Goal: Task Accomplishment & Management: Complete application form

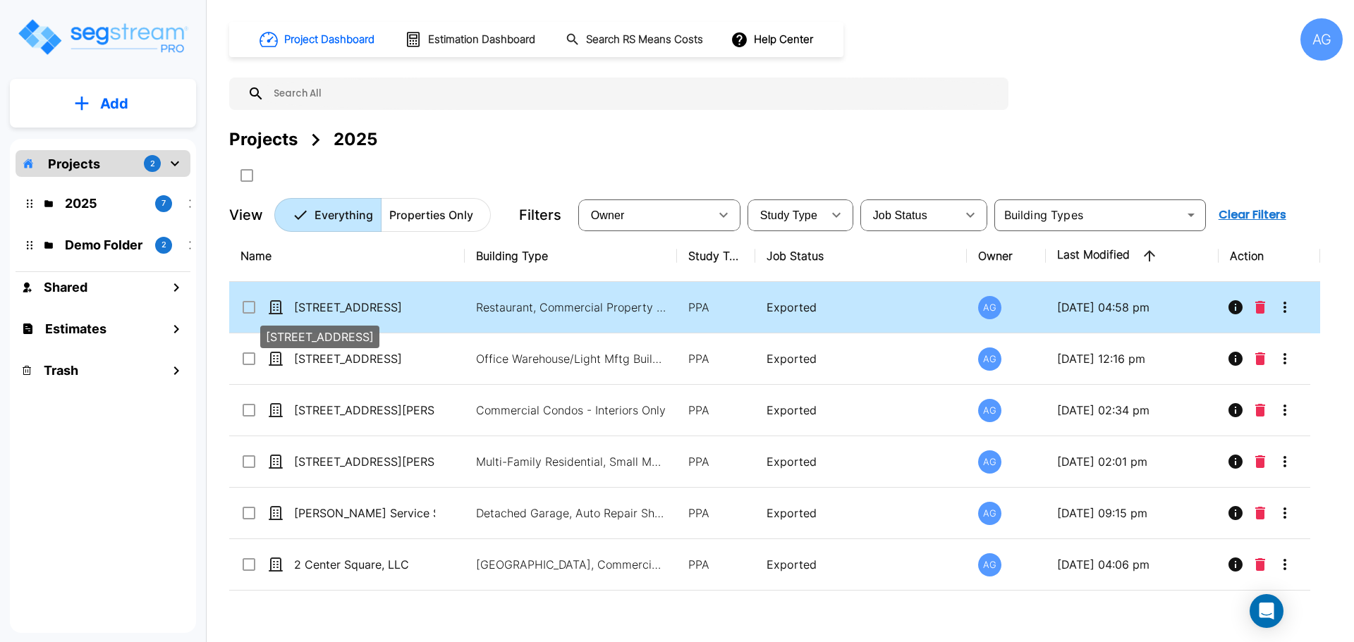
drag, startPoint x: 347, startPoint y: 302, endPoint x: 335, endPoint y: 306, distance: 12.7
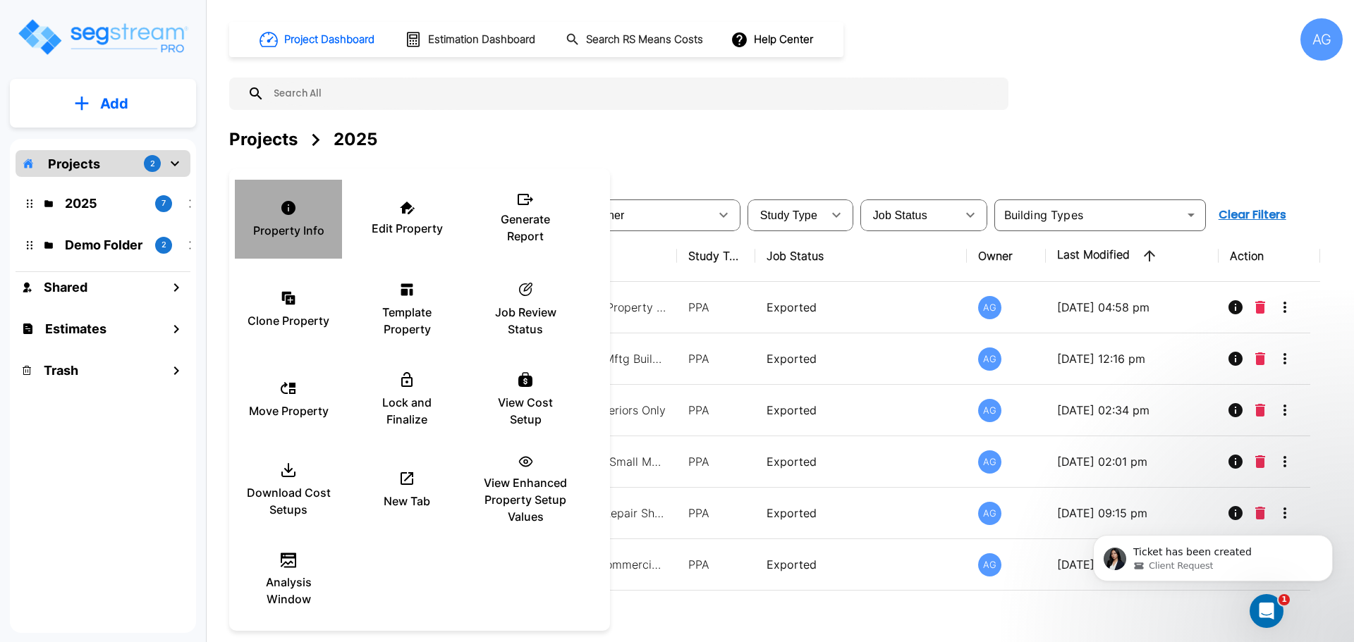
click at [281, 229] on p "Property Info" at bounding box center [288, 230] width 71 height 17
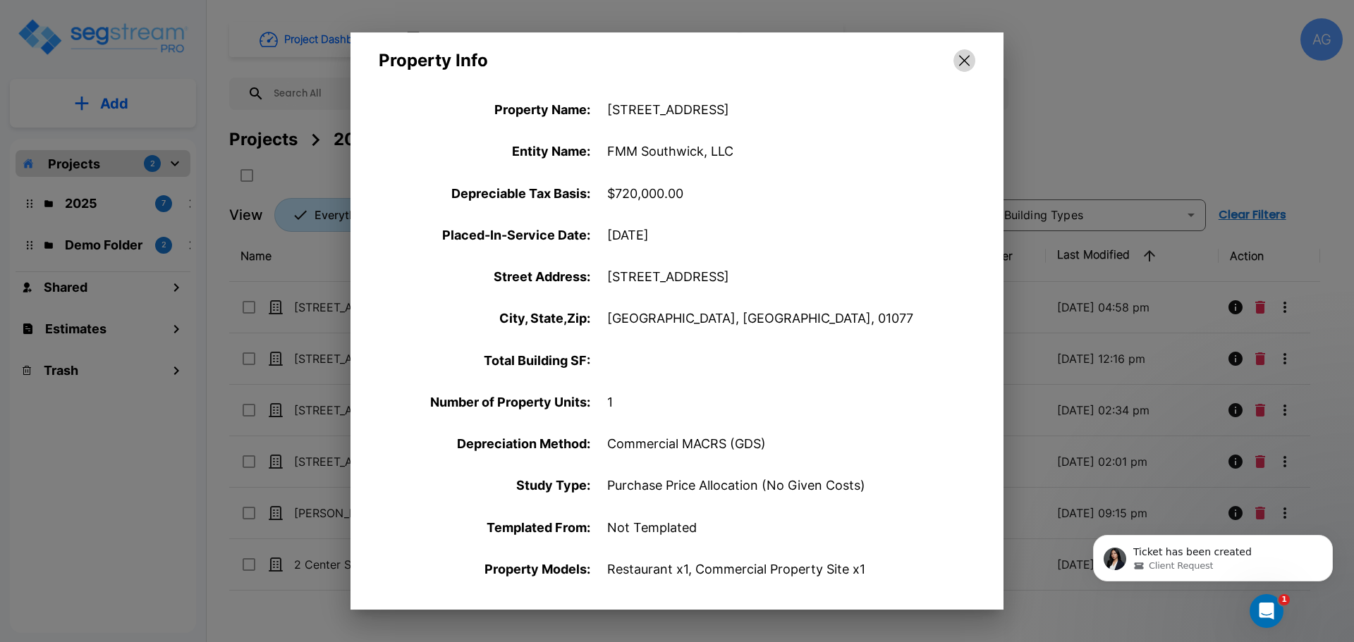
click at [961, 56] on icon "button" at bounding box center [964, 60] width 11 height 11
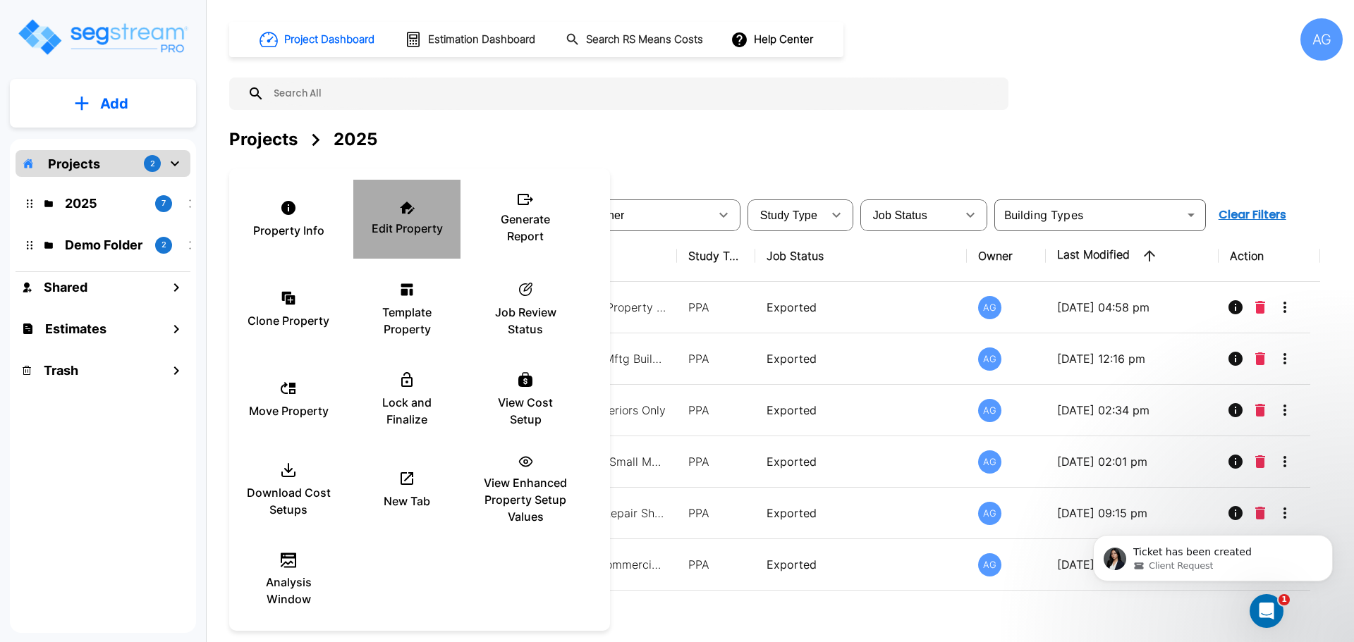
click at [395, 225] on p "Edit Property" at bounding box center [407, 228] width 71 height 17
click at [1163, 565] on span "Client Request" at bounding box center [1180, 566] width 64 height 13
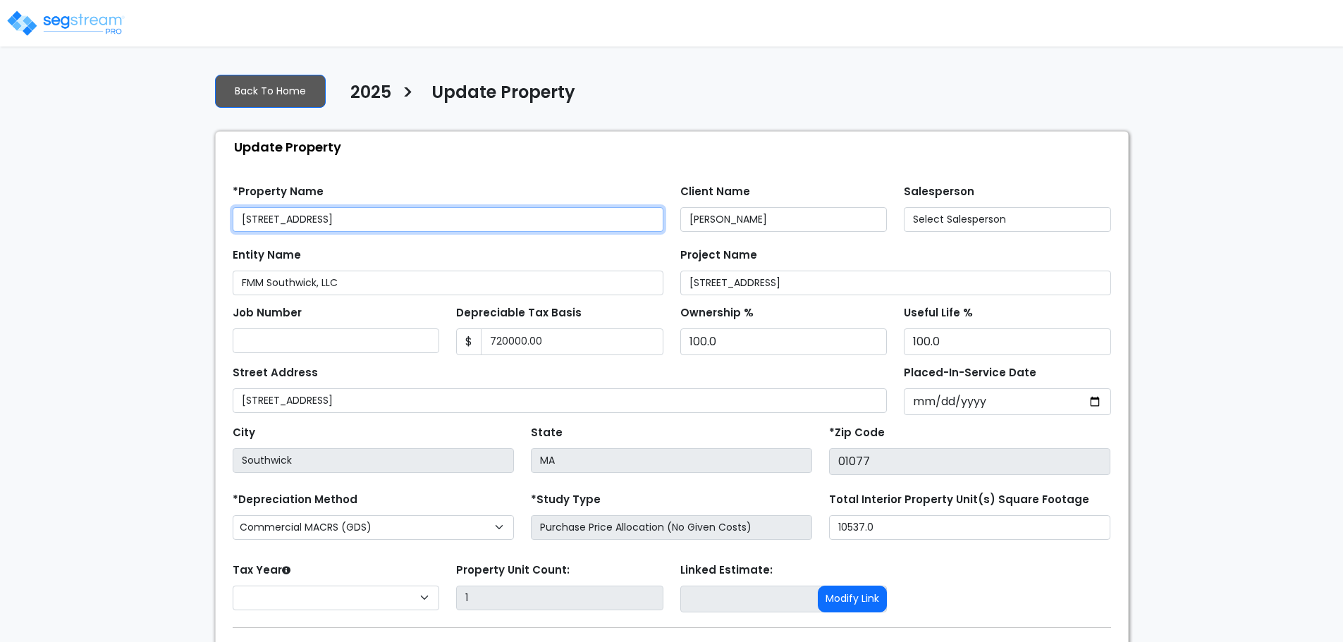
type input "720,000.00"
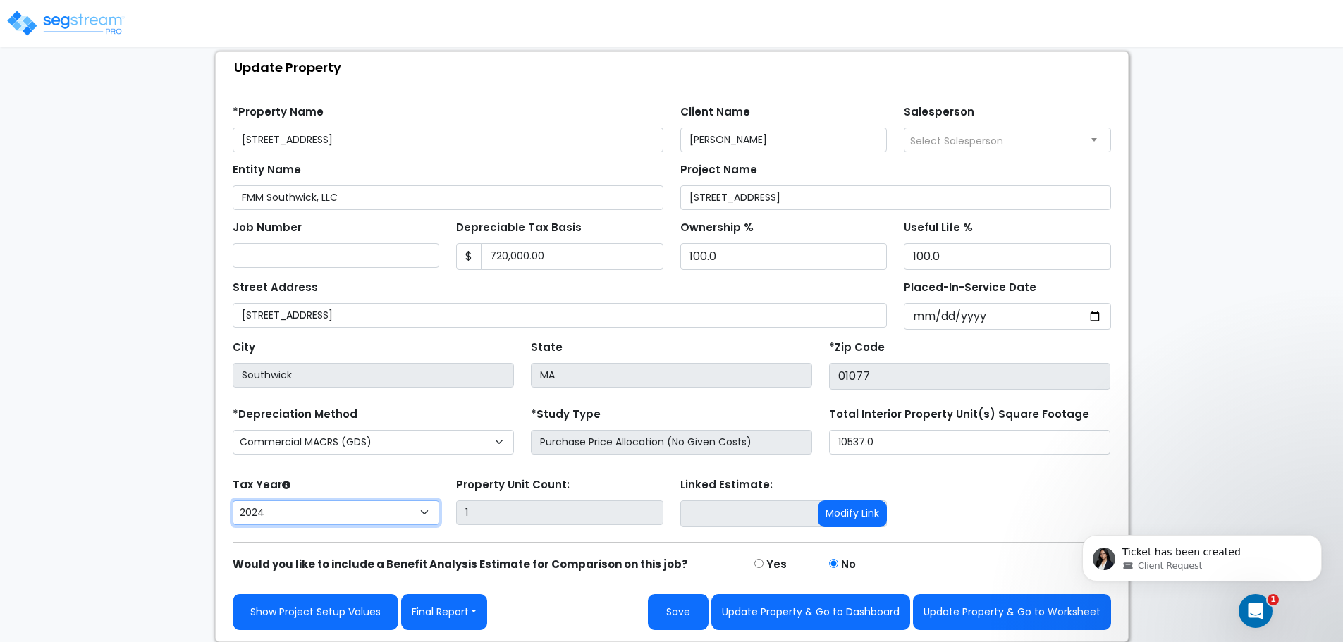
click at [425, 510] on select "2026 2025 2024" at bounding box center [336, 513] width 207 height 25
select select "2025"
click at [233, 501] on select "2026 2025 2024" at bounding box center [336, 513] width 207 height 25
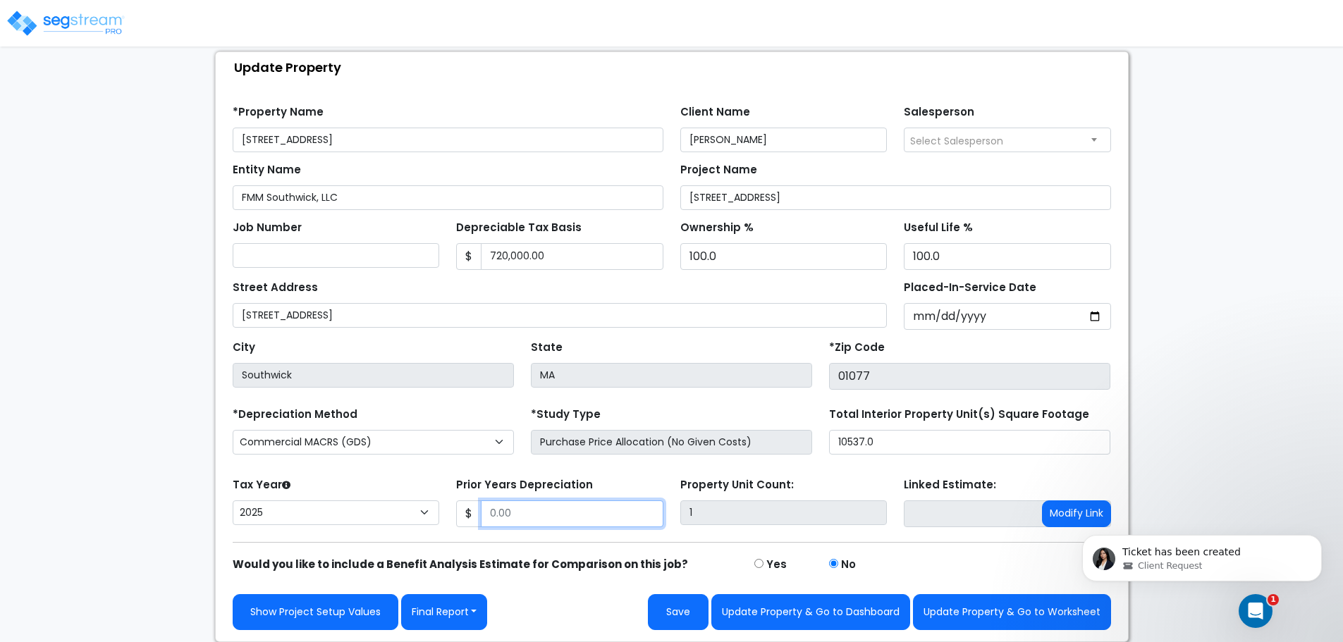
click at [523, 509] on input "Prior Years Depreciation" at bounding box center [572, 514] width 183 height 27
click at [685, 606] on button "Save" at bounding box center [678, 612] width 61 height 36
type input "16154"
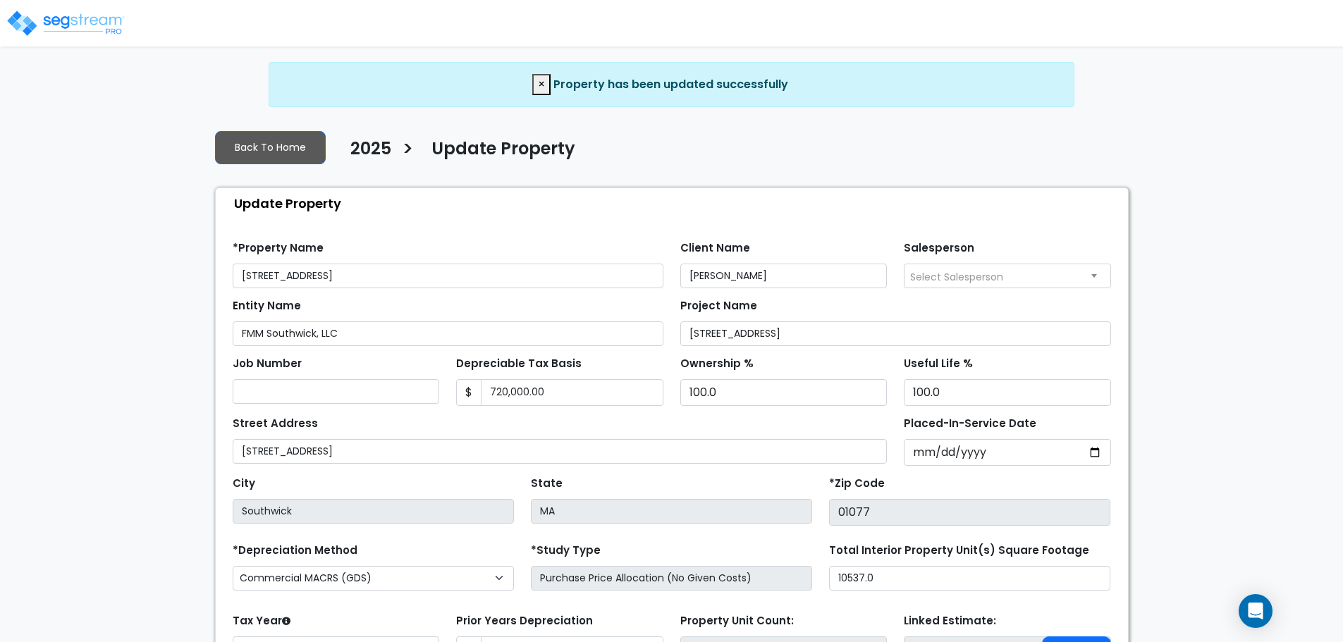
select select "2025"
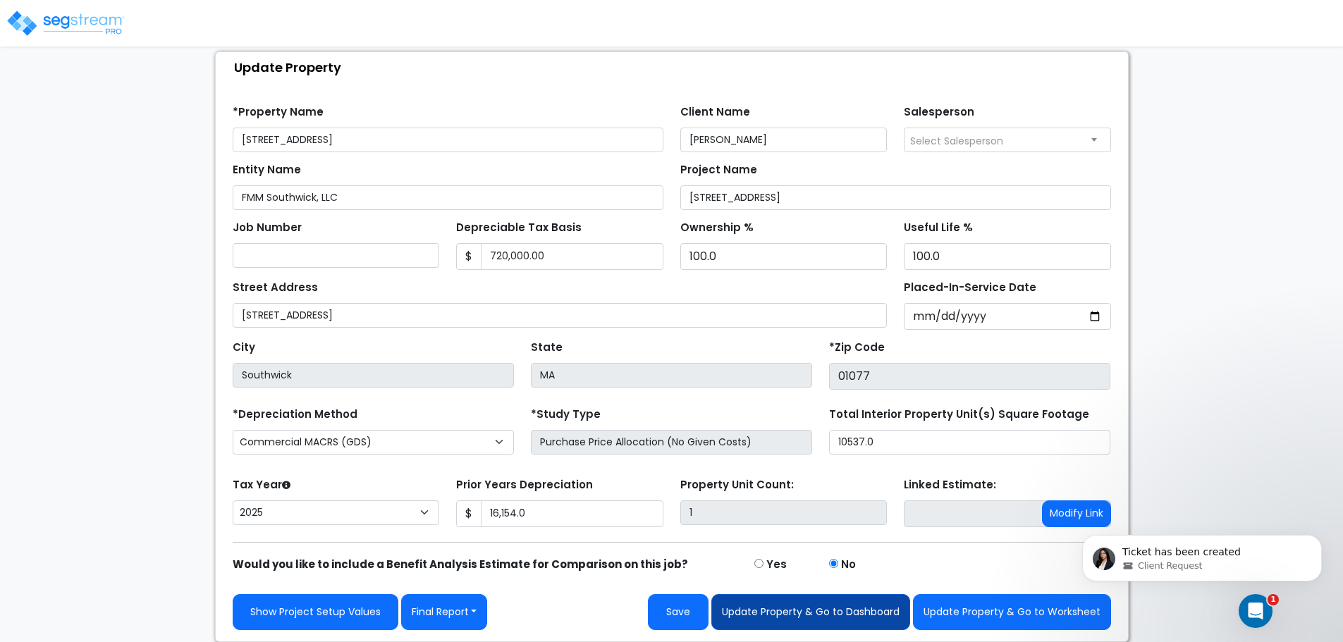
scroll to position [80, 0]
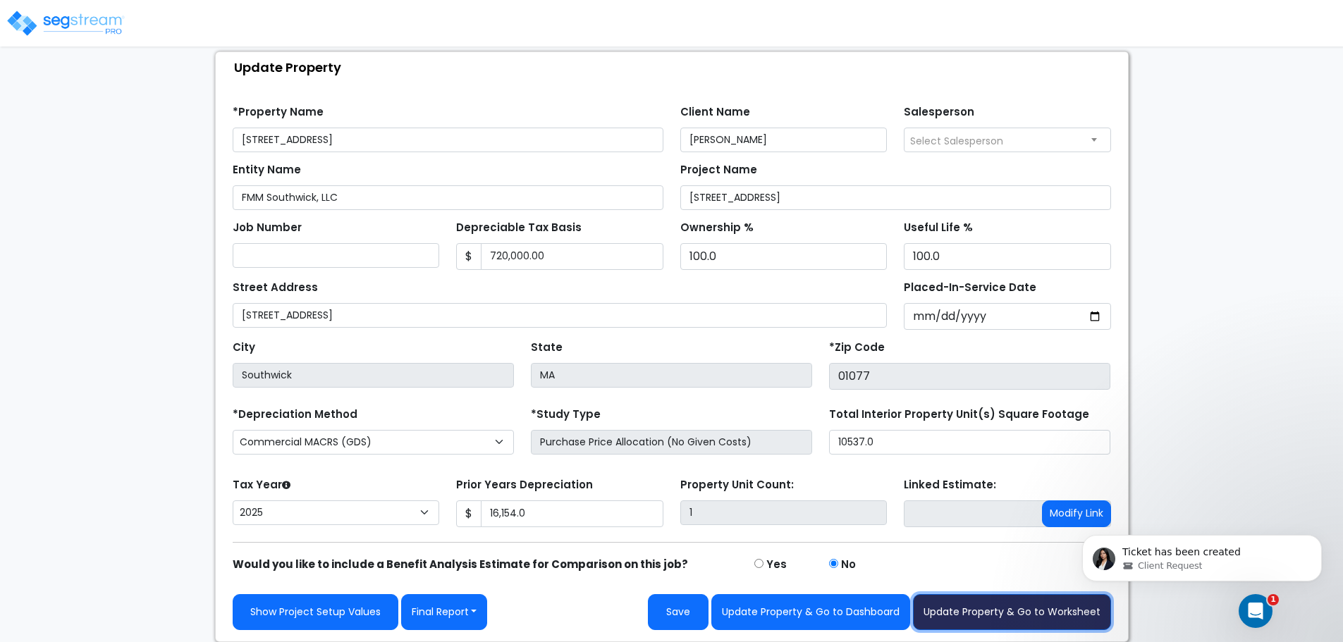
click at [981, 610] on button "Update Property & Go to Worksheet" at bounding box center [1012, 612] width 198 height 36
type input "16154"
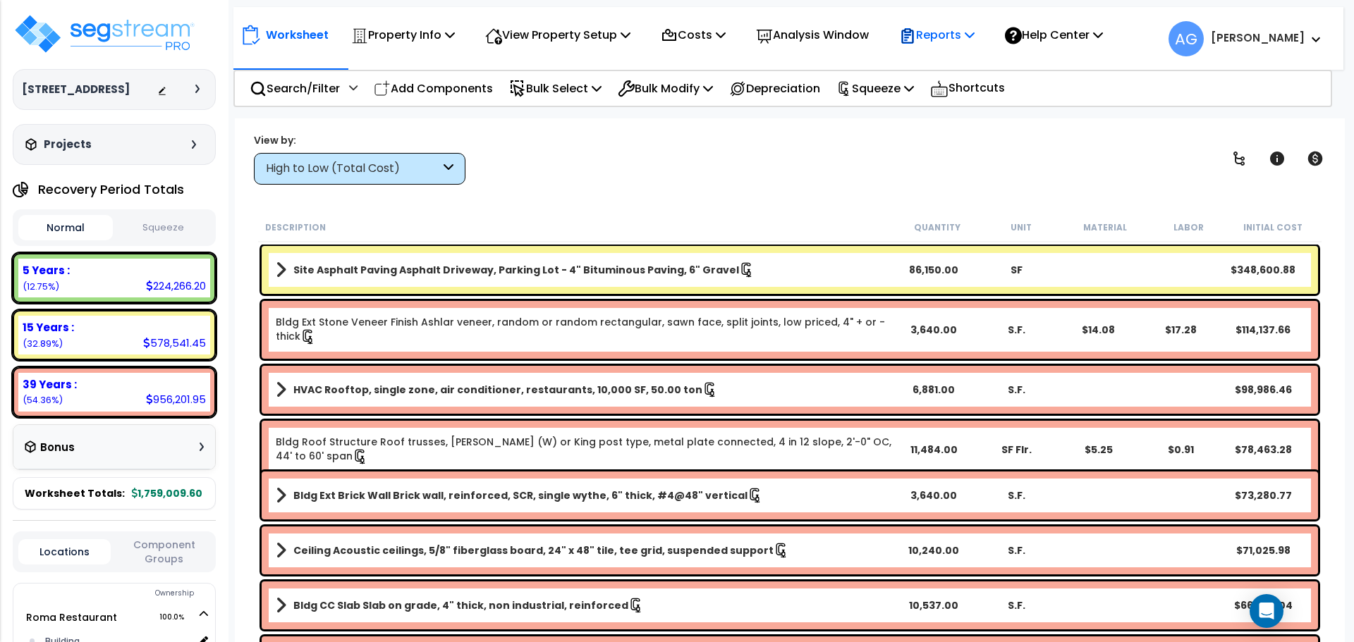
click at [969, 42] on p "Reports" at bounding box center [936, 34] width 75 height 19
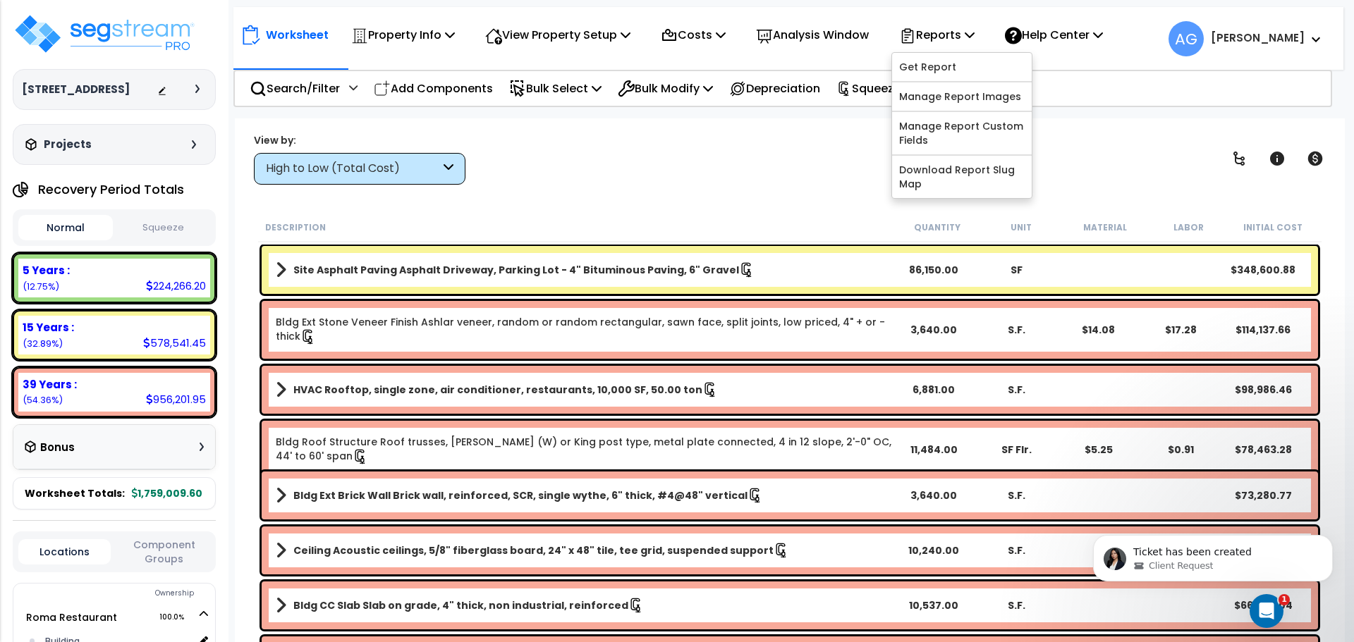
click at [155, 240] on button "Squeeze" at bounding box center [163, 228] width 94 height 25
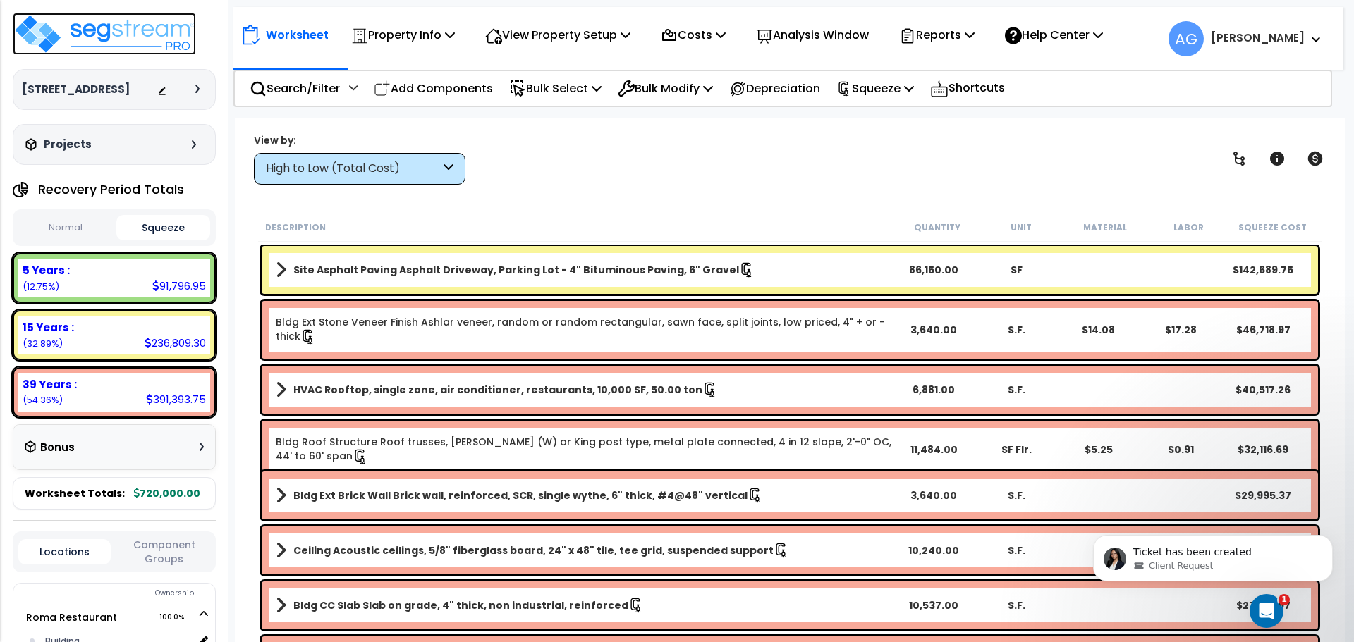
click at [138, 22] on img at bounding box center [104, 34] width 183 height 42
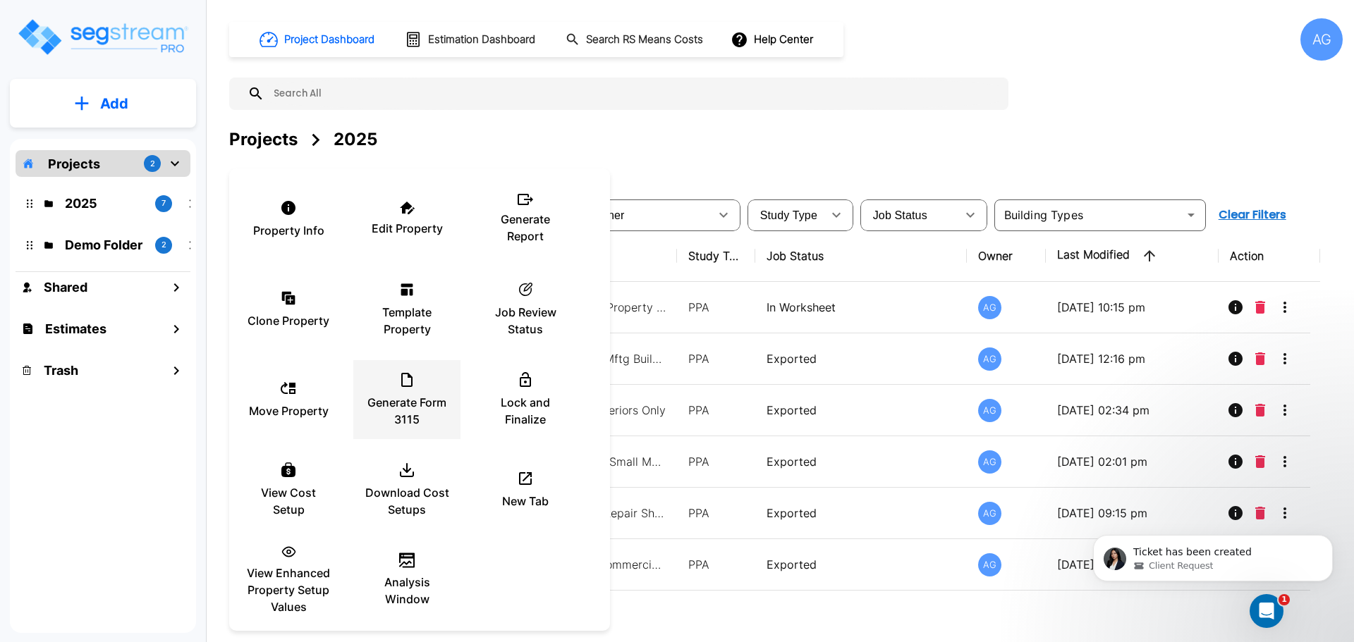
click at [391, 387] on div "Generate Form 3115" at bounding box center [406, 399] width 85 height 70
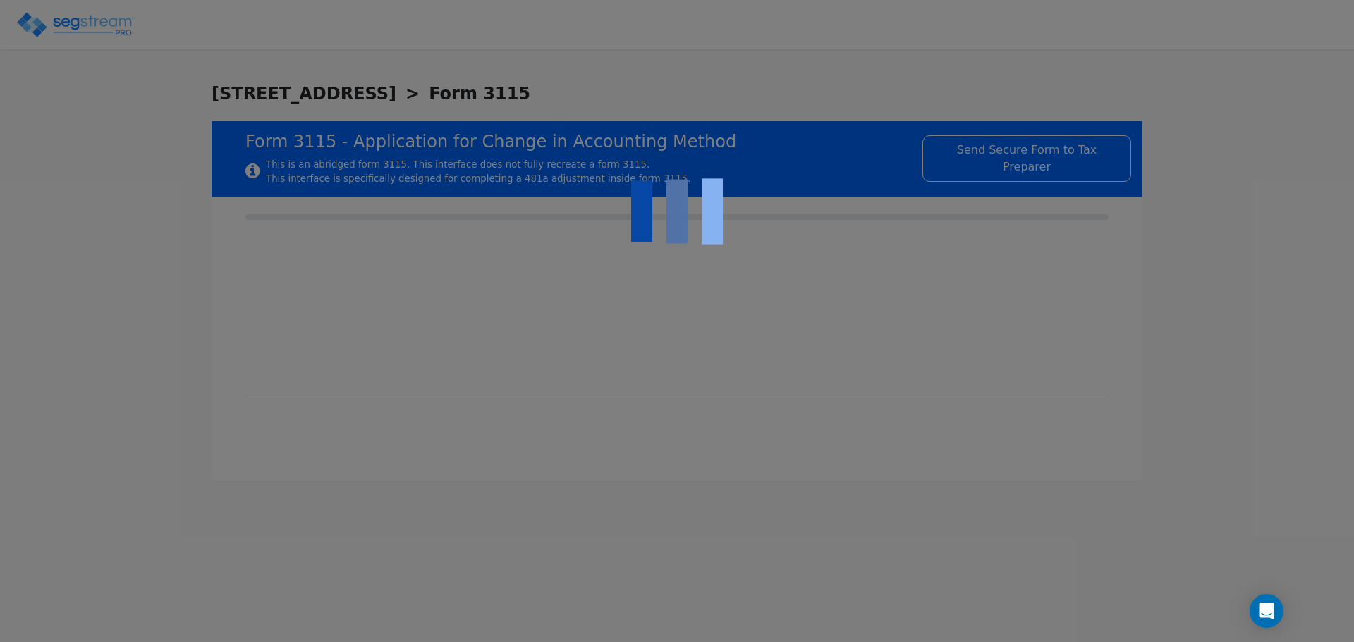
type input "2025-01-01"
type input "2025-12-31"
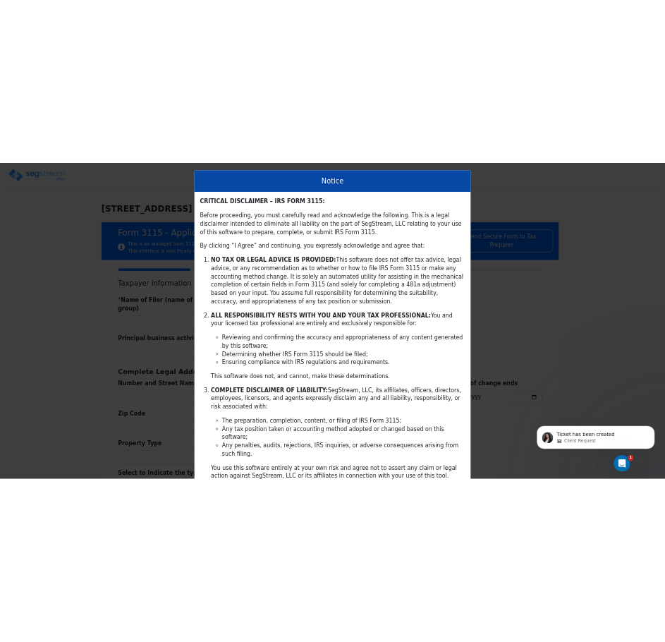
scroll to position [228, 0]
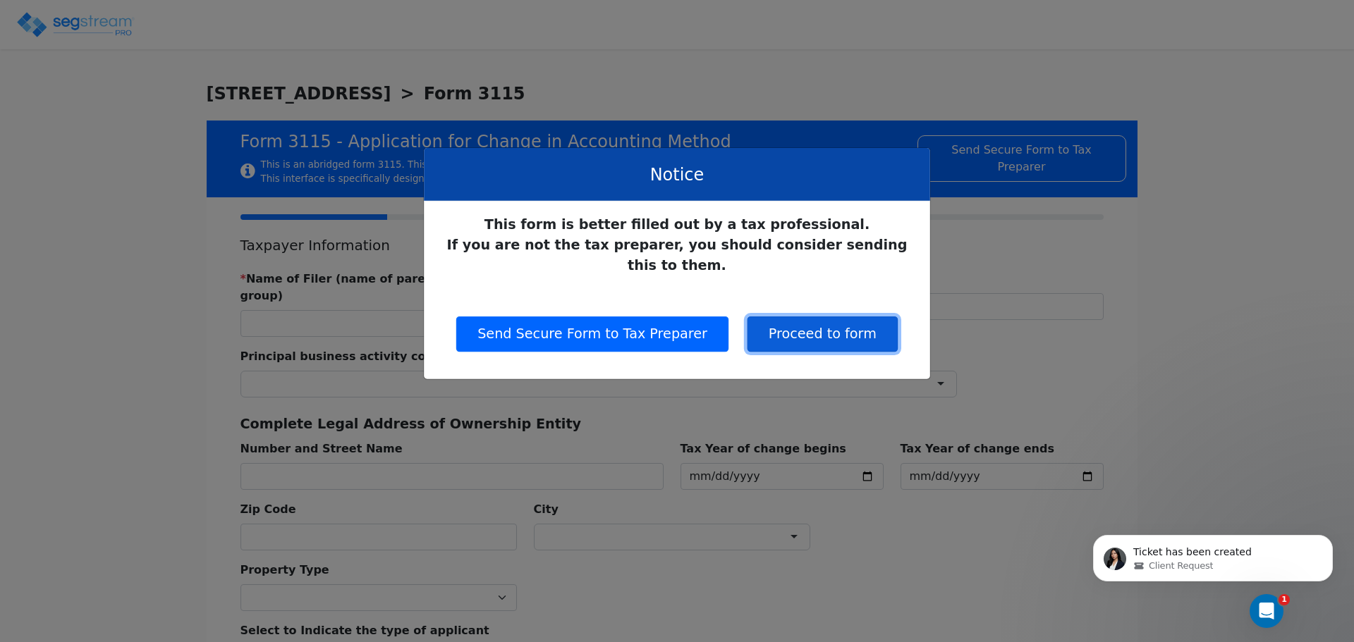
click at [821, 317] on button "Proceed to form" at bounding box center [822, 334] width 150 height 35
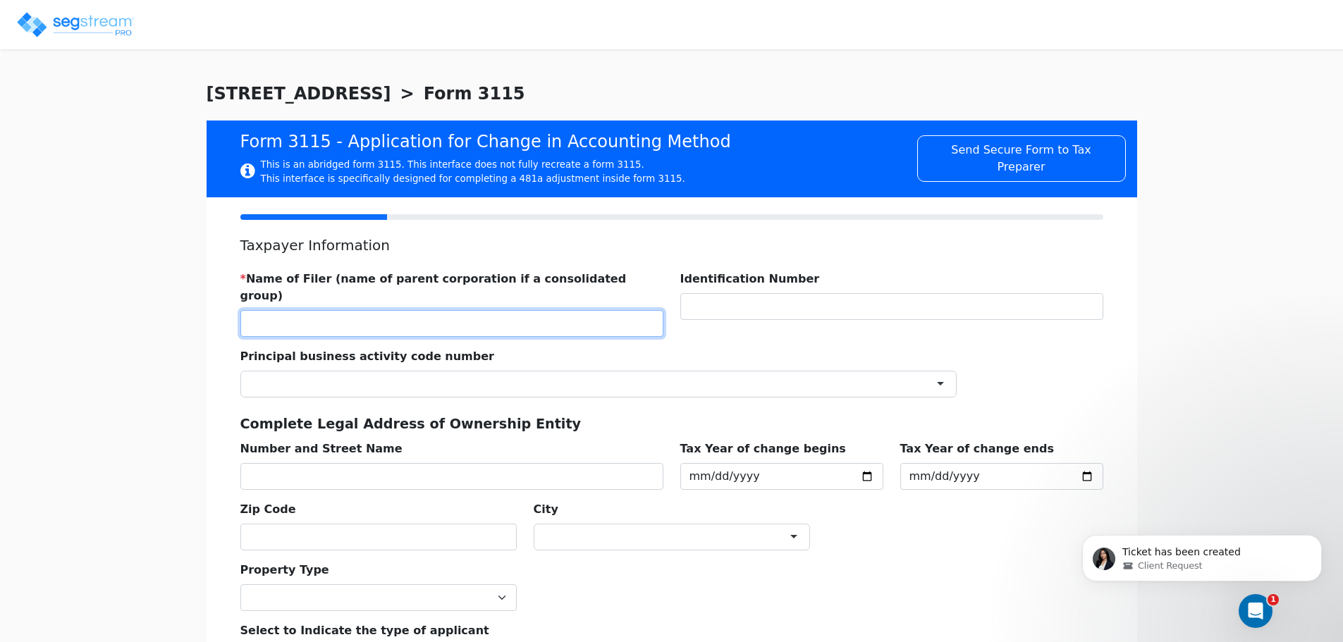
click at [514, 310] on input "text" at bounding box center [451, 323] width 423 height 27
type input "FMM SOUTHWICK, LLC"
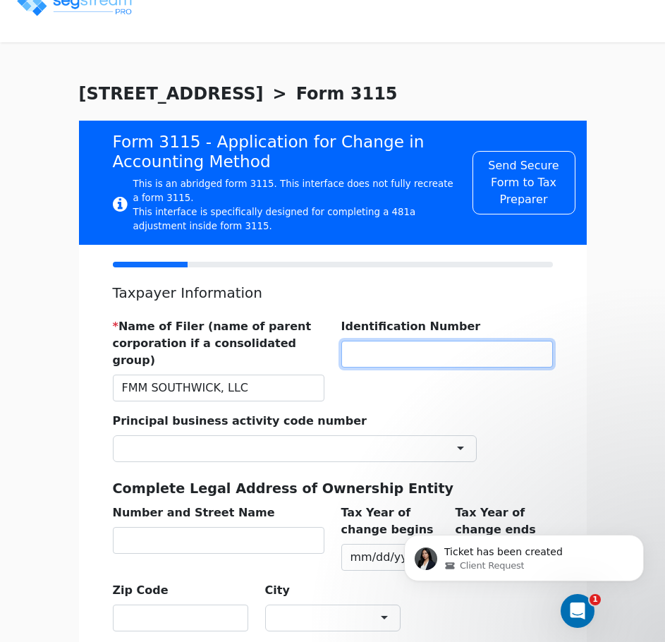
click at [417, 358] on input "text" at bounding box center [446, 353] width 211 height 27
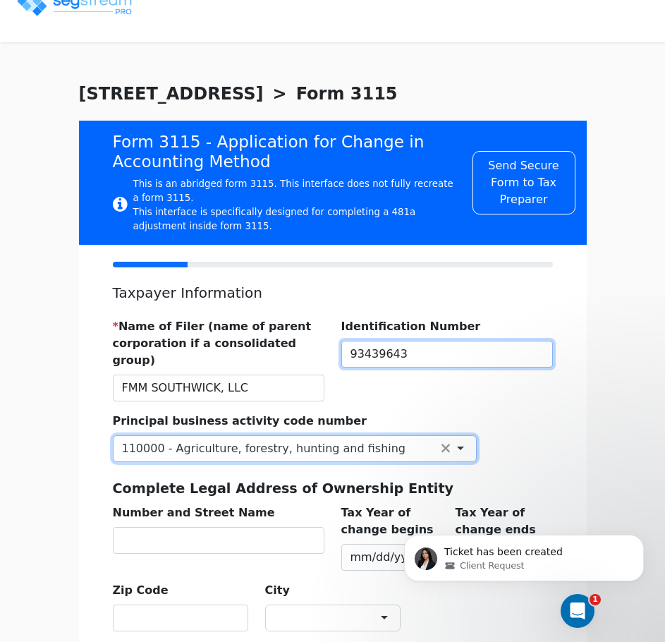
type input "934396431"
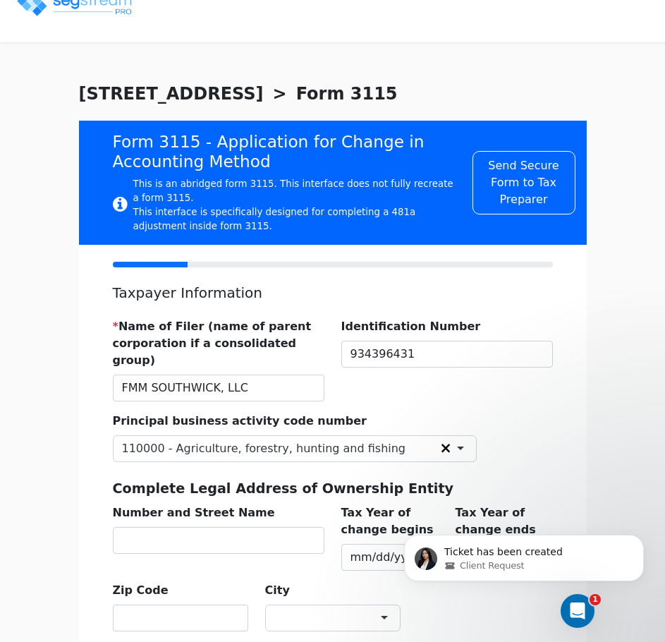
click at [441, 435] on link "×" at bounding box center [446, 448] width 18 height 27
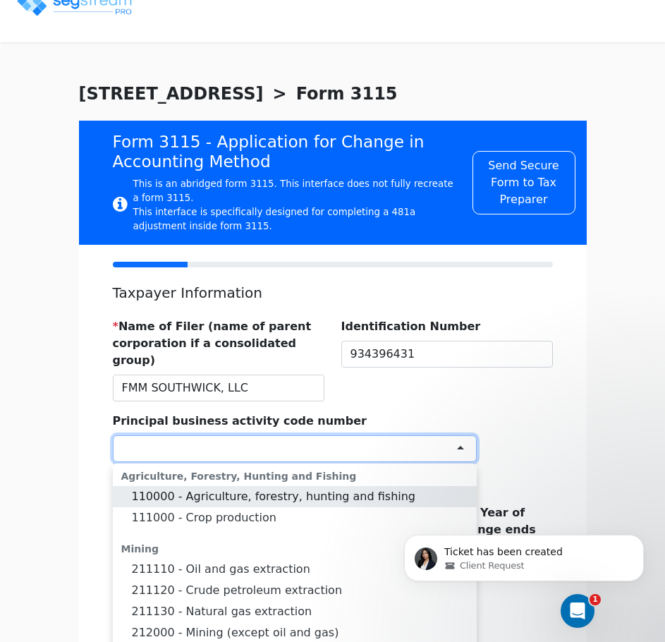
click at [397, 435] on div at bounding box center [295, 448] width 364 height 27
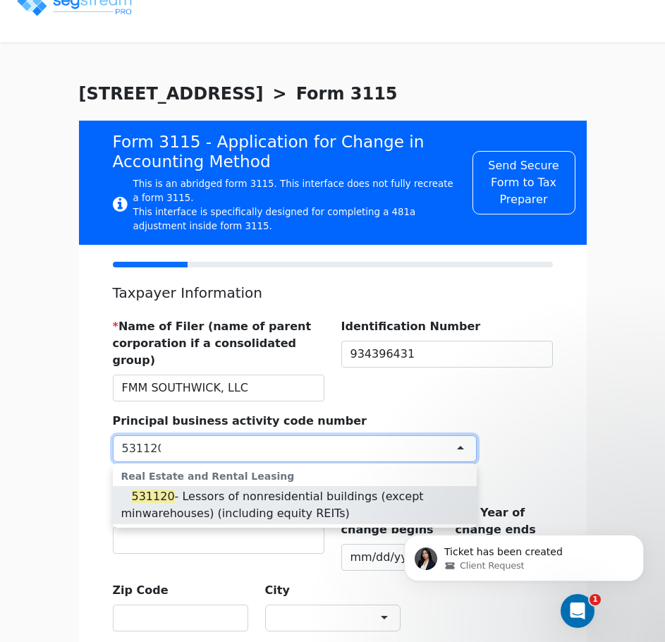
type input "531120"
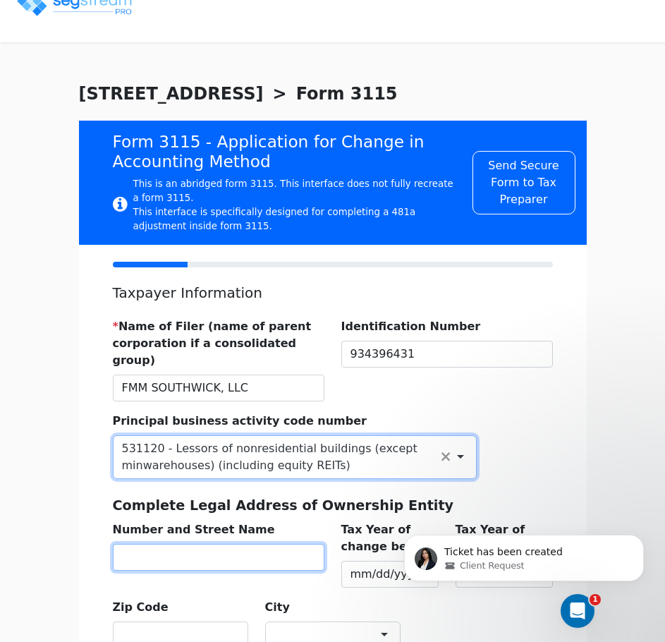
click at [268, 544] on input "text" at bounding box center [218, 557] width 211 height 27
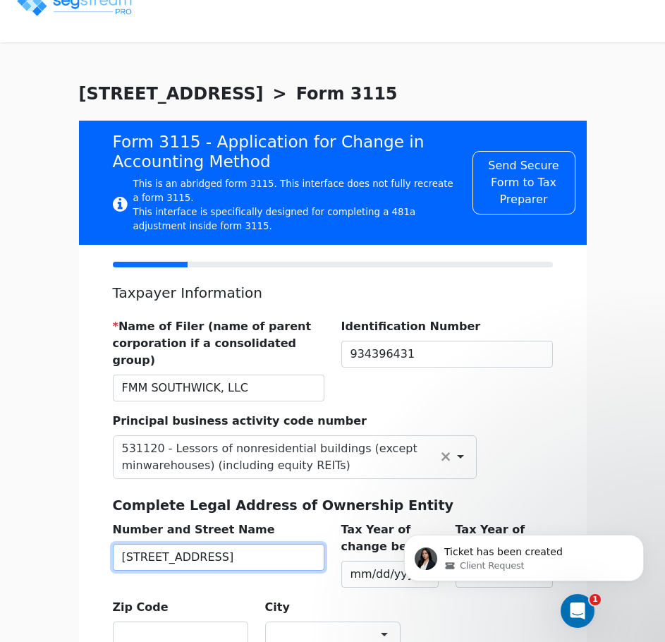
type input "944 SPRINGFIELD ST"
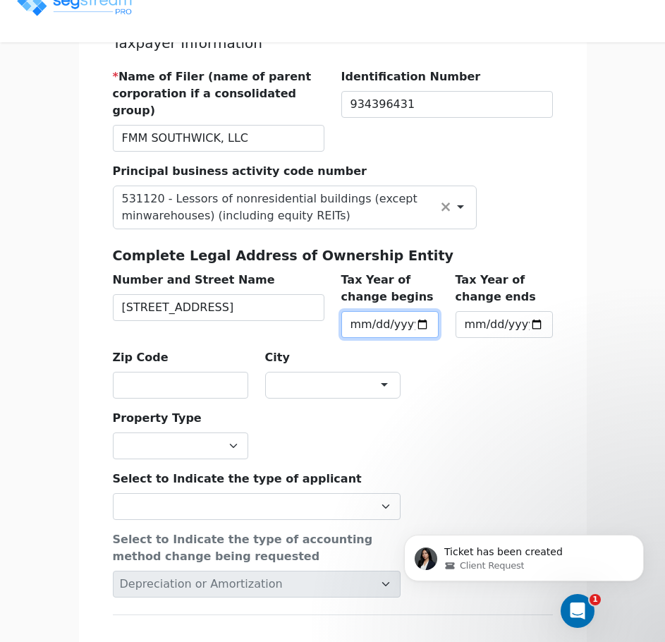
scroll to position [250, 0]
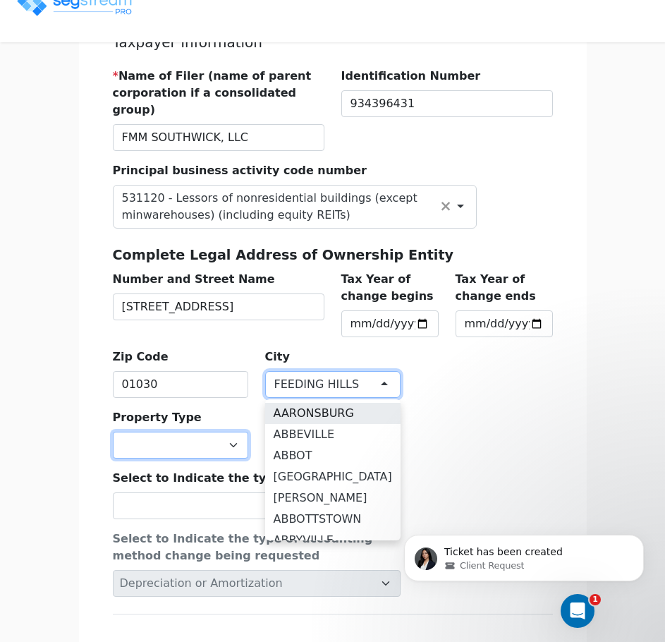
type input "16820"
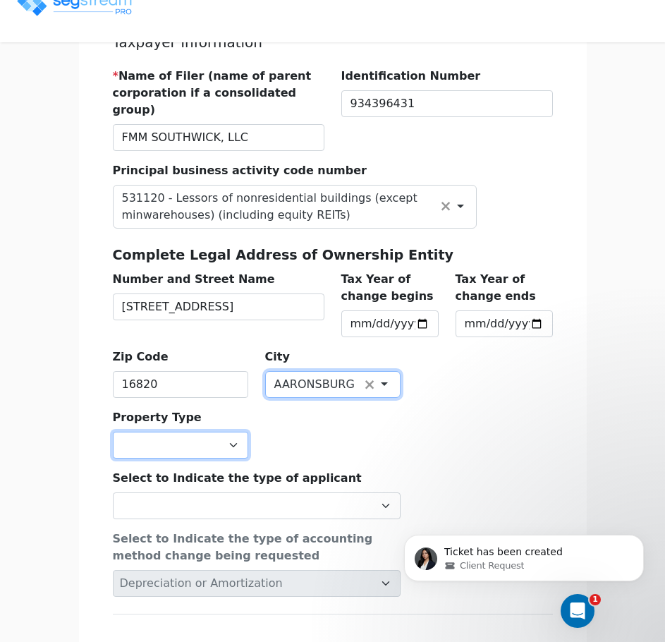
select select "Commercial"
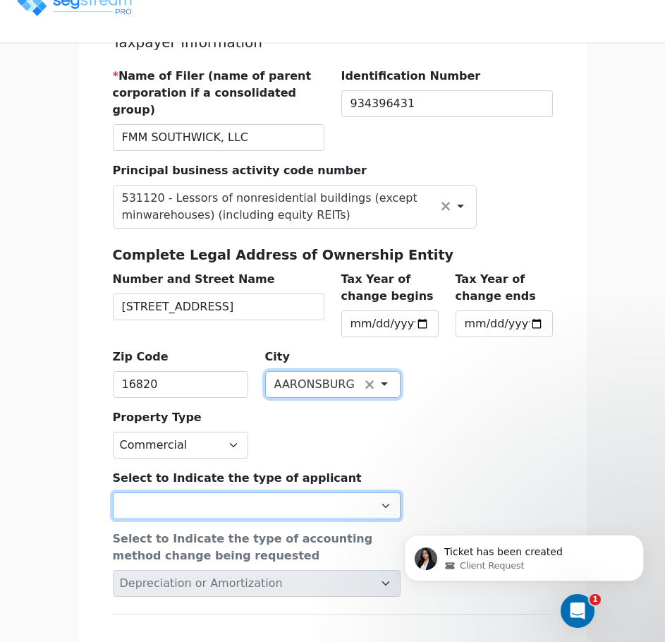
click at [379, 492] on select "Individual Corporation Controlled foreign corporation (Sec. 957) 10/50 corporat…" at bounding box center [257, 505] width 288 height 27
select select "Partnership"
click at [113, 492] on select "Individual Corporation Controlled foreign corporation (Sec. 957) 10/50 corporat…" at bounding box center [257, 505] width 288 height 27
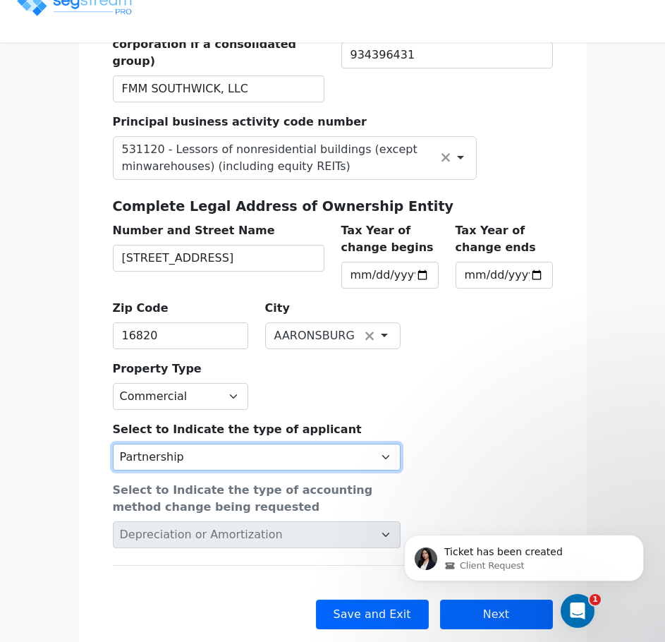
scroll to position [321, 0]
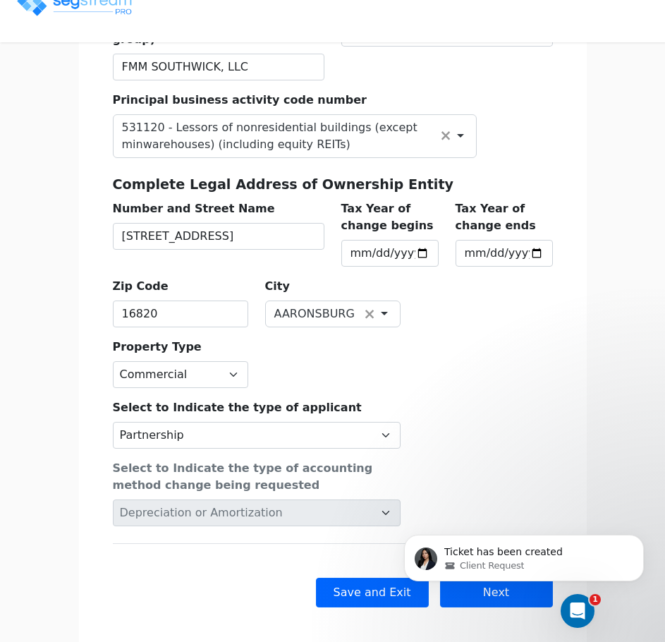
click at [494, 476] on div "Select to Indicate the type of applicant Individual Corporation Controlled fore…" at bounding box center [332, 457] width 457 height 138
click at [639, 541] on icon "Dismiss notification" at bounding box center [640, 538] width 8 height 8
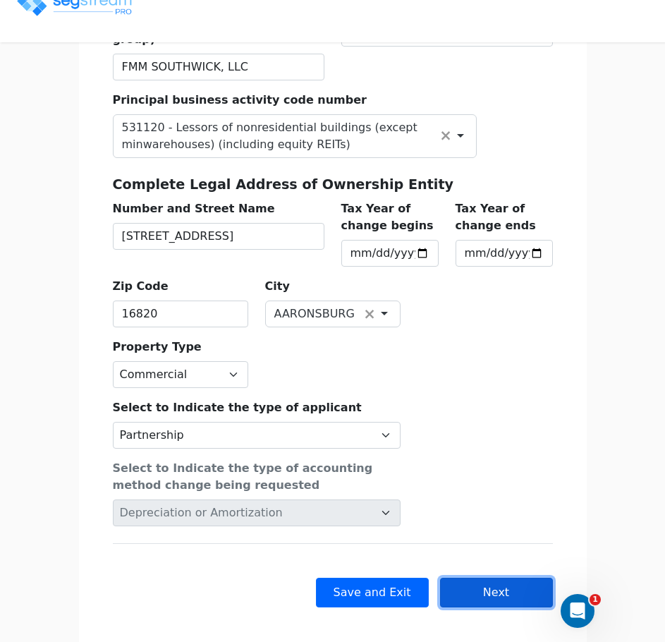
click at [497, 577] on button "Next" at bounding box center [496, 592] width 113 height 30
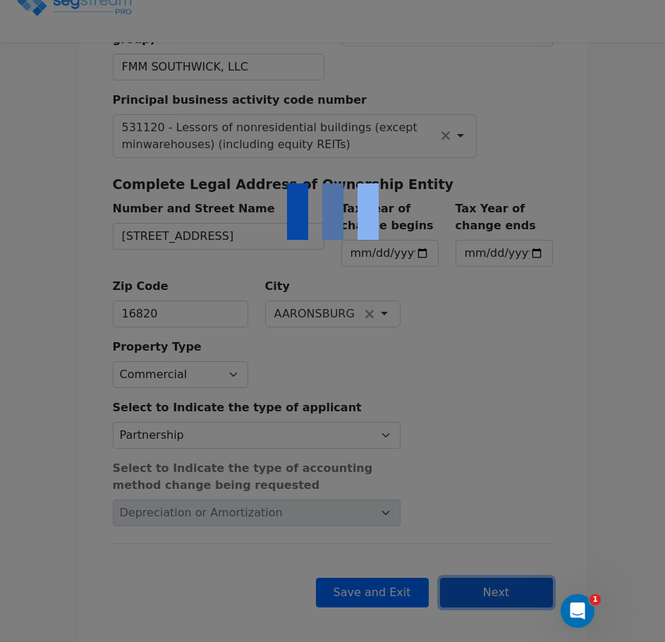
checkbox input "true"
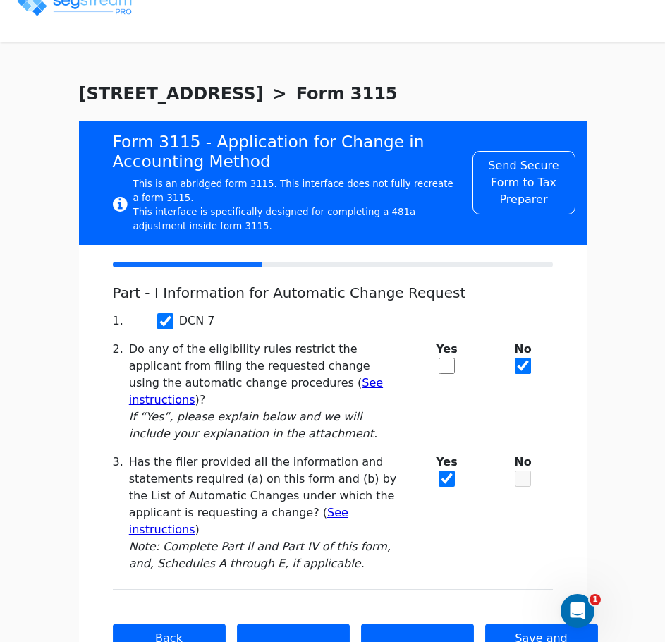
scroll to position [29, 0]
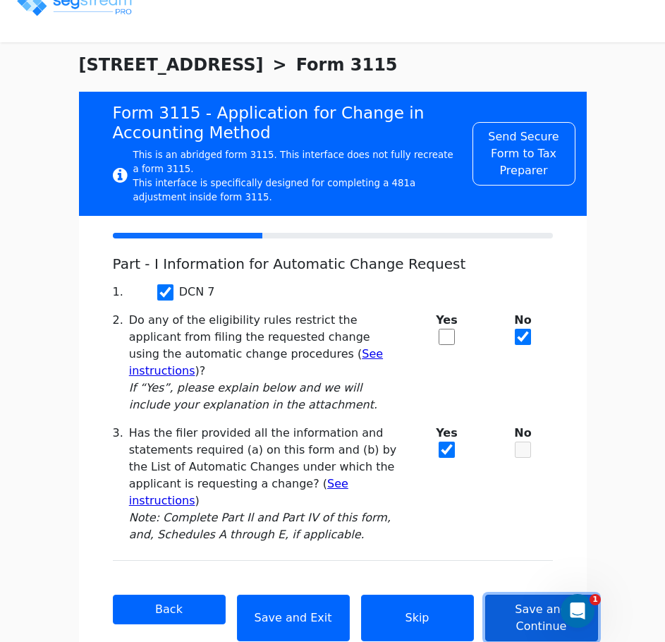
click at [515, 594] on button "Save and Continue" at bounding box center [541, 617] width 113 height 47
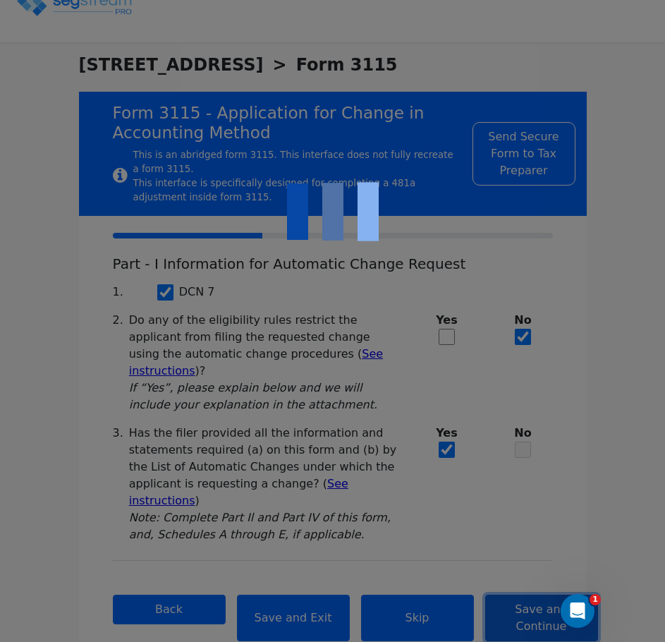
checkbox input "true"
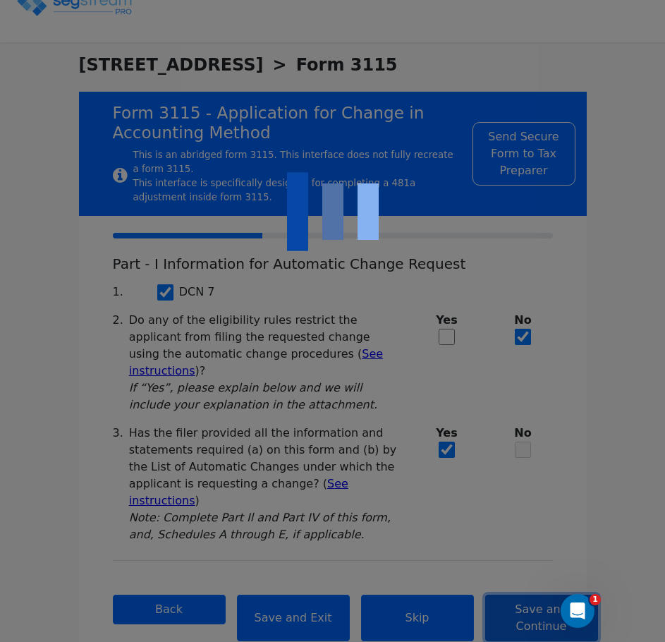
checkbox input "true"
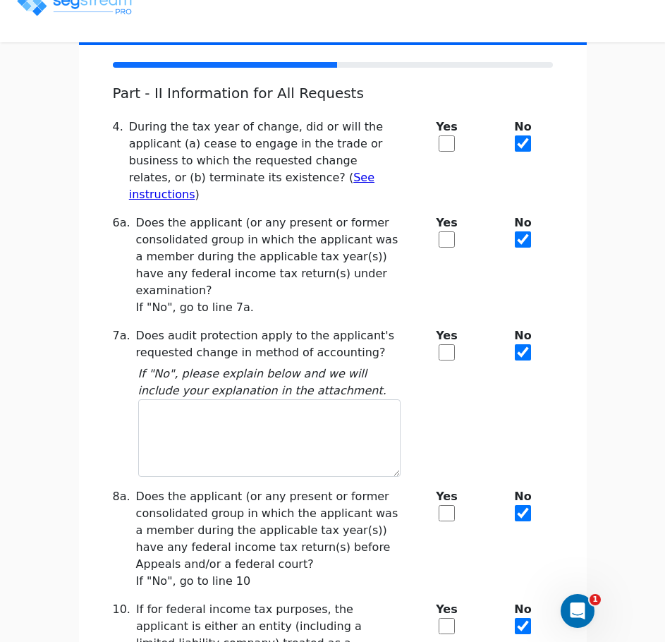
scroll to position [200, 0]
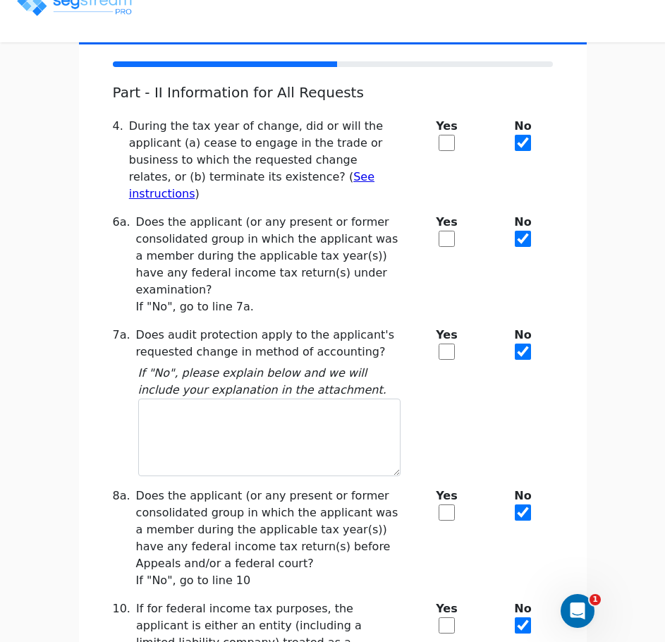
click at [443, 343] on input "checkbox" at bounding box center [446, 351] width 16 height 16
checkbox input "true"
checkbox input "false"
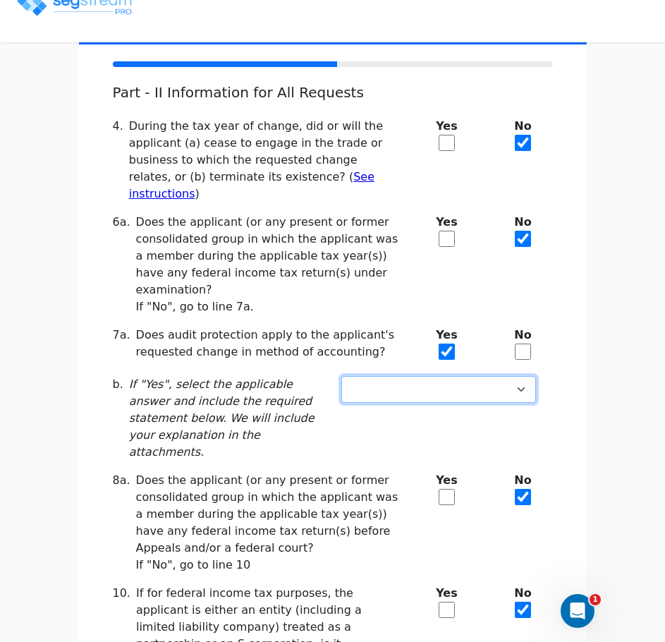
click at [426, 376] on select "Not under exam Method not before director Audit protection at end of exam 3-mon…" at bounding box center [438, 389] width 195 height 27
select select "Not under exam"
click at [341, 376] on select "Not under exam Method not before director Audit protection at end of exam 3-mon…" at bounding box center [438, 389] width 195 height 27
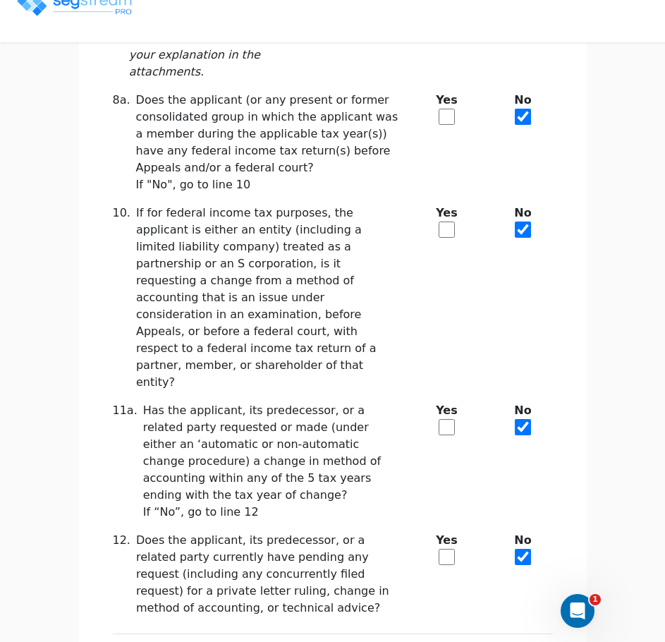
scroll to position [581, 0]
checkbox input "true"
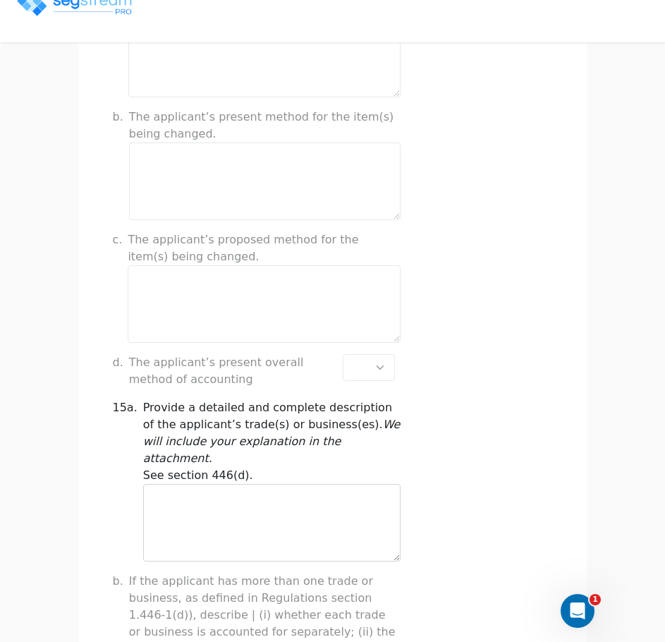
scroll to position [479, 0]
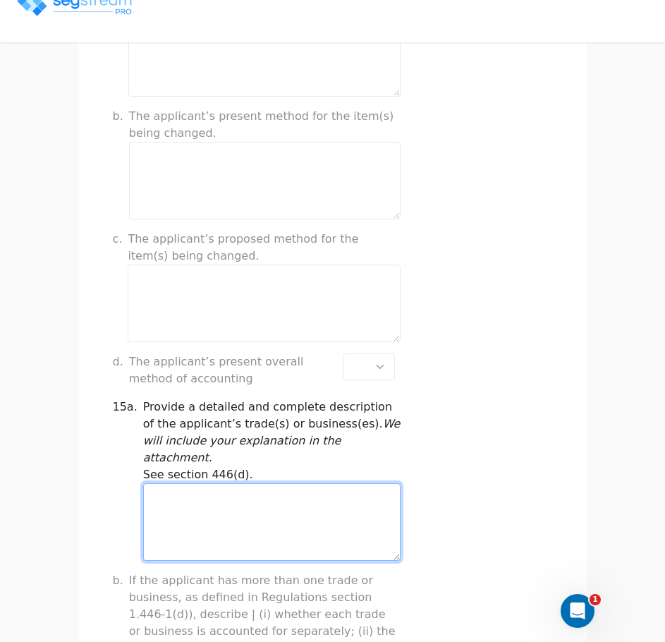
click at [300, 495] on textarea at bounding box center [271, 522] width 257 height 78
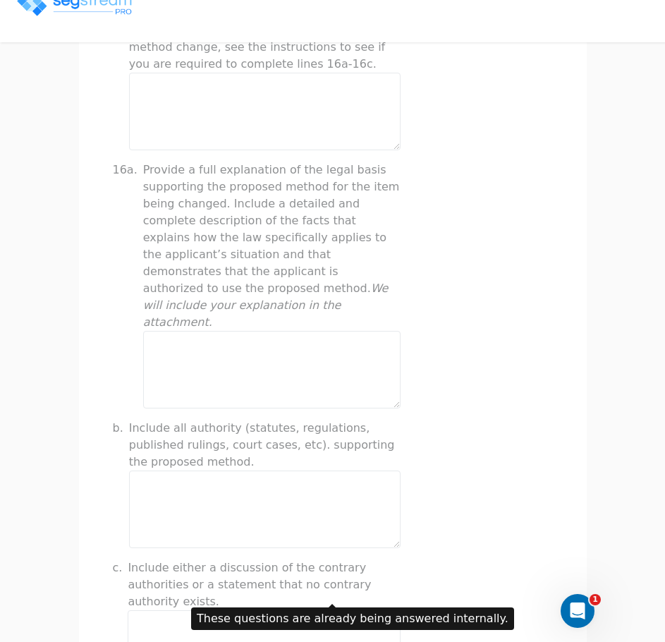
scroll to position [1578, 0]
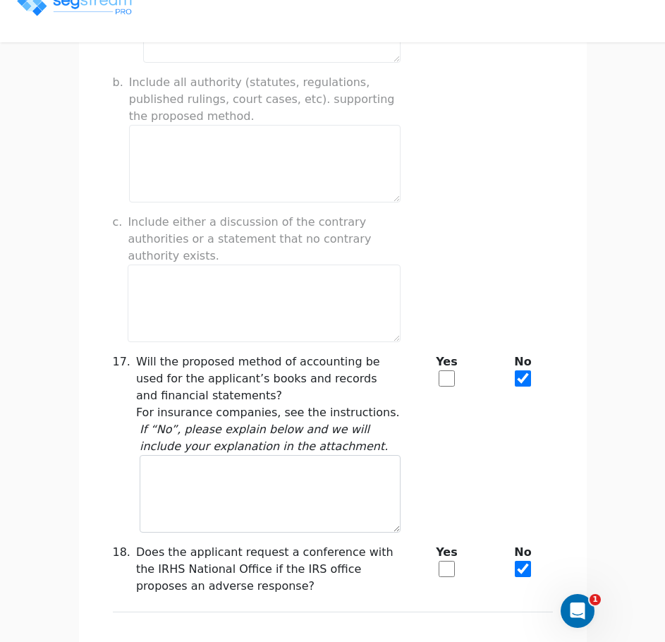
type textarea "Lessors of commercial real estate"
click at [449, 370] on input "checkbox" at bounding box center [446, 378] width 16 height 16
checkbox input "true"
checkbox input "false"
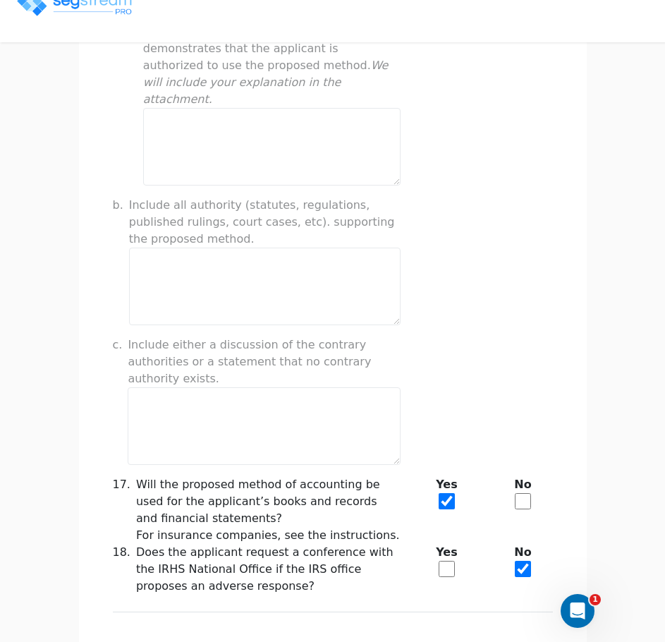
type input "-201,884.31"
checkbox input "true"
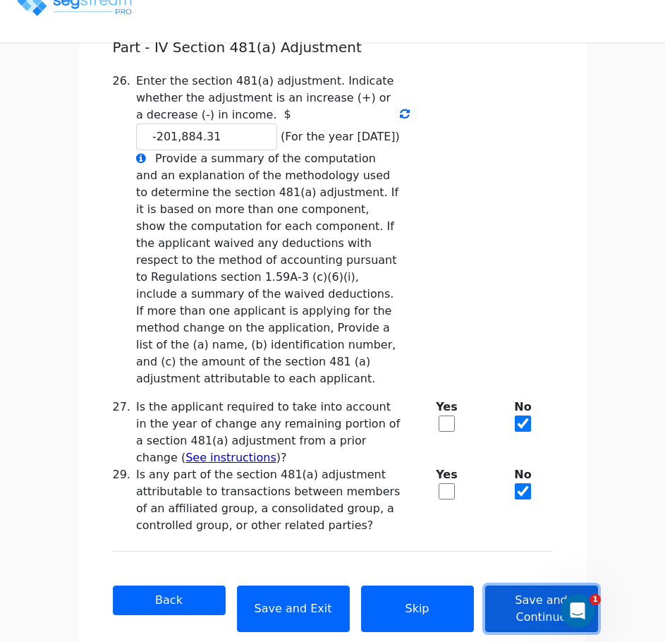
scroll to position [252, 0]
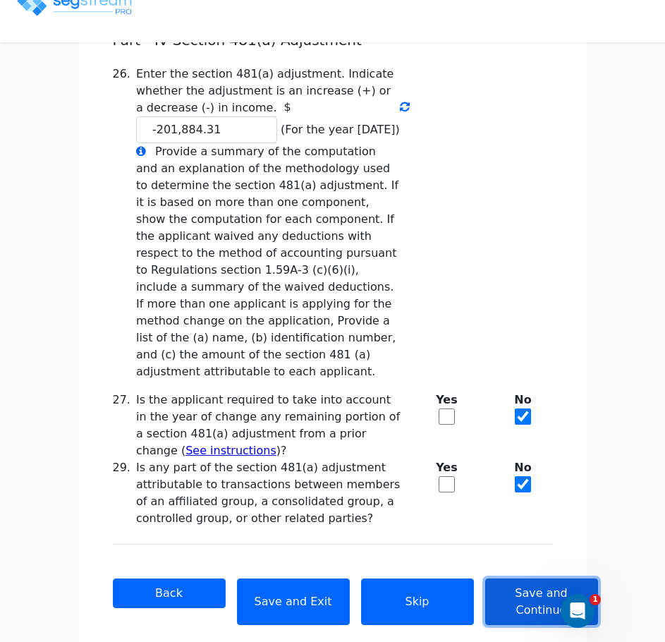
click at [534, 578] on button "Save and Continue" at bounding box center [541, 601] width 113 height 47
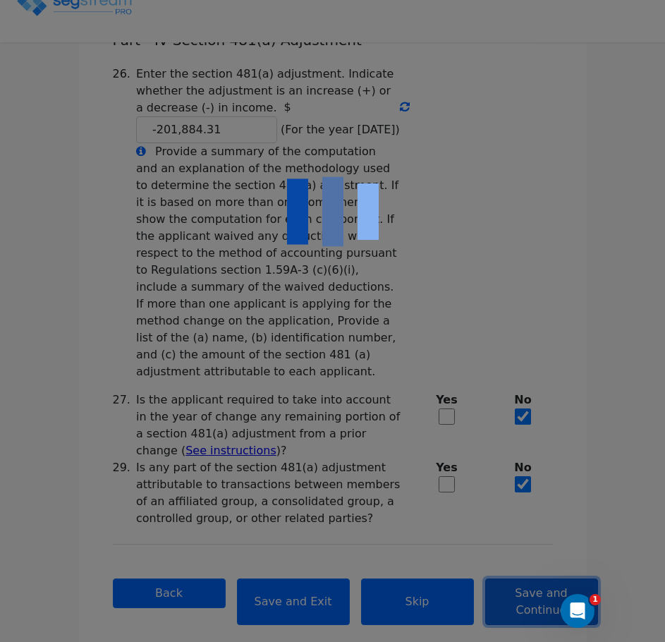
checkbox input "true"
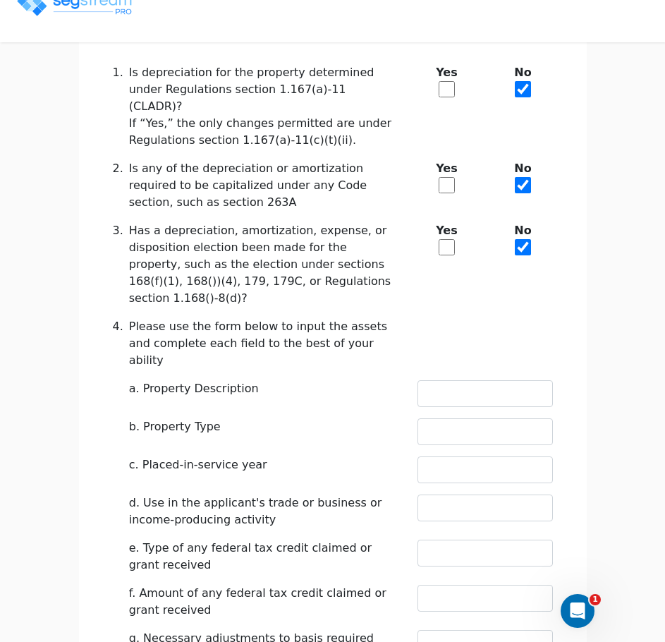
scroll to position [491, 0]
click at [481, 379] on input "text" at bounding box center [484, 392] width 135 height 27
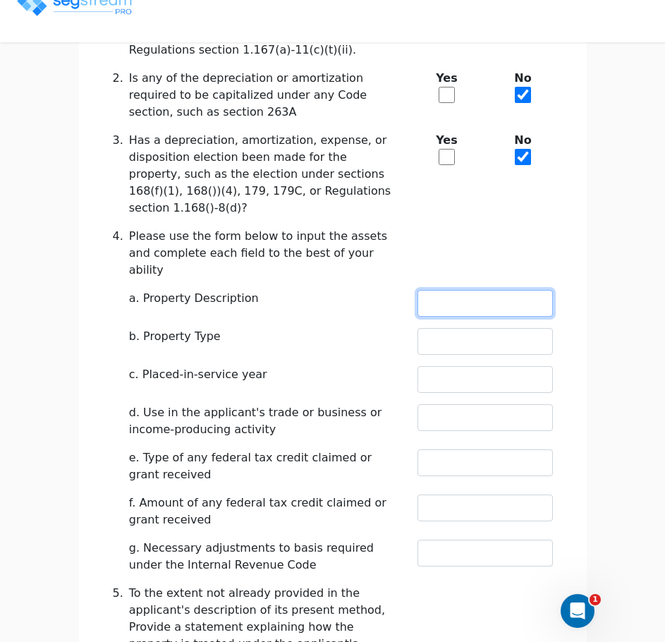
scroll to position [582, 0]
type input "BUILDING"
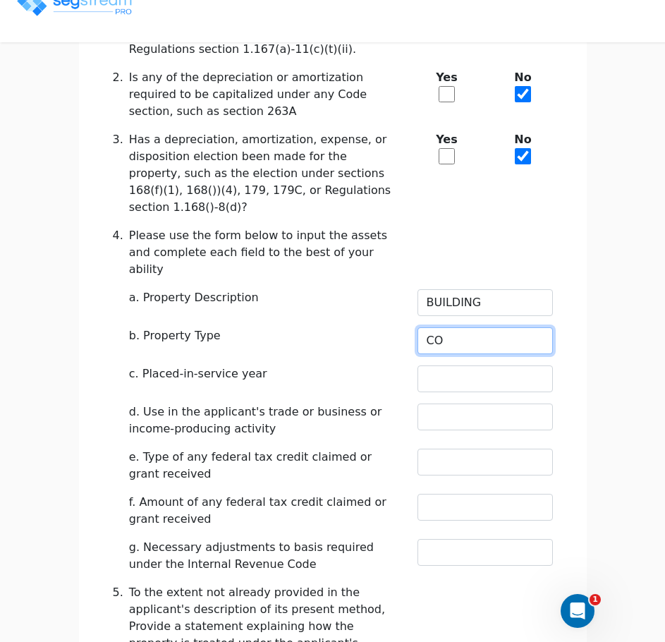
type input "C"
type input "BUILDING"
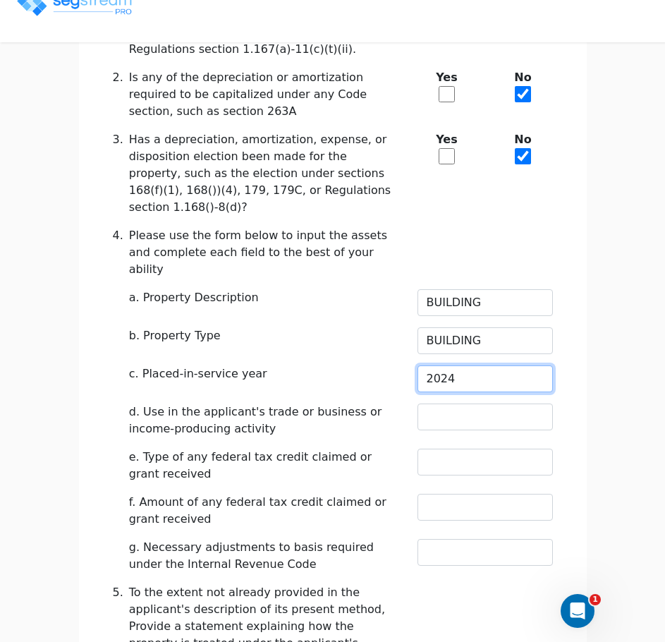
type input "2024"
type input "YES"
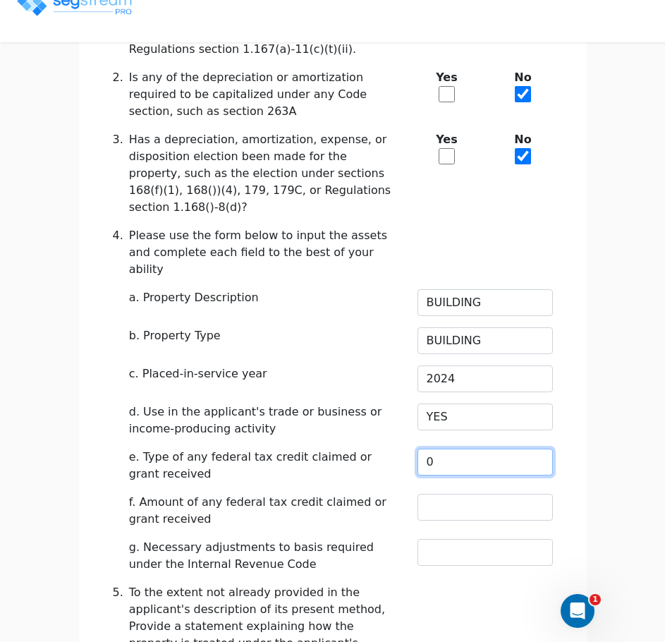
type input "0"
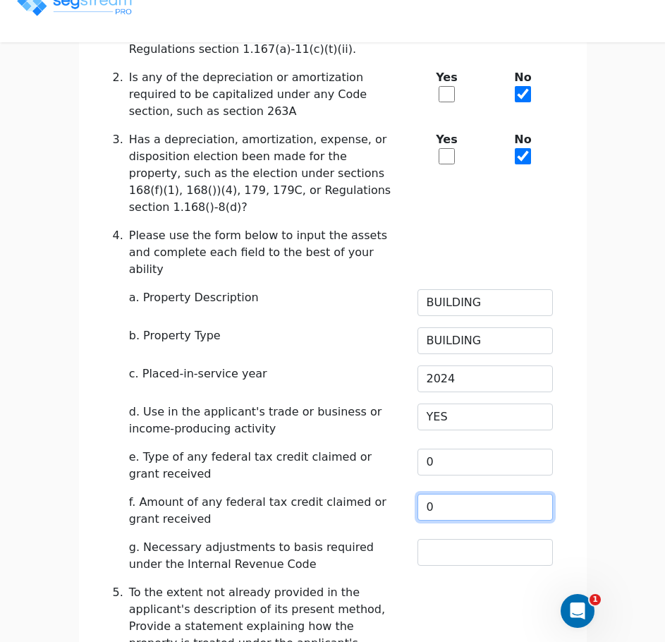
type input "0"
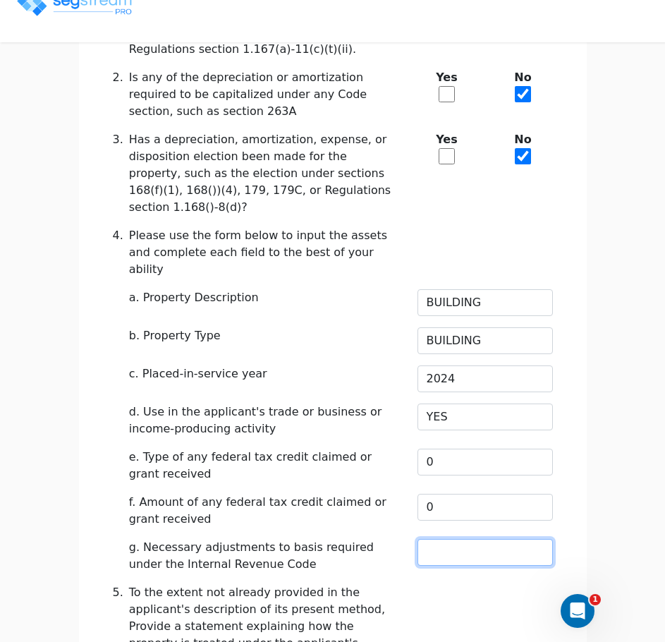
type input "0"
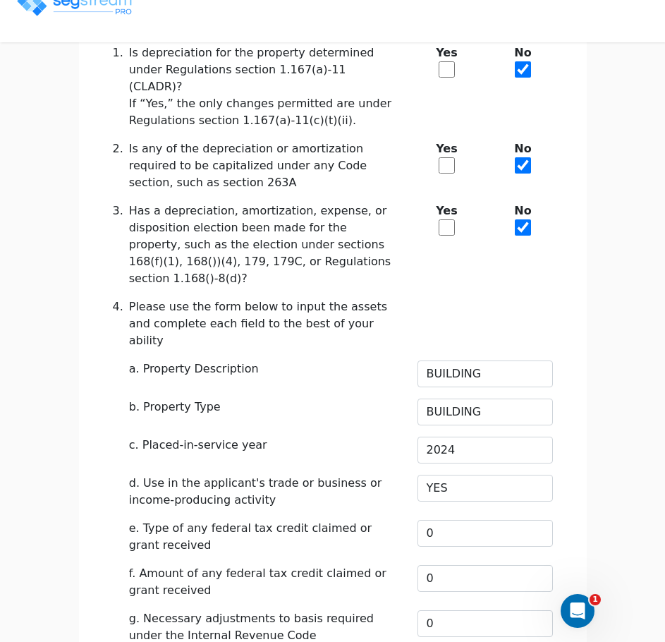
scroll to position [511, 0]
click at [496, 398] on input "BUILDING" at bounding box center [484, 411] width 135 height 27
type input "COMMERCIAL BUILDING"
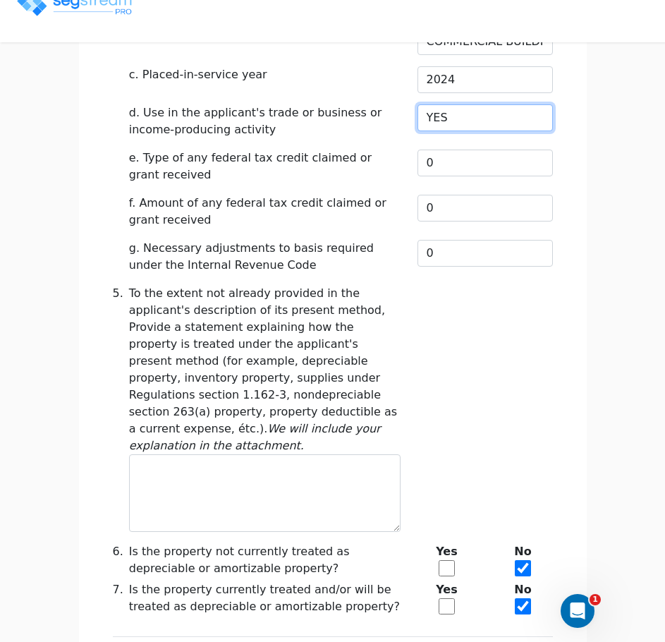
scroll to position [904, 0]
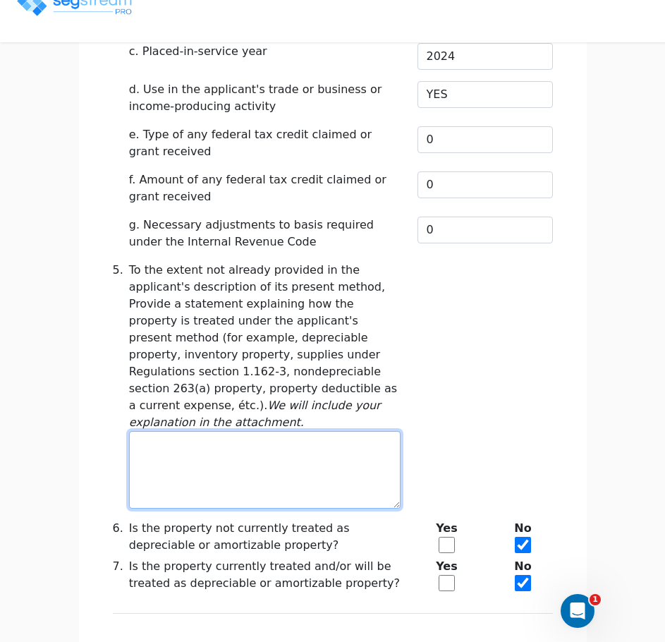
click at [223, 431] on textarea at bounding box center [264, 470] width 271 height 78
type textarea "d"
click at [278, 431] on textarea "Depreciable property" at bounding box center [264, 470] width 271 height 78
type textarea "Depreciable property"
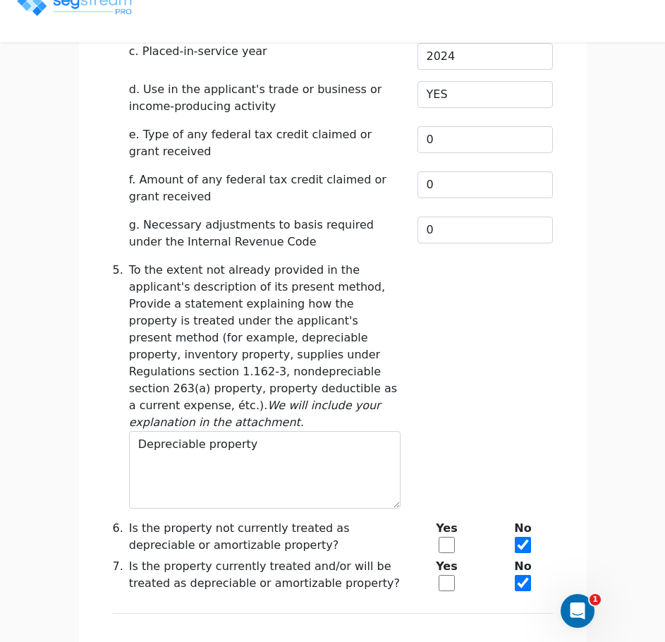
click at [454, 575] on input "checkbox" at bounding box center [446, 583] width 16 height 16
checkbox input "true"
checkbox input "false"
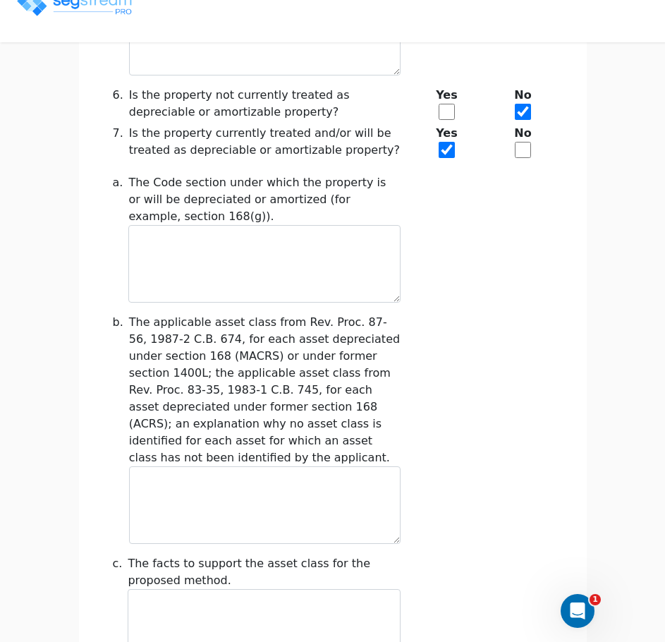
scroll to position [1337, 0]
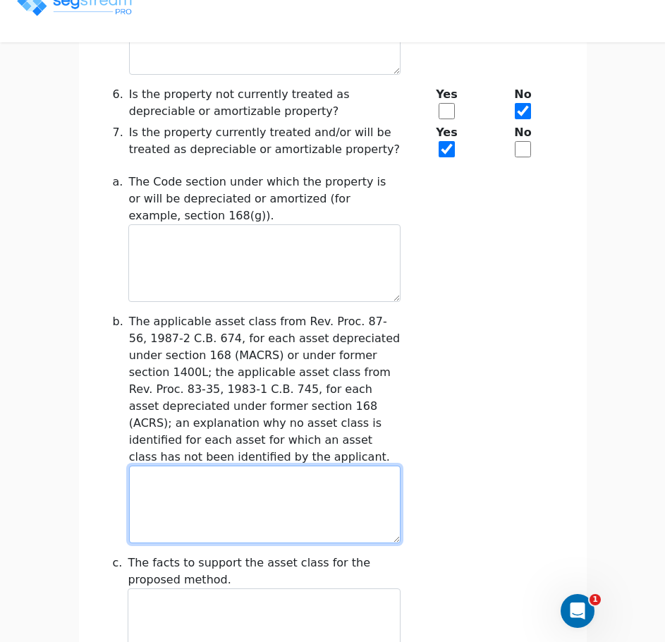
click at [254, 465] on textarea at bounding box center [264, 504] width 271 height 78
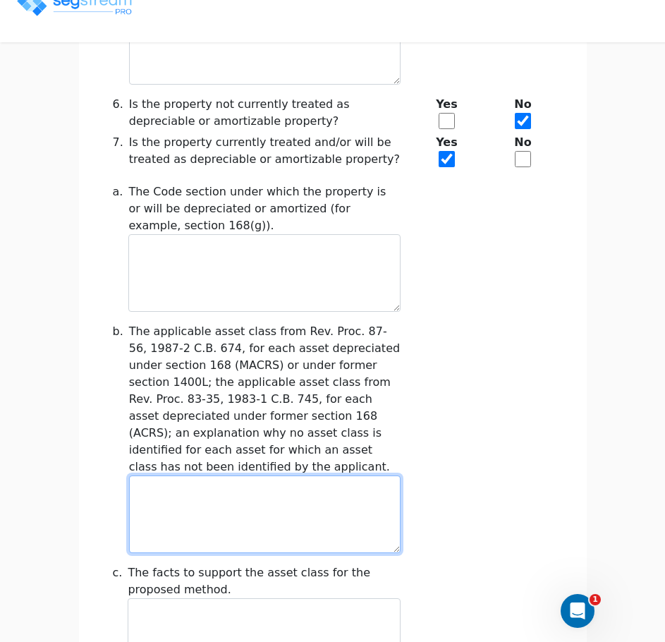
scroll to position [1327, 0]
type textarea "s"
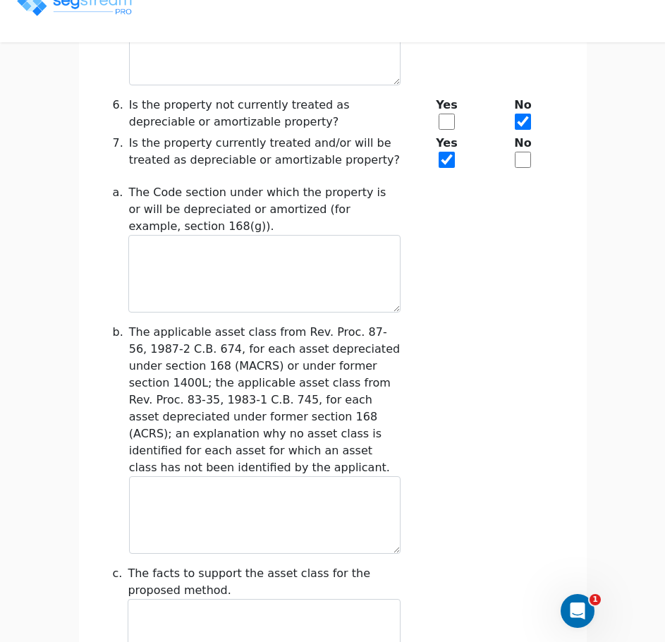
click at [524, 184] on div "a. The Code section under which the property is or will be depreciated or amort…" at bounding box center [332, 248] width 457 height 128
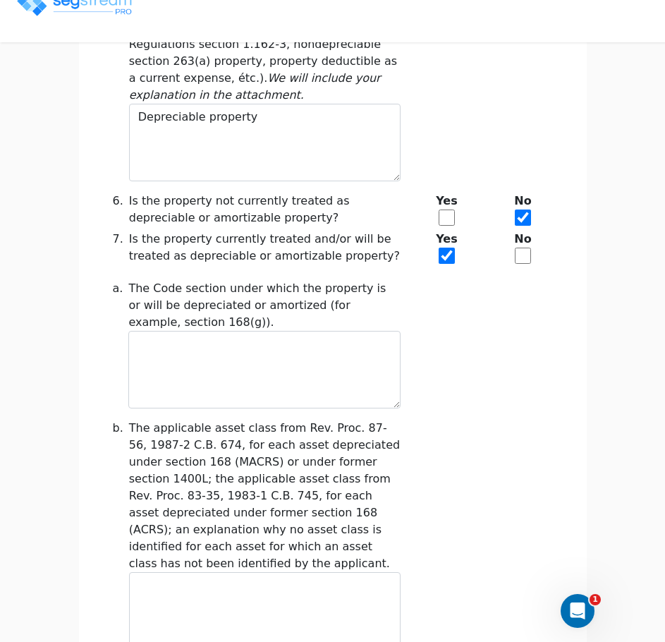
scroll to position [1232, 0]
click at [448, 209] on input "checkbox" at bounding box center [446, 217] width 16 height 16
checkbox input "true"
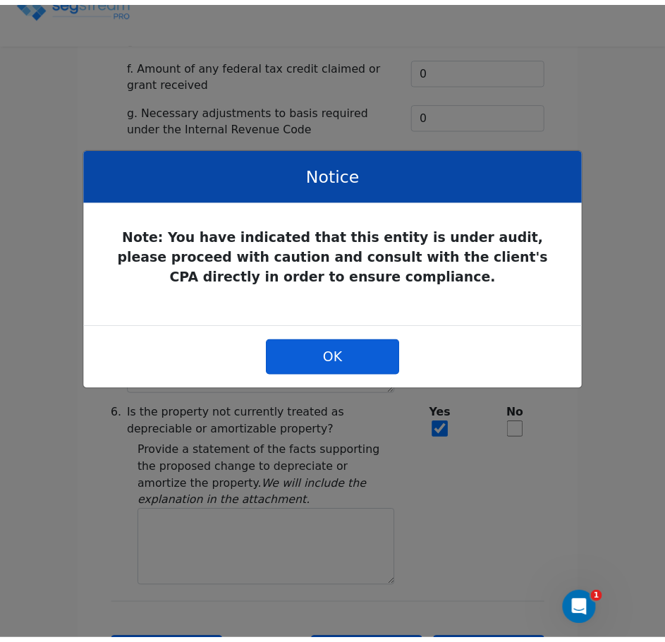
scroll to position [1012, 0]
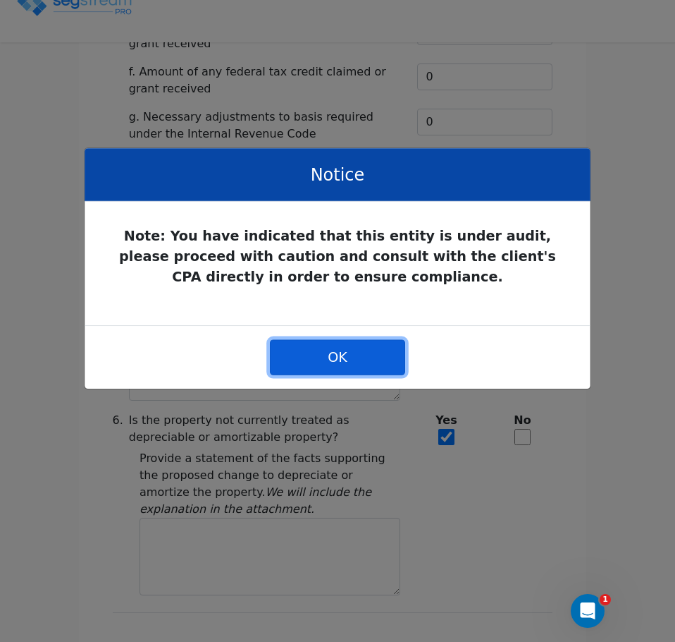
click at [309, 351] on button "OK" at bounding box center [337, 356] width 135 height 35
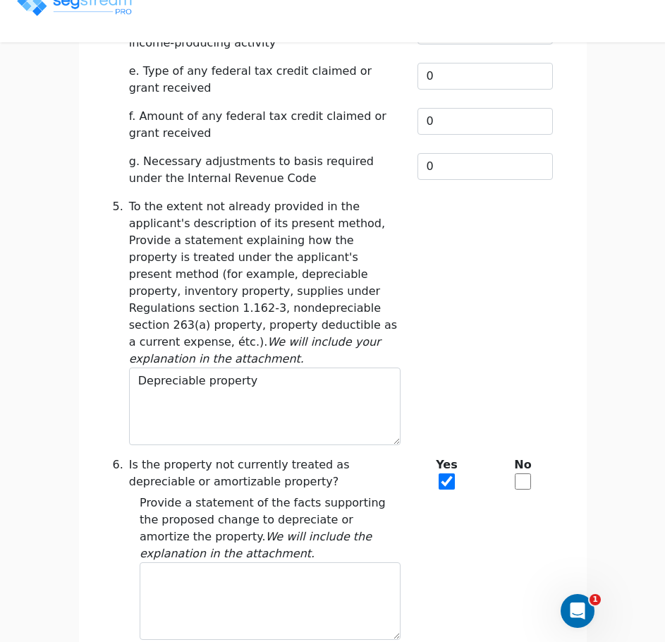
scroll to position [1005, 0]
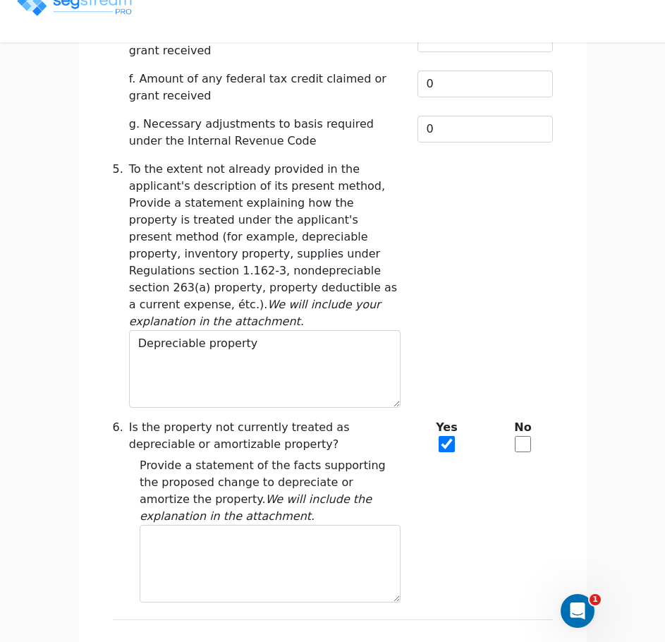
click at [534, 419] on div "No" at bounding box center [523, 438] width 76 height 38
click at [524, 436] on input "checkbox" at bounding box center [523, 444] width 16 height 16
checkbox input "true"
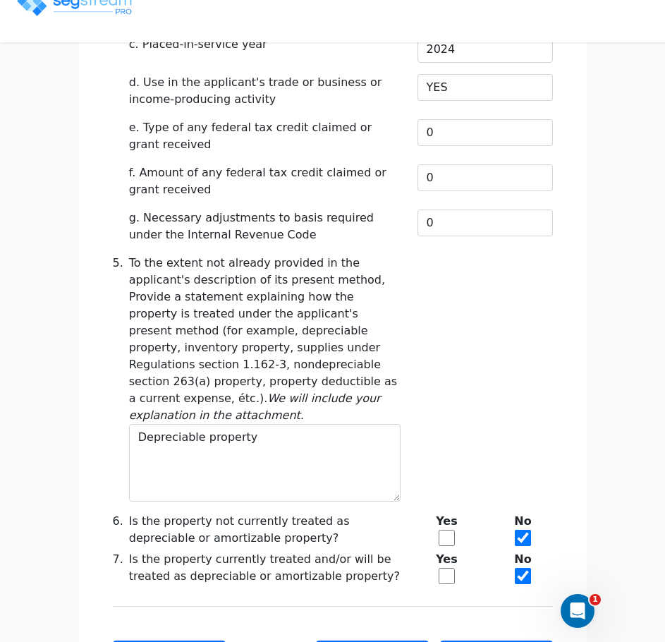
scroll to position [904, 0]
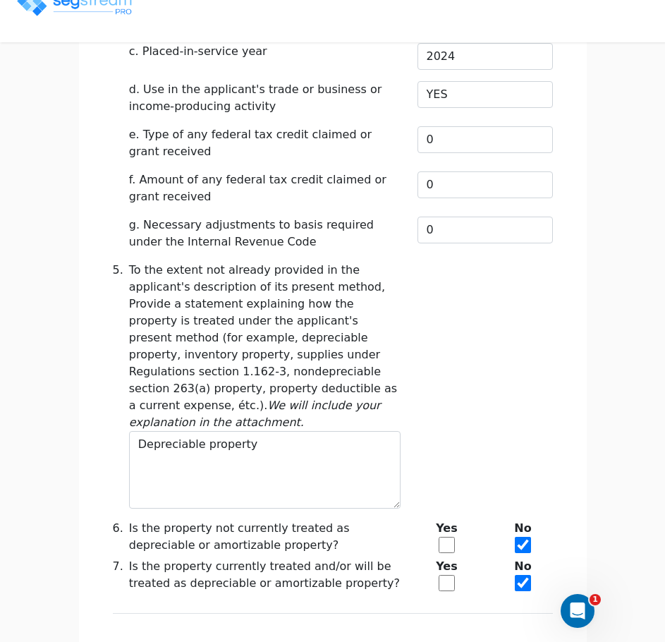
click at [448, 536] on input "checkbox" at bounding box center [446, 544] width 16 height 16
checkbox input "true"
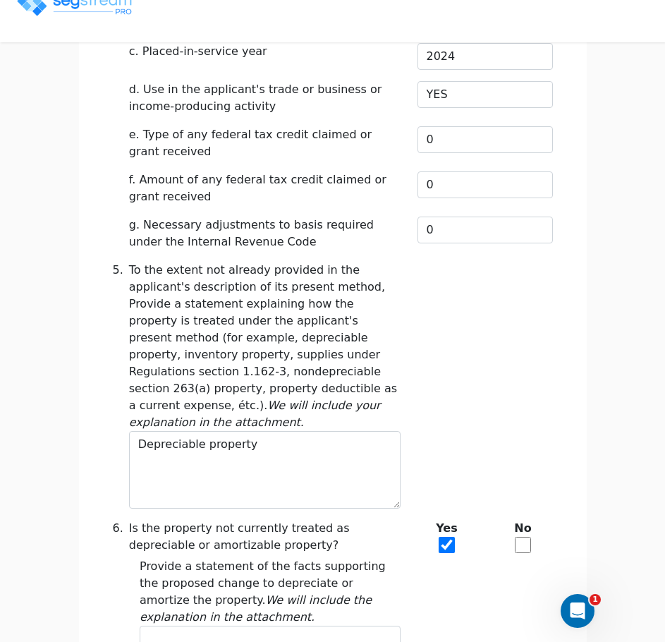
click at [525, 536] on input "checkbox" at bounding box center [523, 544] width 16 height 16
checkbox input "true"
checkbox input "false"
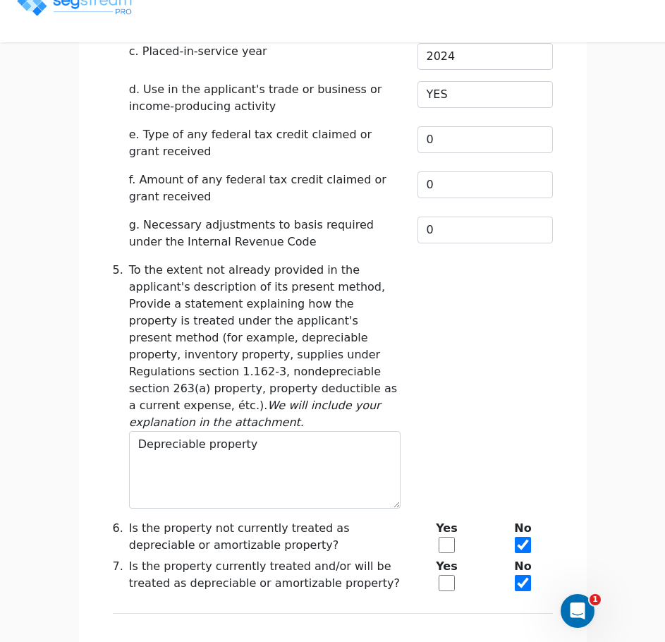
click at [442, 575] on input "checkbox" at bounding box center [446, 583] width 16 height 16
checkbox input "true"
checkbox input "false"
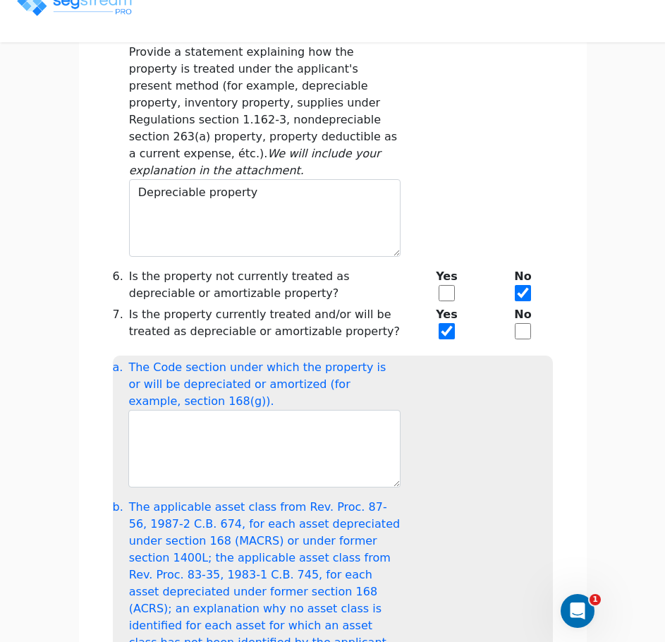
scroll to position [1159, 0]
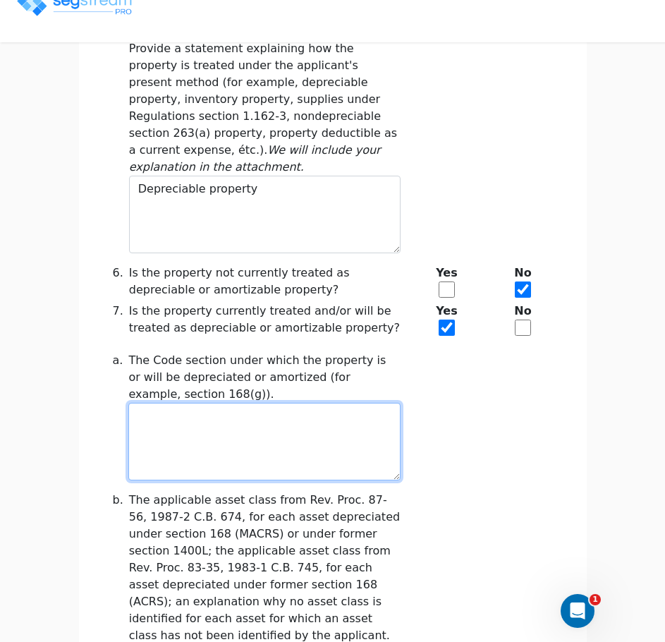
click at [281, 403] on textarea at bounding box center [263, 442] width 271 height 78
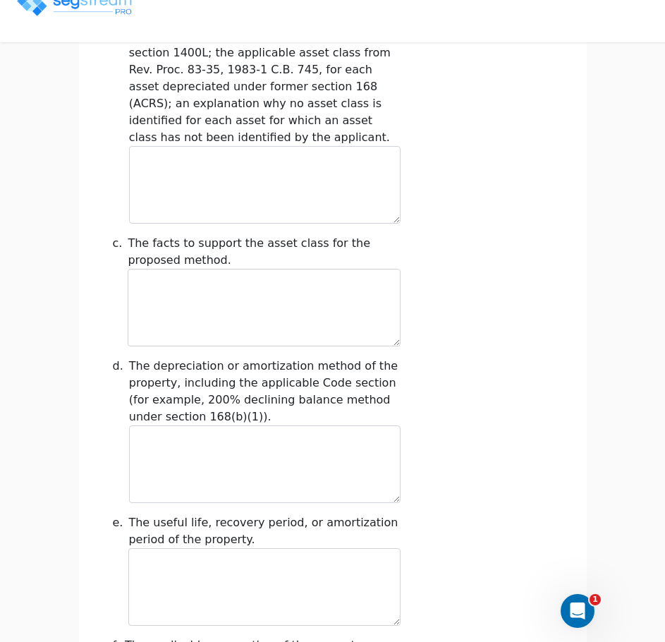
scroll to position [1657, 0]
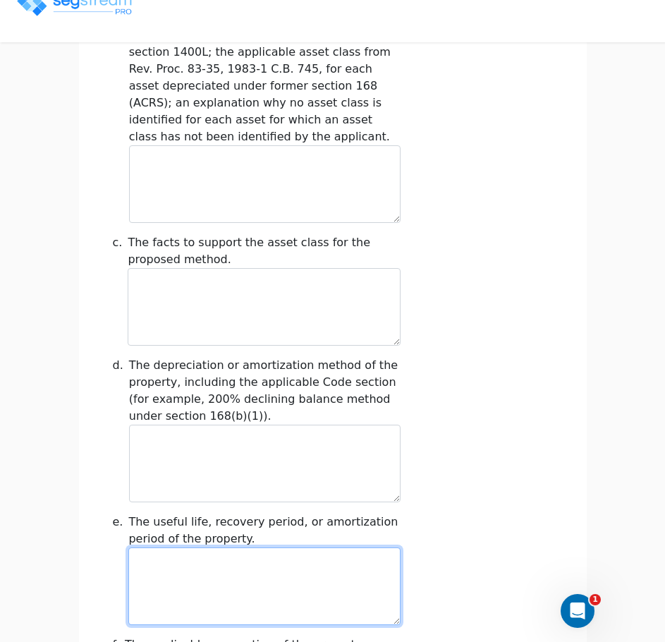
click at [286, 547] on textarea at bounding box center [263, 586] width 271 height 78
type textarea "39"
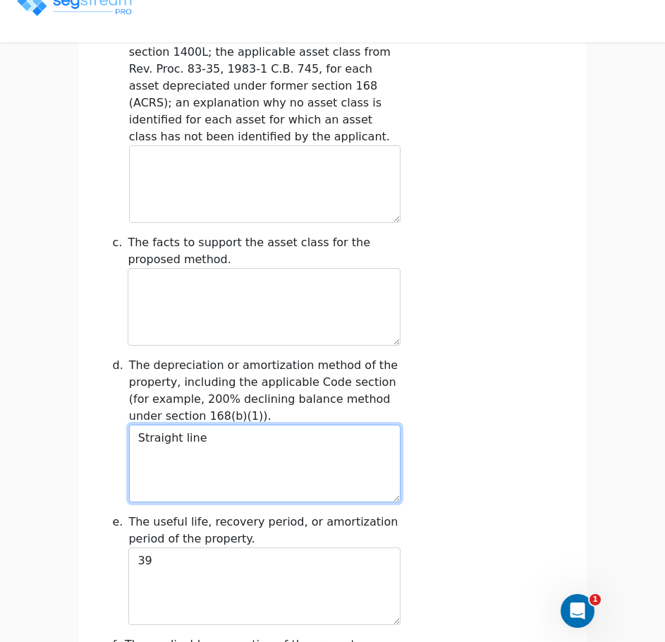
type textarea "Straight line"
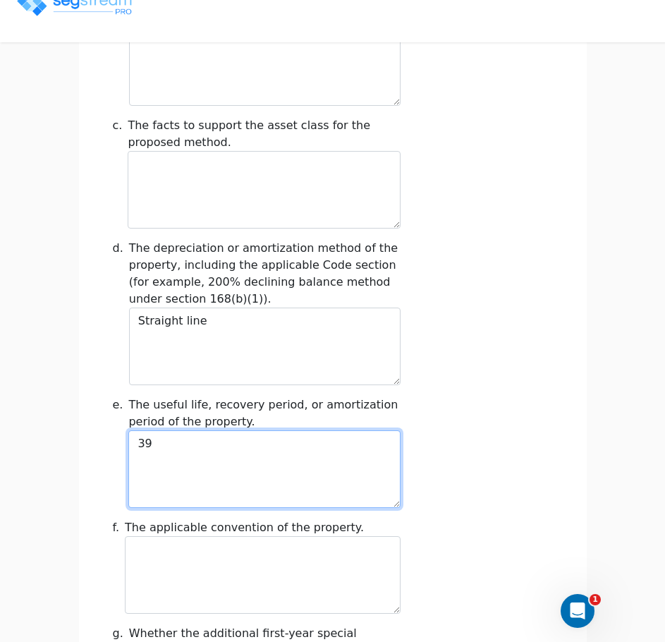
scroll to position [1775, 0]
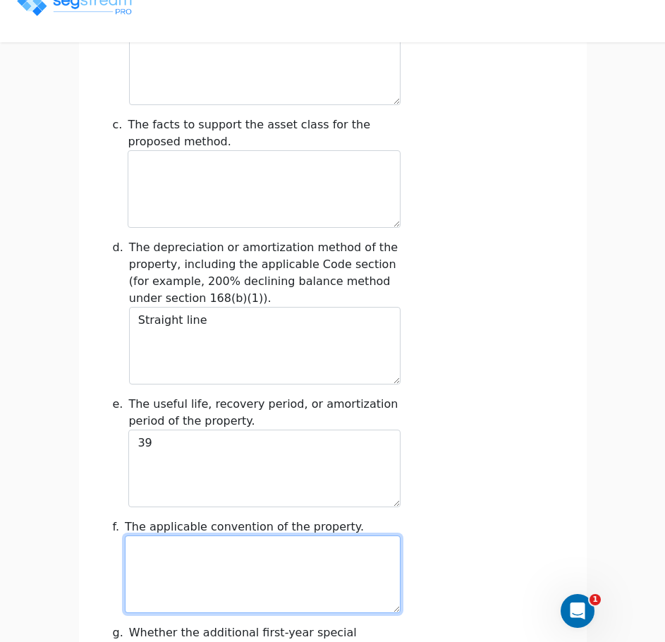
click at [277, 535] on textarea at bounding box center [262, 574] width 275 height 78
type textarea "MACRS"
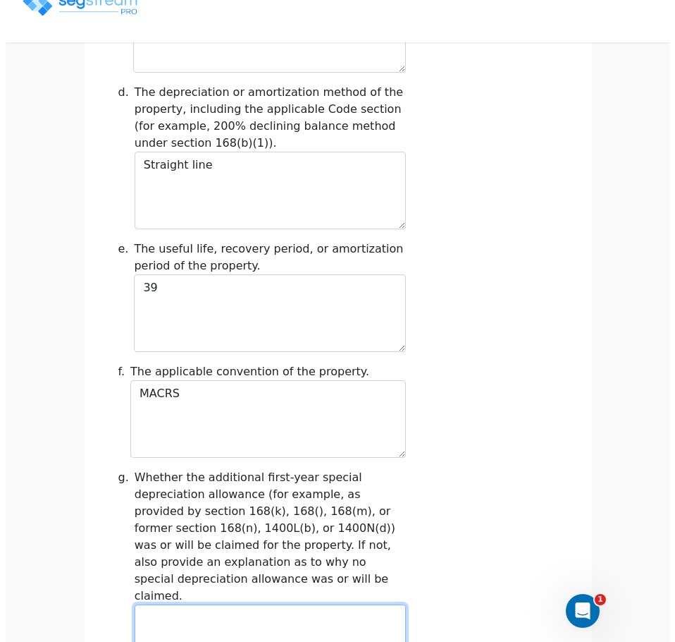
scroll to position [2139, 0]
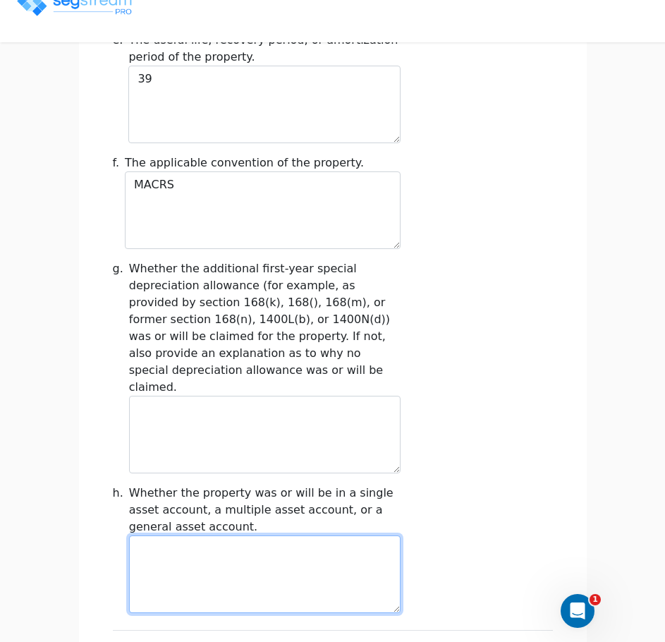
click at [333, 535] on textarea at bounding box center [264, 574] width 271 height 78
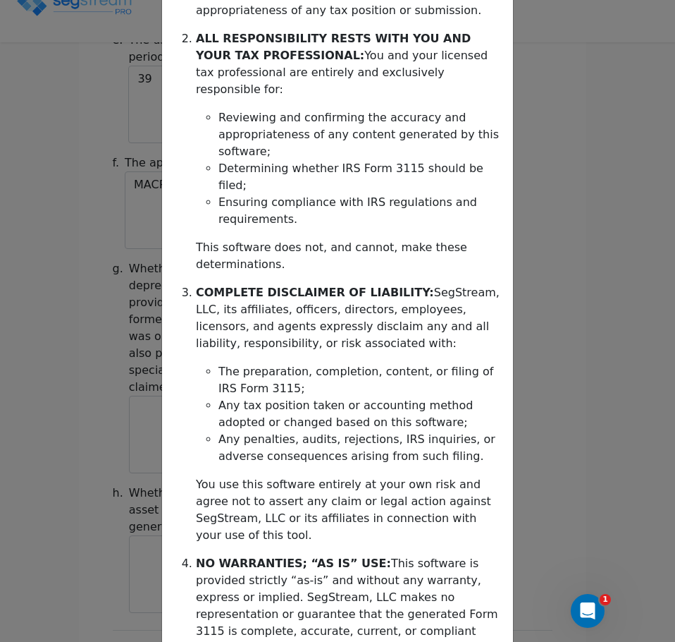
scroll to position [584, 0]
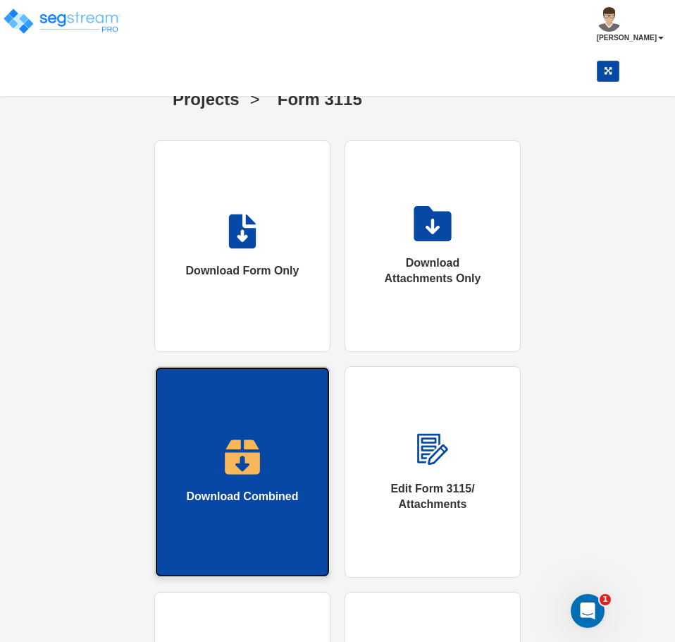
click at [255, 434] on link "Download Combined" at bounding box center [242, 471] width 176 height 211
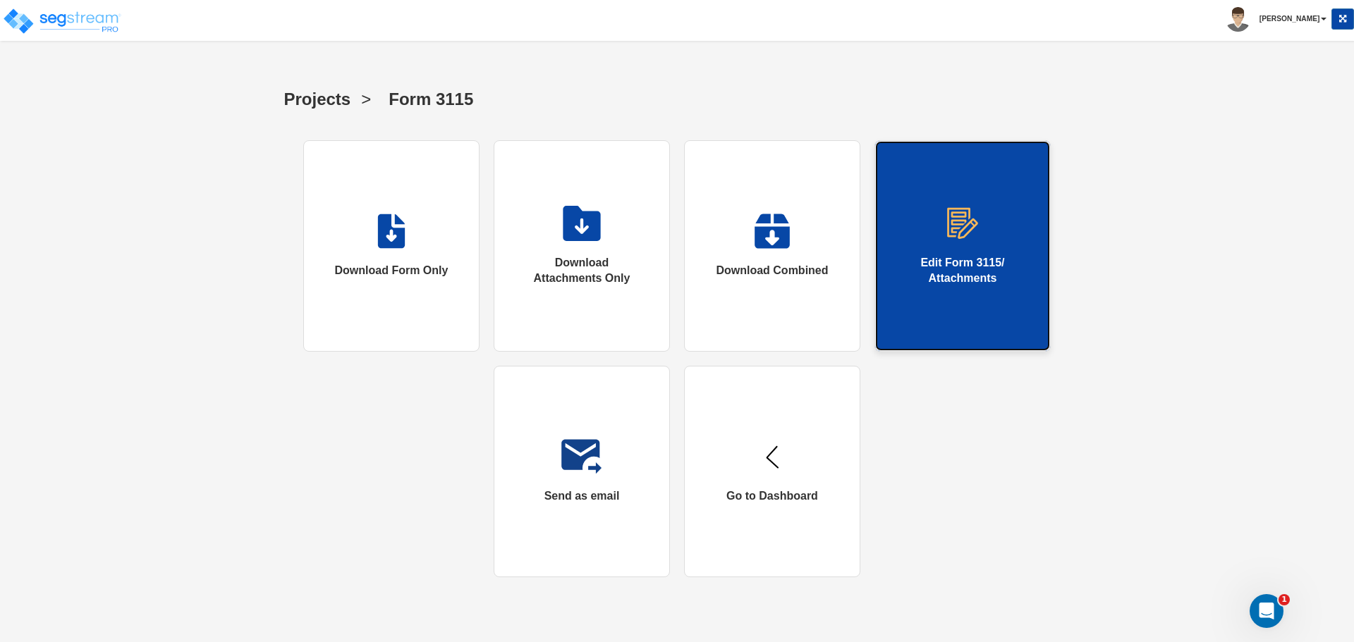
click at [675, 288] on link "Edit Form 3115/ Attachments" at bounding box center [962, 245] width 176 height 211
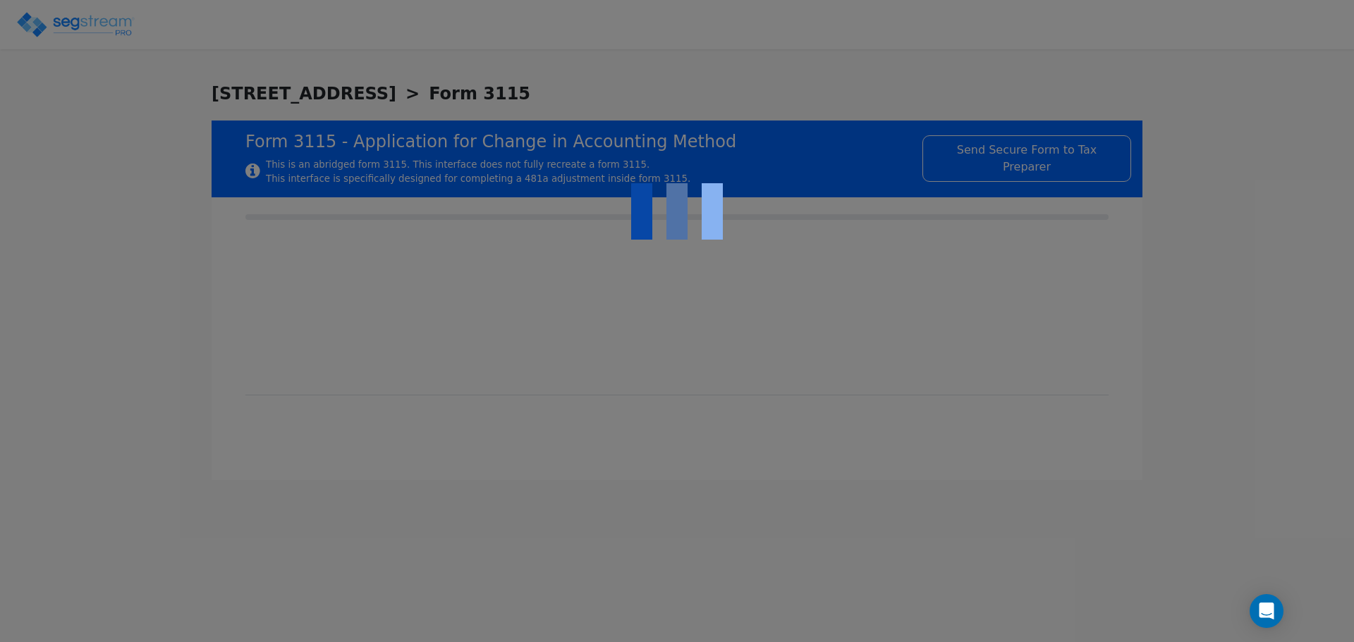
checkbox input "true"
type input "BUILDING"
type input "COMMERCIAL BUILDING"
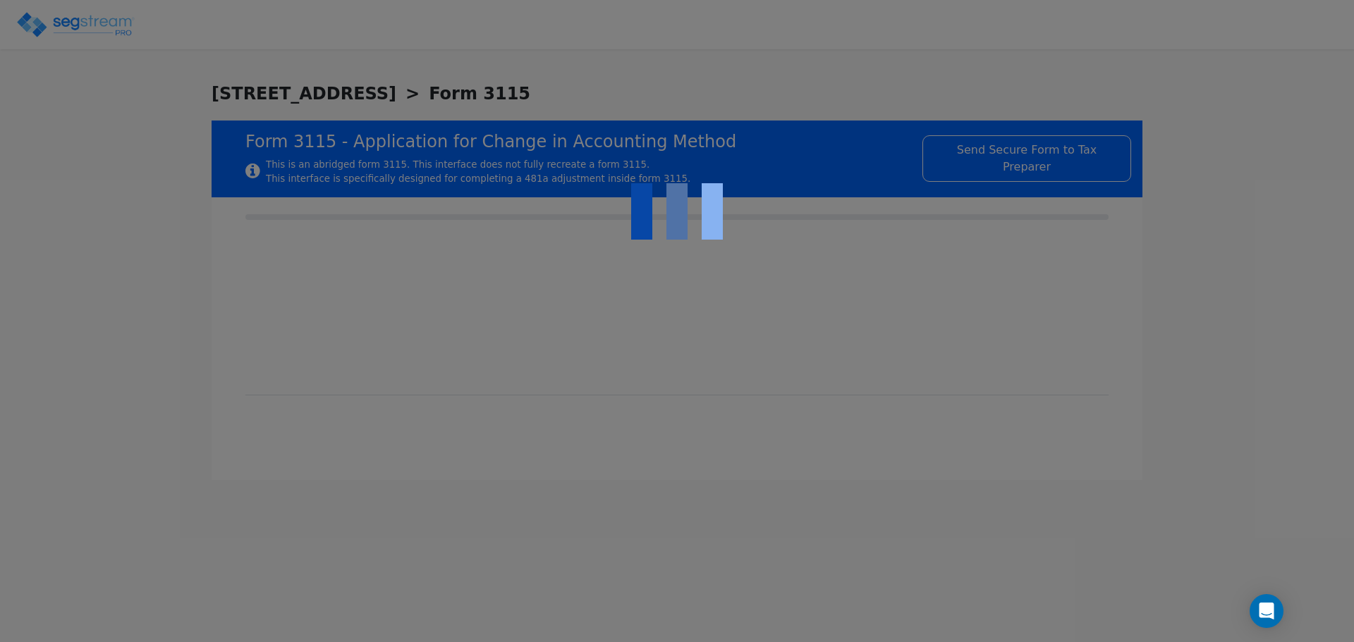
type input "2024"
type input "YES"
type input "0"
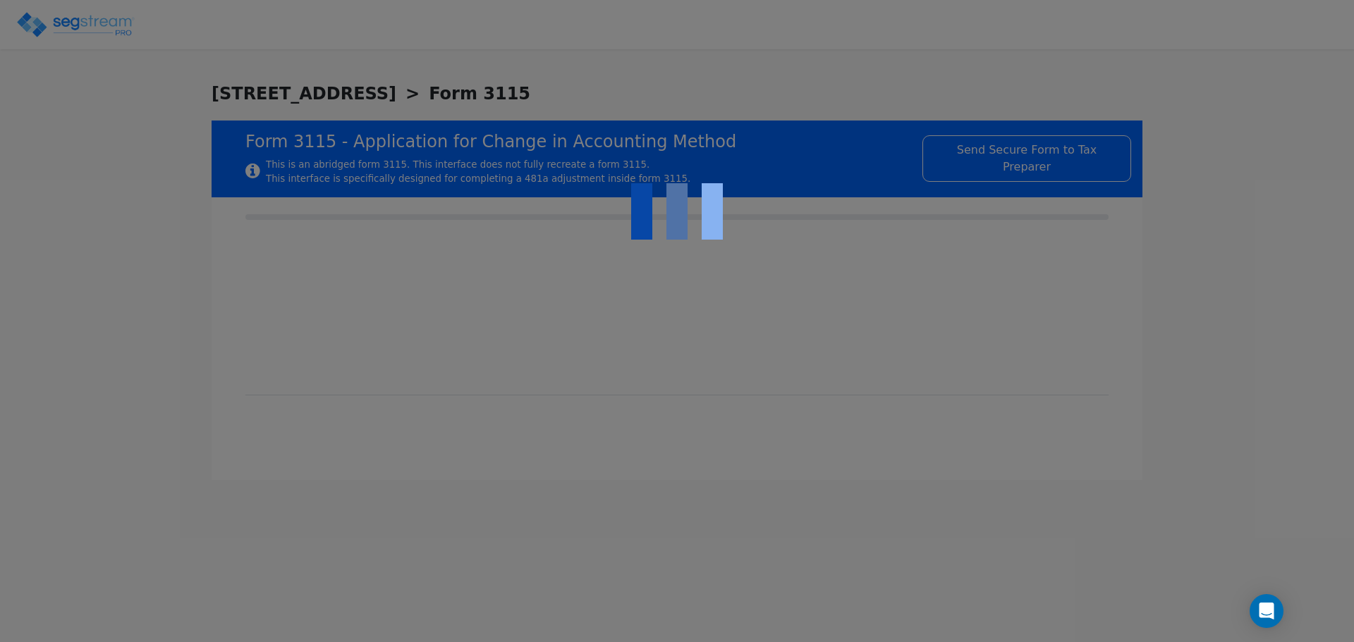
type textarea "Depreciable property"
checkbox input "true"
type textarea "Straight line"
type textarea "39"
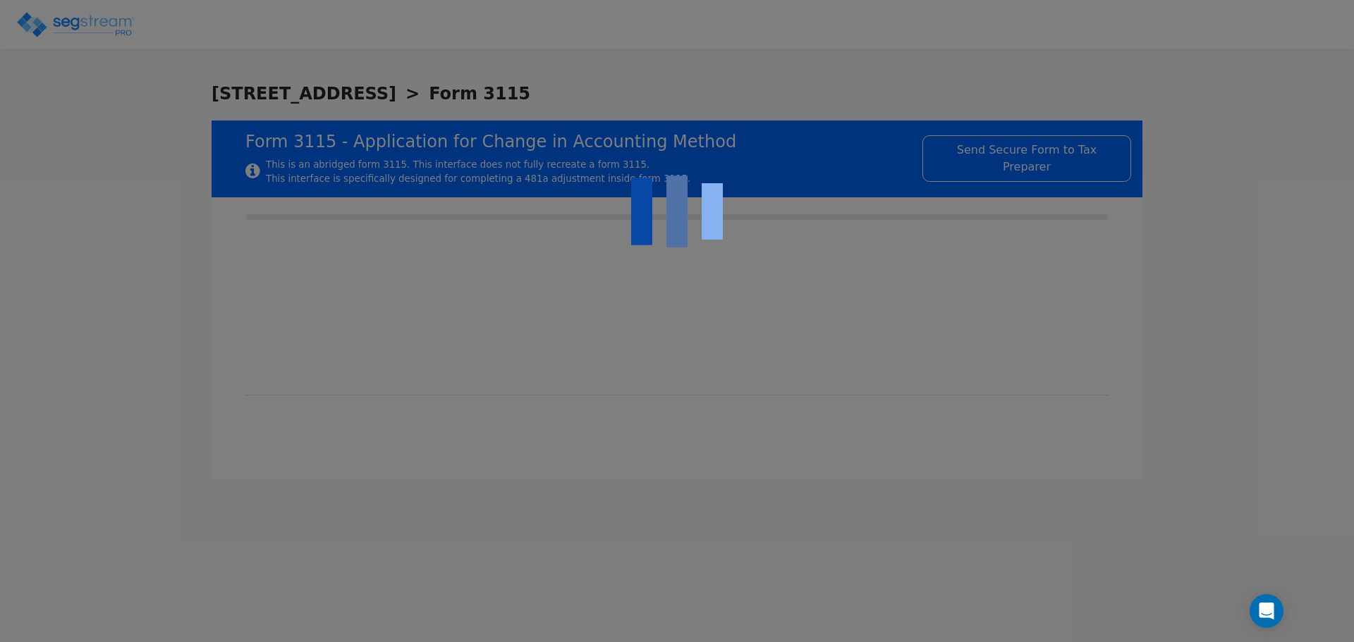
type textarea "MACRS"
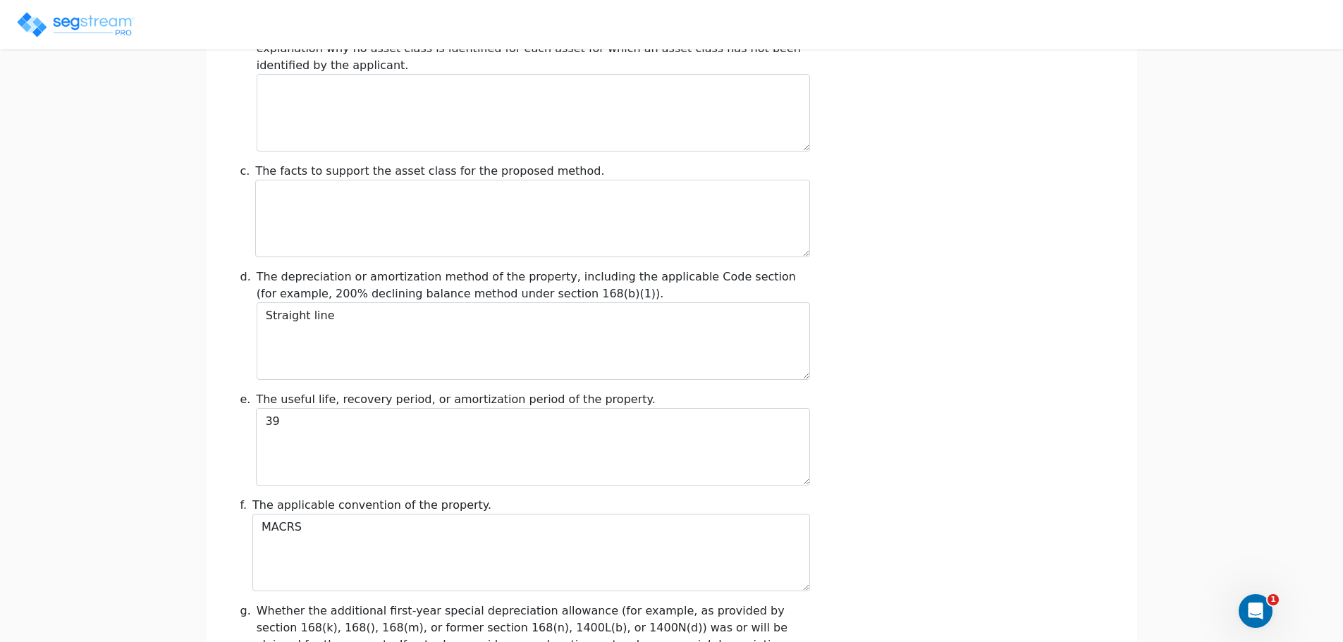
scroll to position [1583, 0]
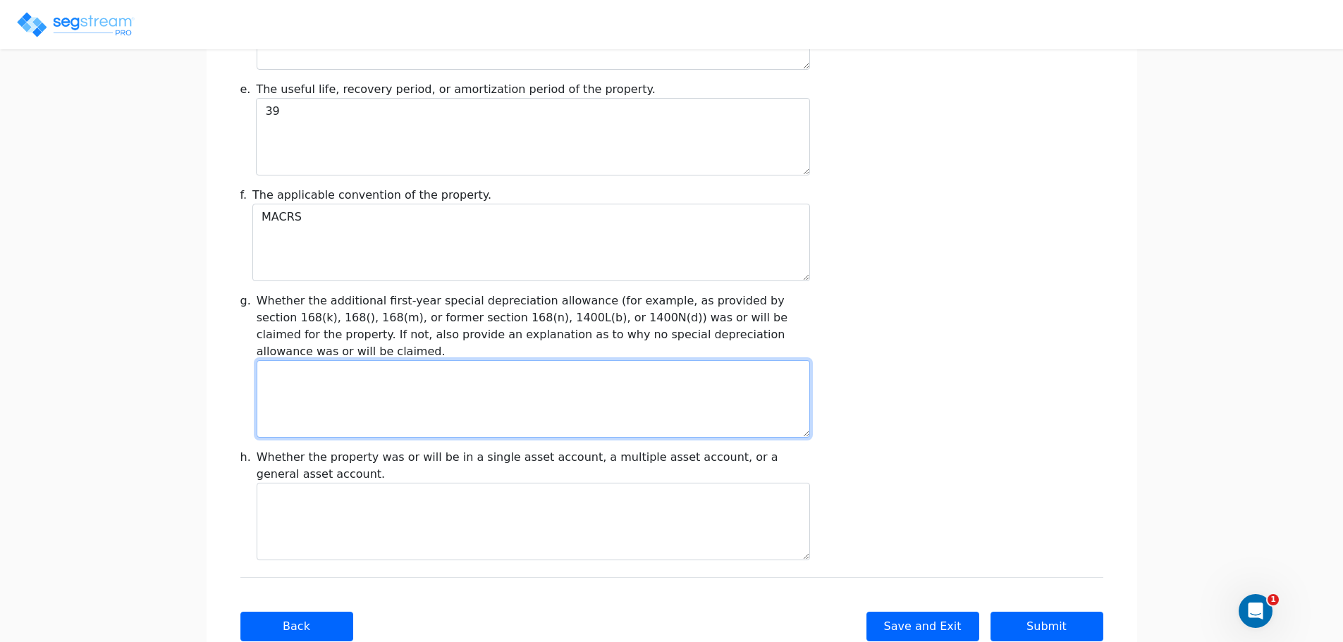
click at [638, 379] on textarea at bounding box center [533, 399] width 553 height 78
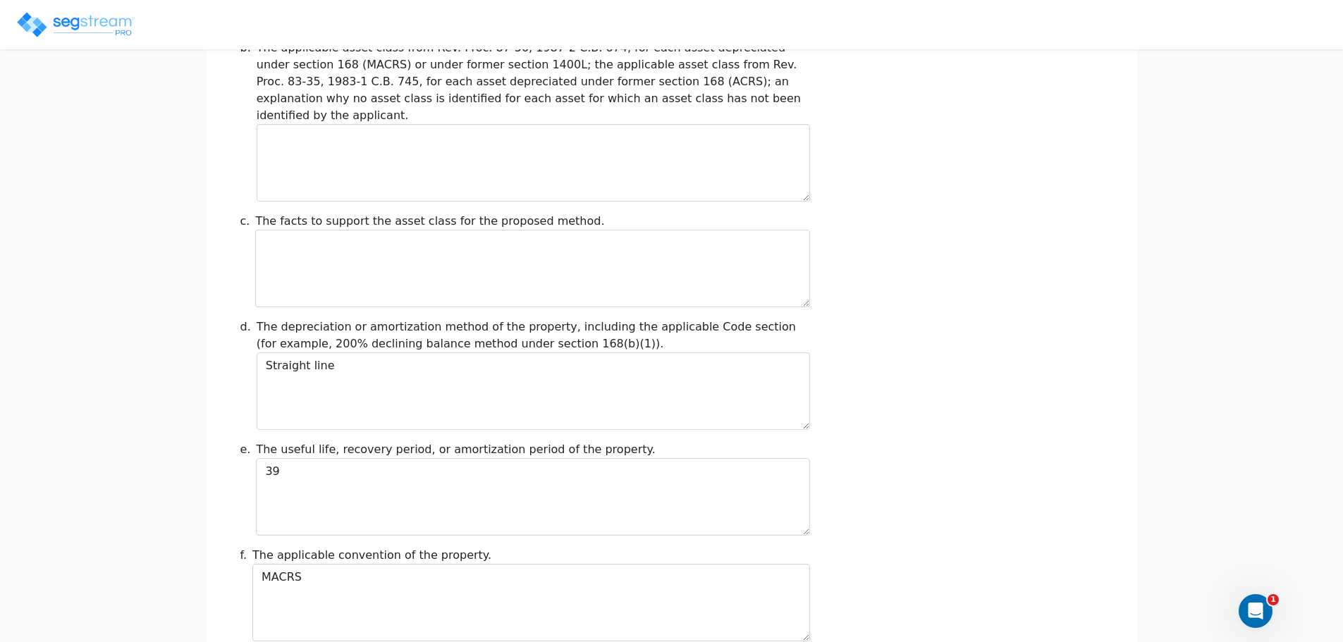
scroll to position [1223, 0]
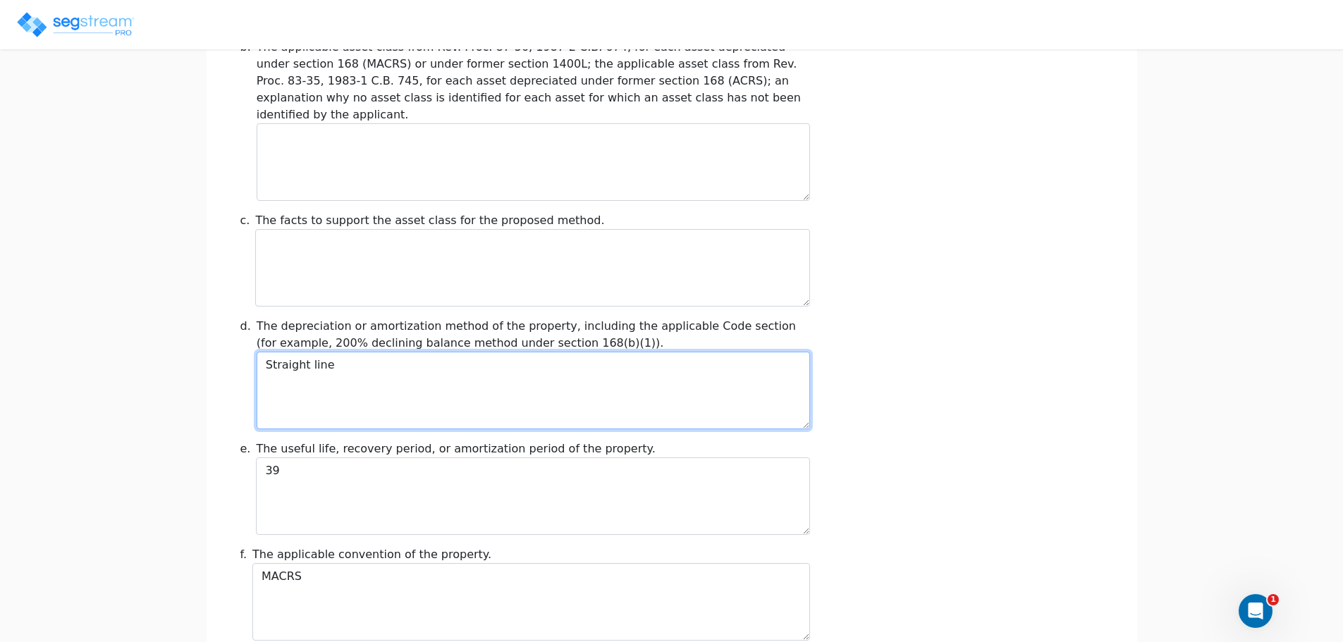
drag, startPoint x: 505, startPoint y: 317, endPoint x: 230, endPoint y: 297, distance: 275.6
click at [230, 297] on div "Taxpayer Information * Name of Filer (name of parent corporation if a consolida…" at bounding box center [672, 12] width 931 height 2077
type textarea "/"
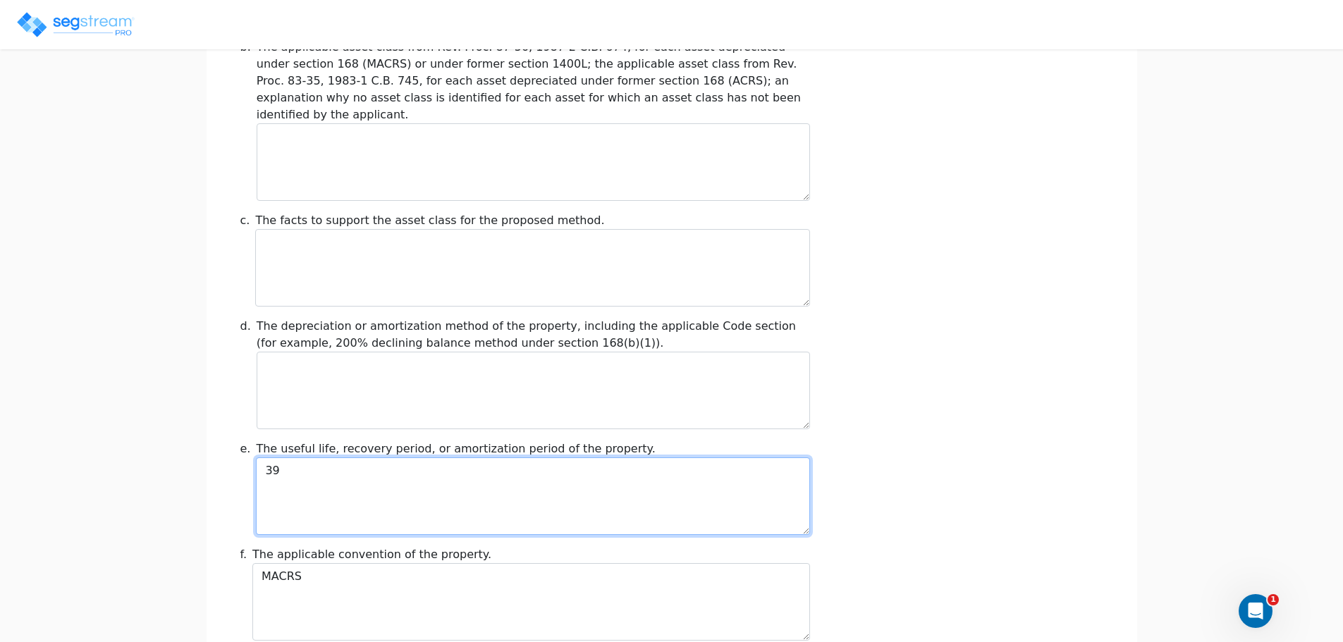
type textarea "3"
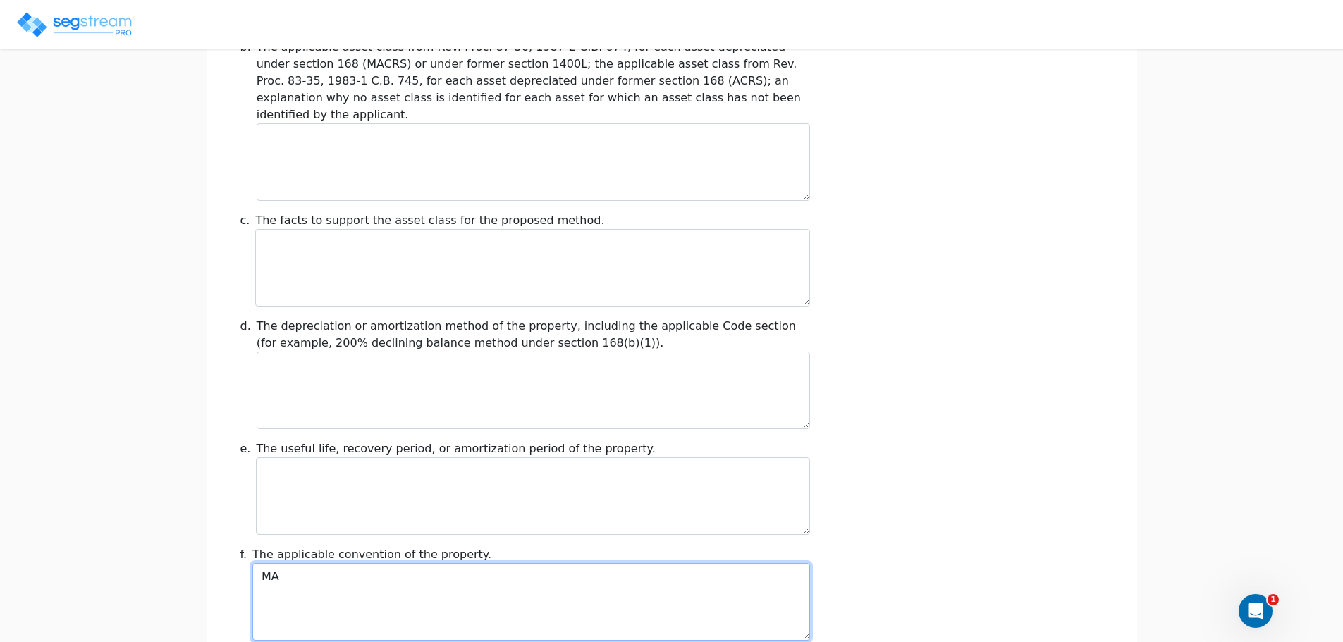
type textarea "M"
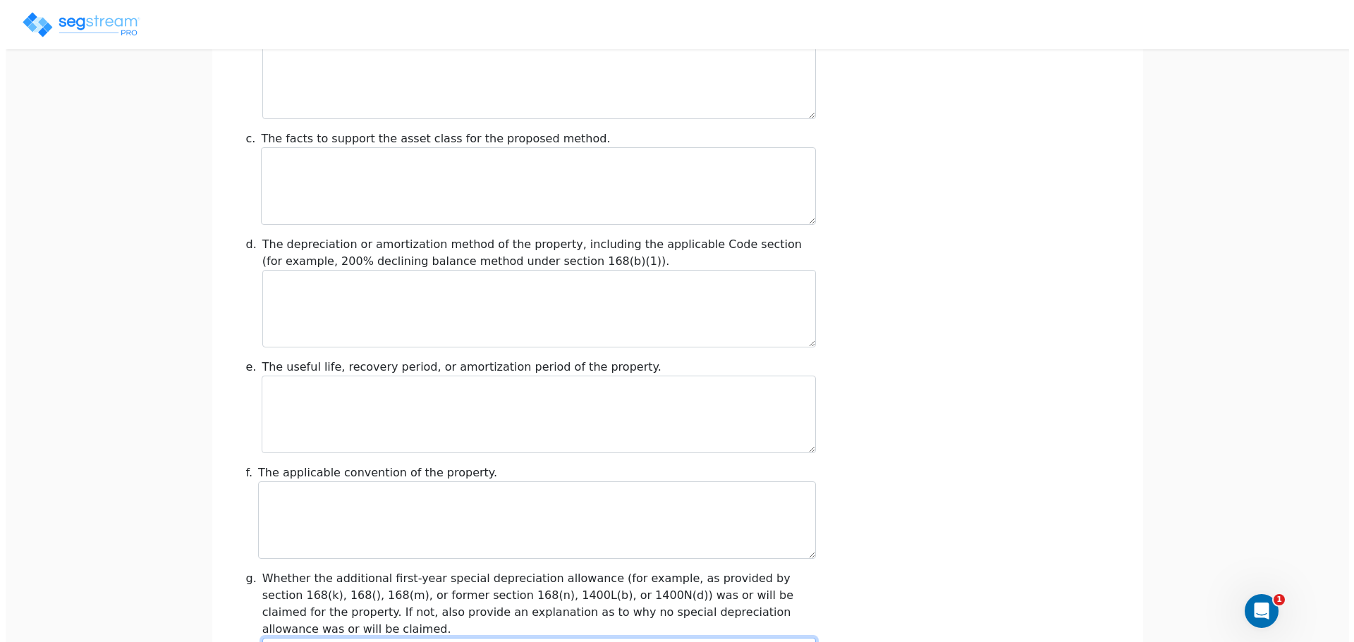
scroll to position [1583, 0]
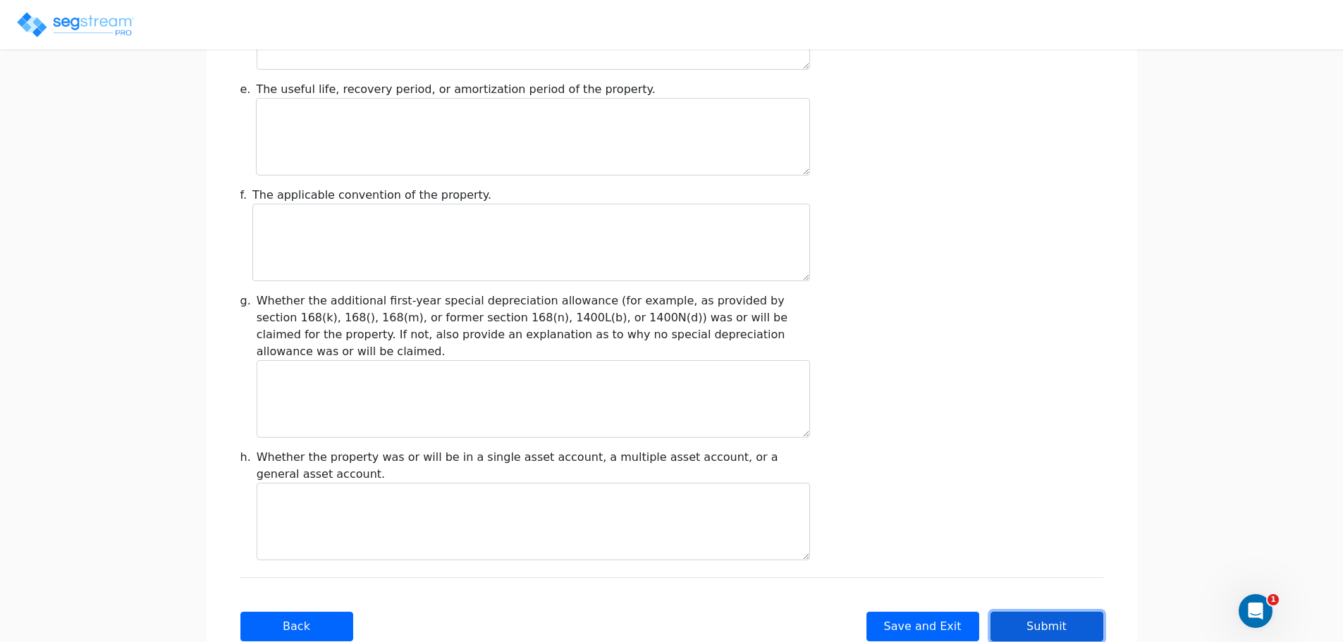
click at [1024, 612] on button "Submit" at bounding box center [1046, 627] width 113 height 30
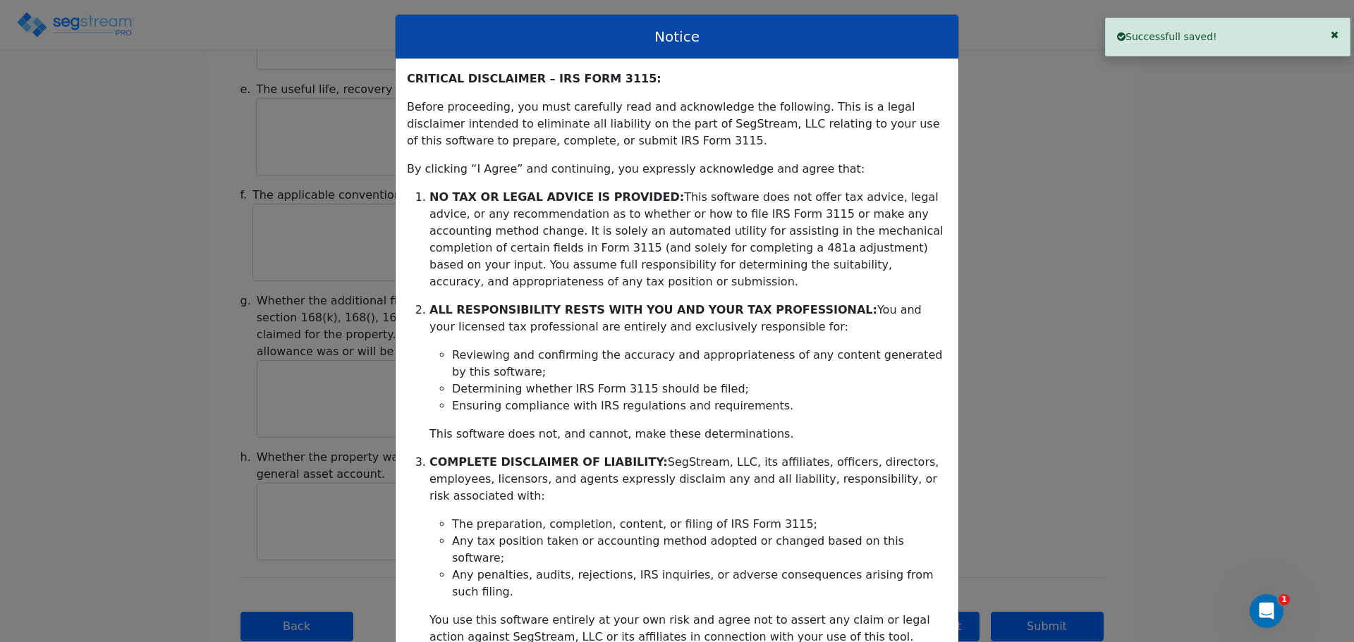
scroll to position [228, 0]
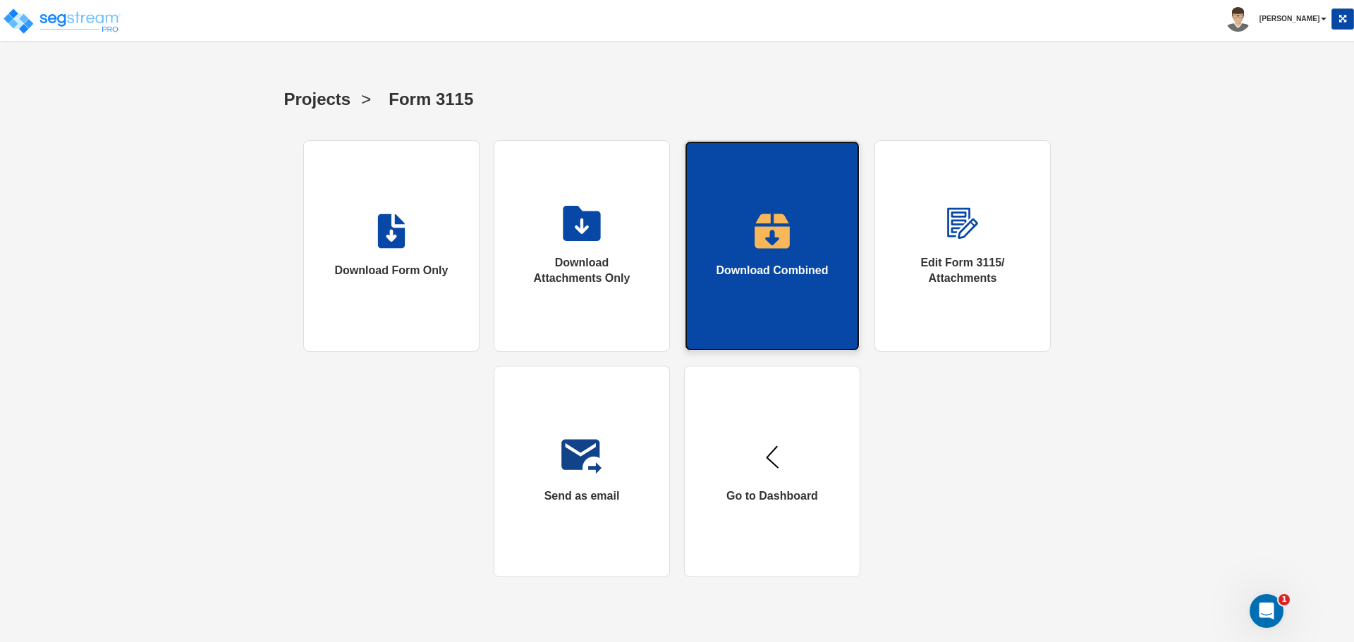
drag, startPoint x: 0, startPoint y: 0, endPoint x: 753, endPoint y: 272, distance: 800.5
click at [753, 272] on div "Download Combined" at bounding box center [772, 271] width 112 height 16
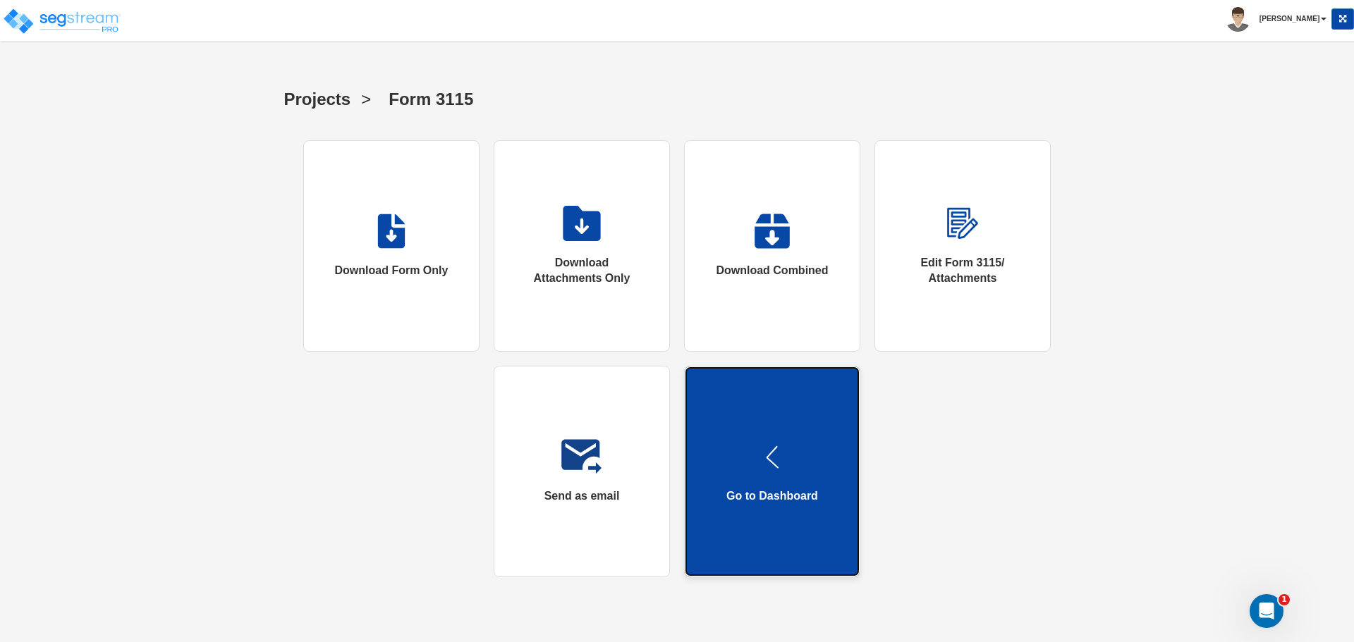
click at [705, 467] on link "Go to Dashboard" at bounding box center [772, 471] width 176 height 211
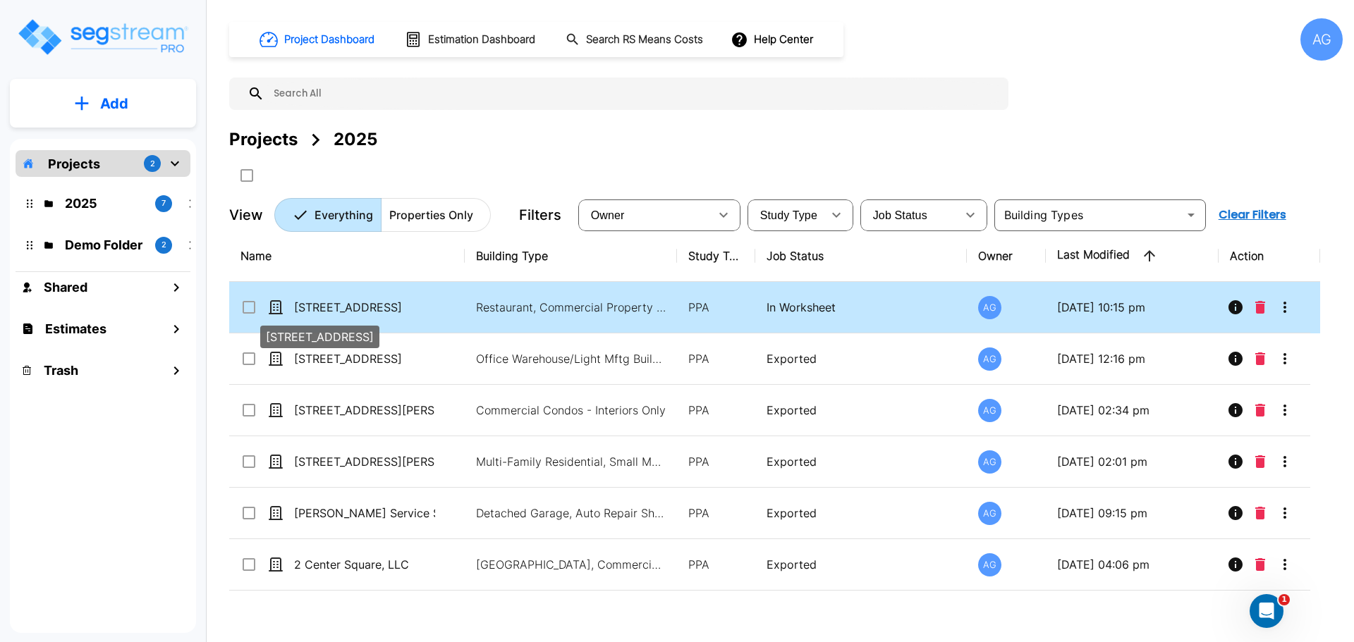
click at [357, 309] on p "[STREET_ADDRESS]" at bounding box center [364, 307] width 141 height 17
checkbox input "true"
click at [357, 309] on p "[STREET_ADDRESS]" at bounding box center [364, 307] width 141 height 17
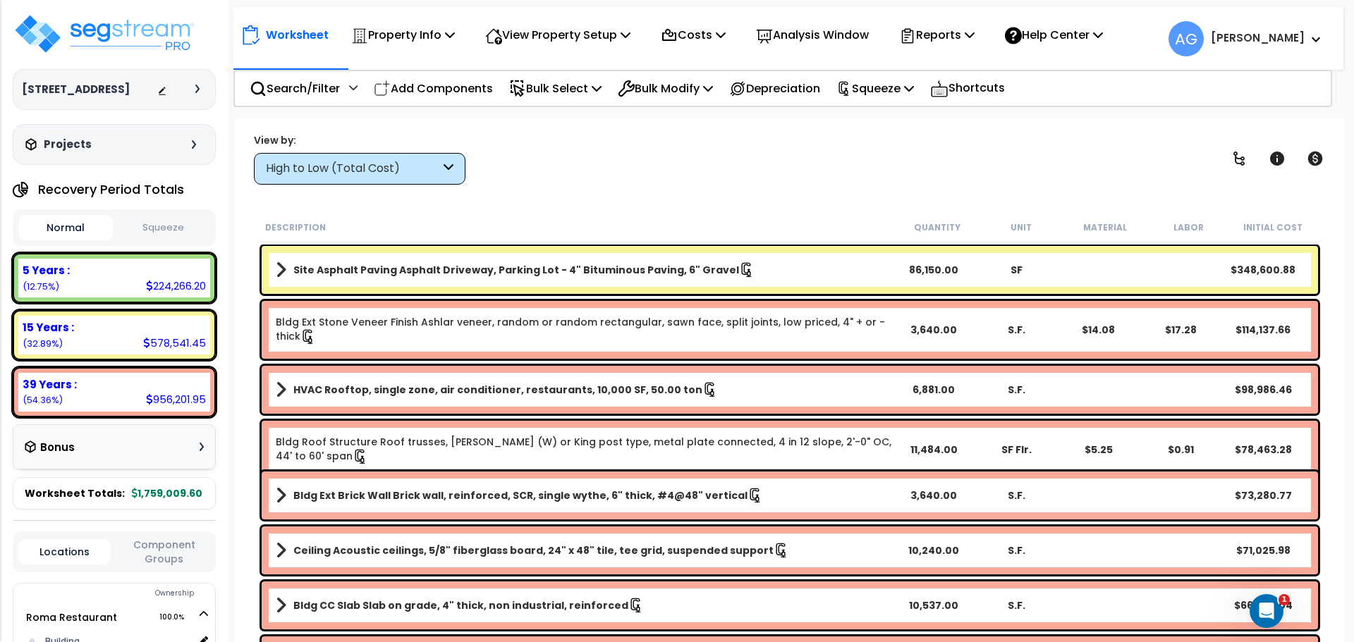
click at [165, 235] on button "Squeeze" at bounding box center [163, 228] width 94 height 25
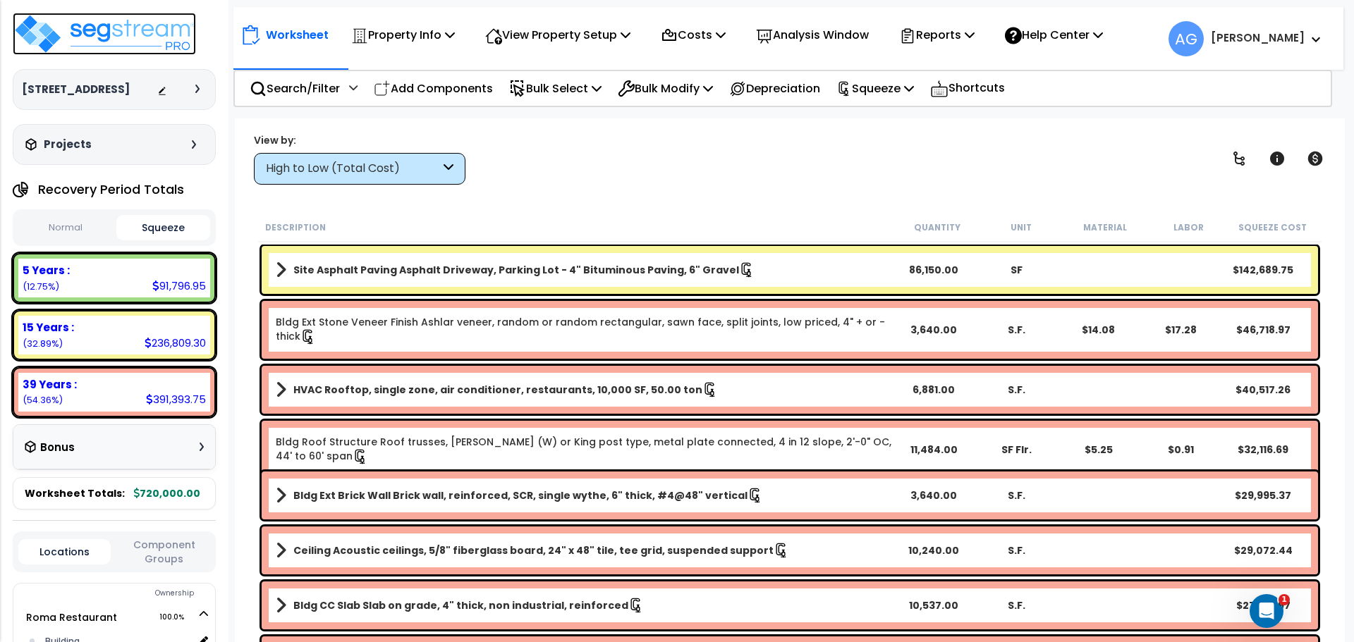
click at [141, 25] on img at bounding box center [104, 34] width 183 height 42
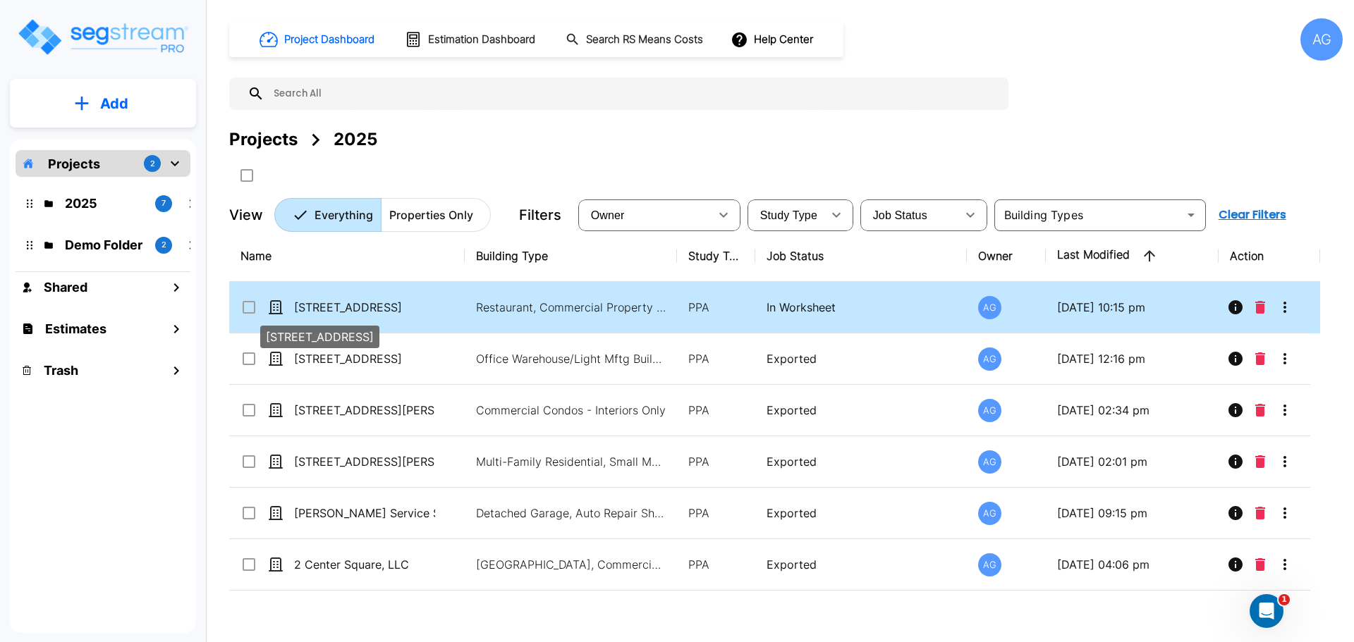
click at [355, 302] on p "[STREET_ADDRESS]" at bounding box center [364, 307] width 141 height 17
checkbox input "true"
click at [355, 302] on p "[STREET_ADDRESS]" at bounding box center [364, 307] width 141 height 17
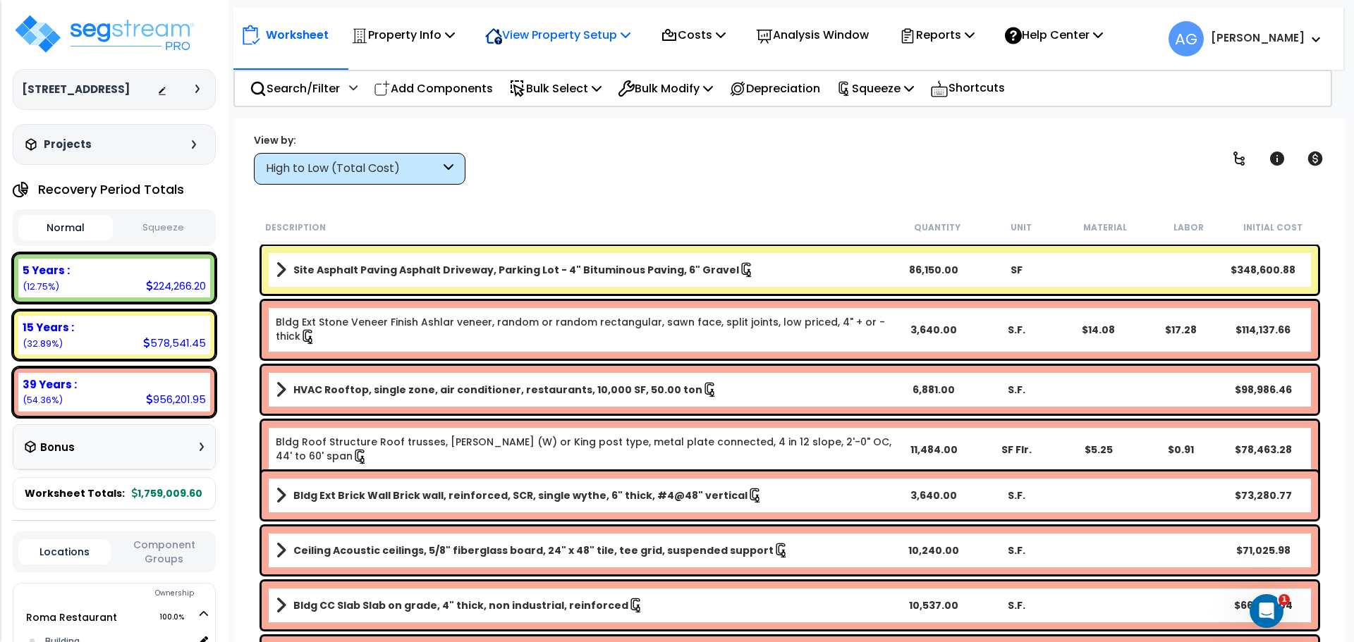
click at [613, 32] on p "View Property Setup" at bounding box center [557, 34] width 145 height 19
click at [943, 144] on div "View by: High to Low (Total Cost) High to Low (Total Cost)" at bounding box center [789, 159] width 1081 height 52
click at [584, 36] on p "View Property Setup" at bounding box center [557, 34] width 145 height 19
click at [535, 99] on link "View Questionnaire" at bounding box center [548, 96] width 140 height 28
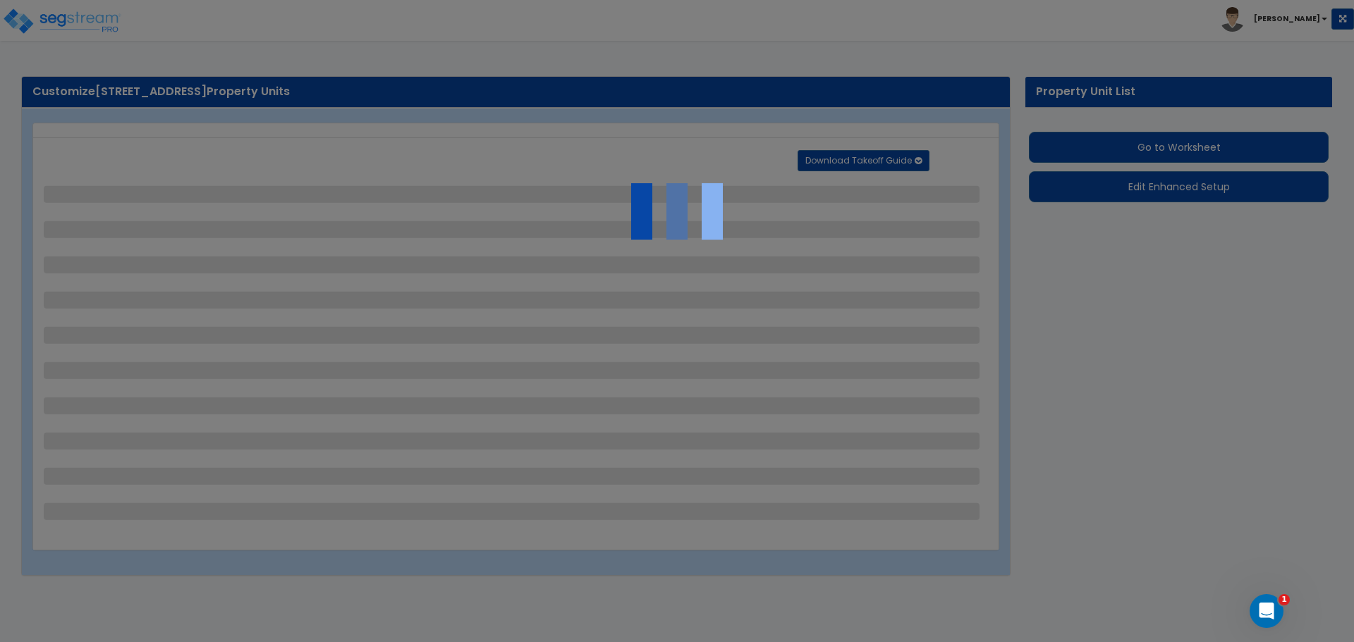
select select "2"
select select "1"
select select "3"
select select "4"
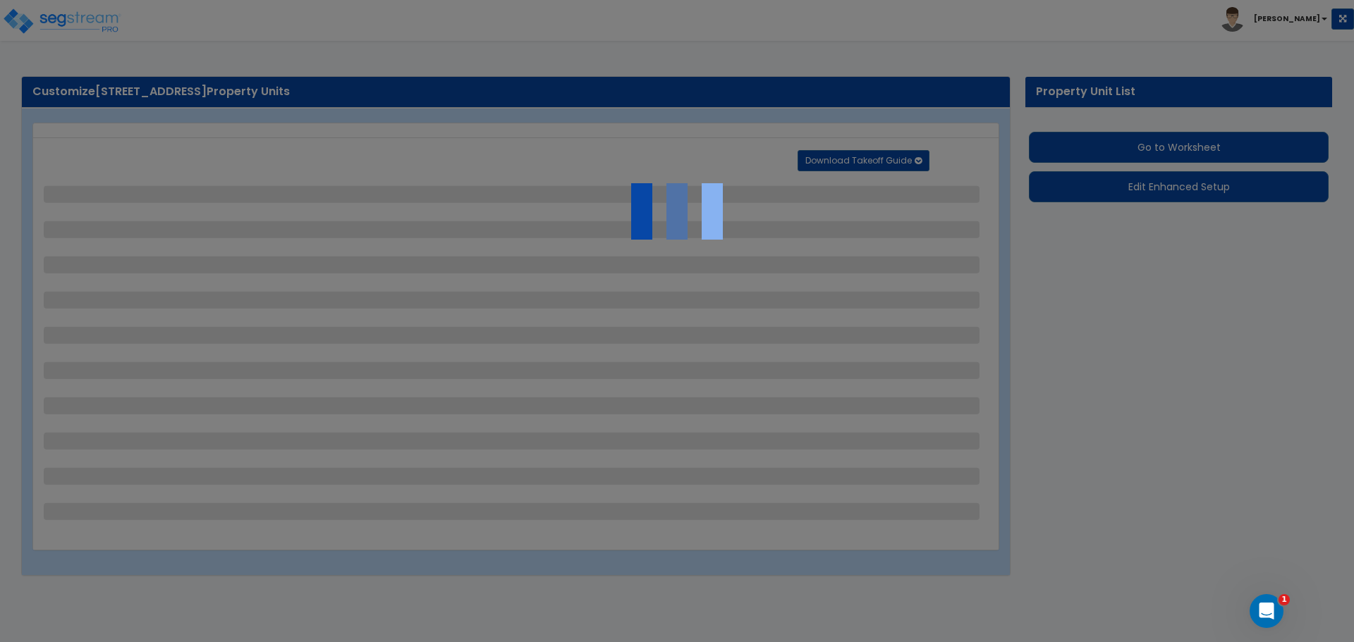
select select "2"
select select "1"
select select "4"
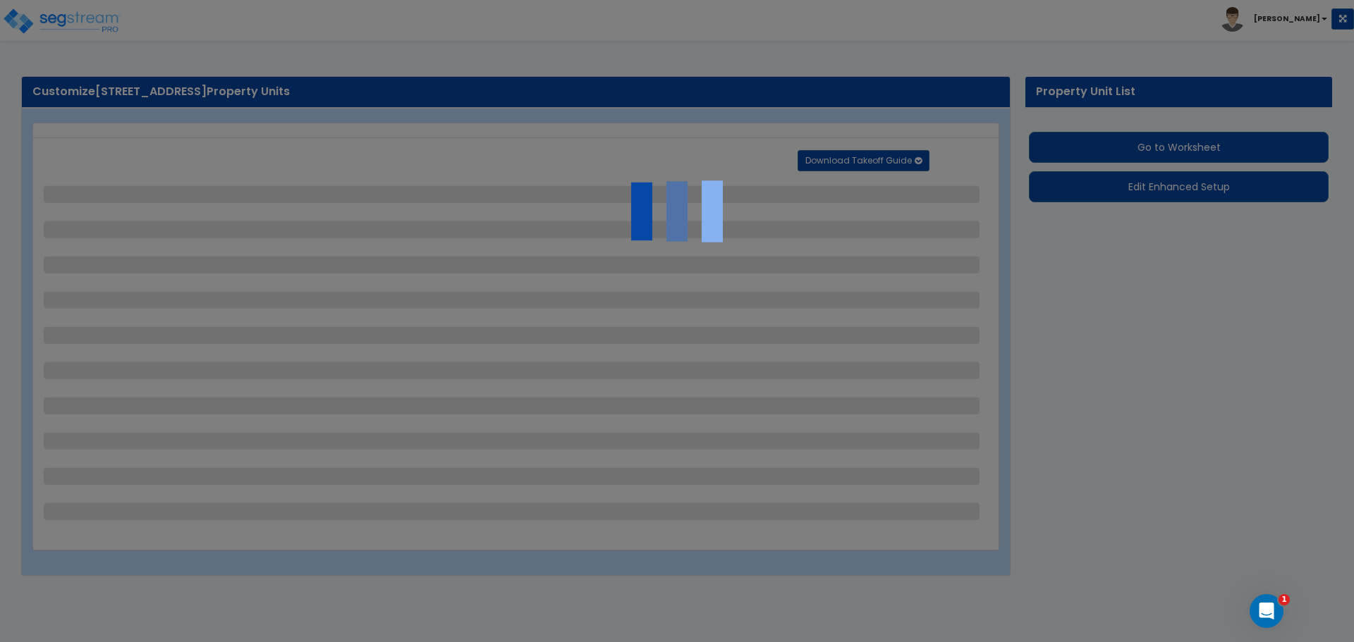
select select "2"
select select "1"
select select "4"
select select "3"
select select "1"
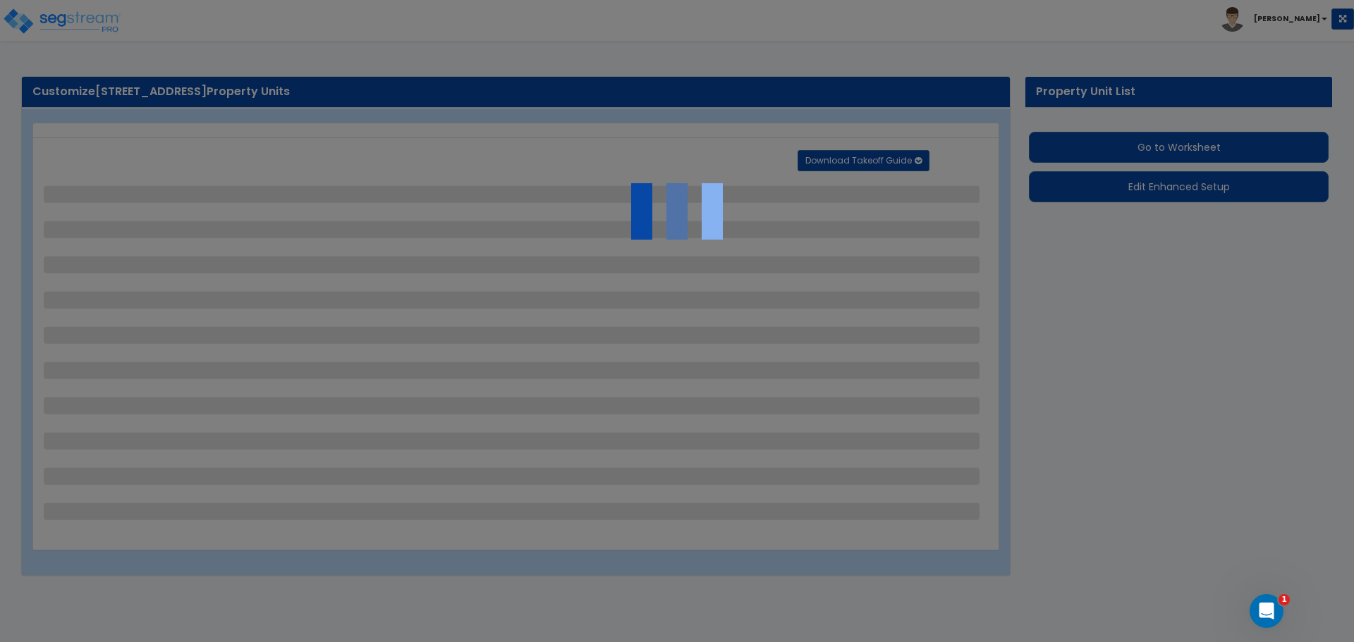
select select "1"
select select "2"
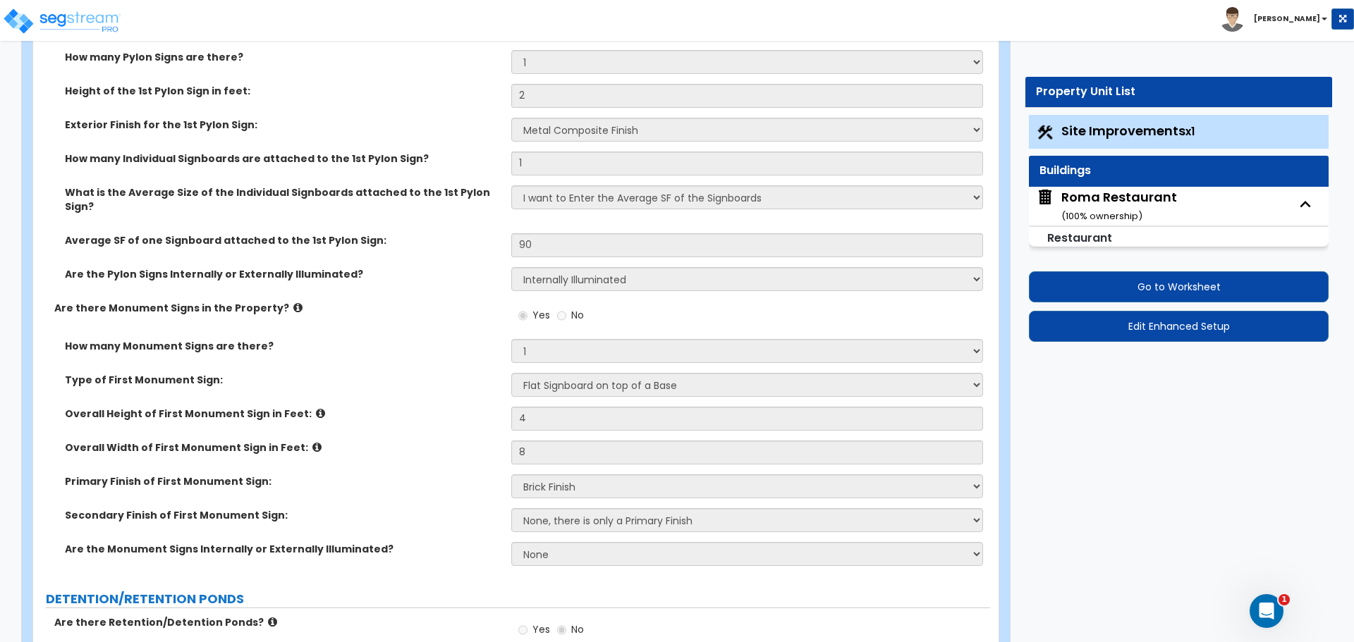
scroll to position [3930, 0]
click at [1080, 209] on div "Roma Restaurant ( 100 % ownership)" at bounding box center [1119, 206] width 116 height 36
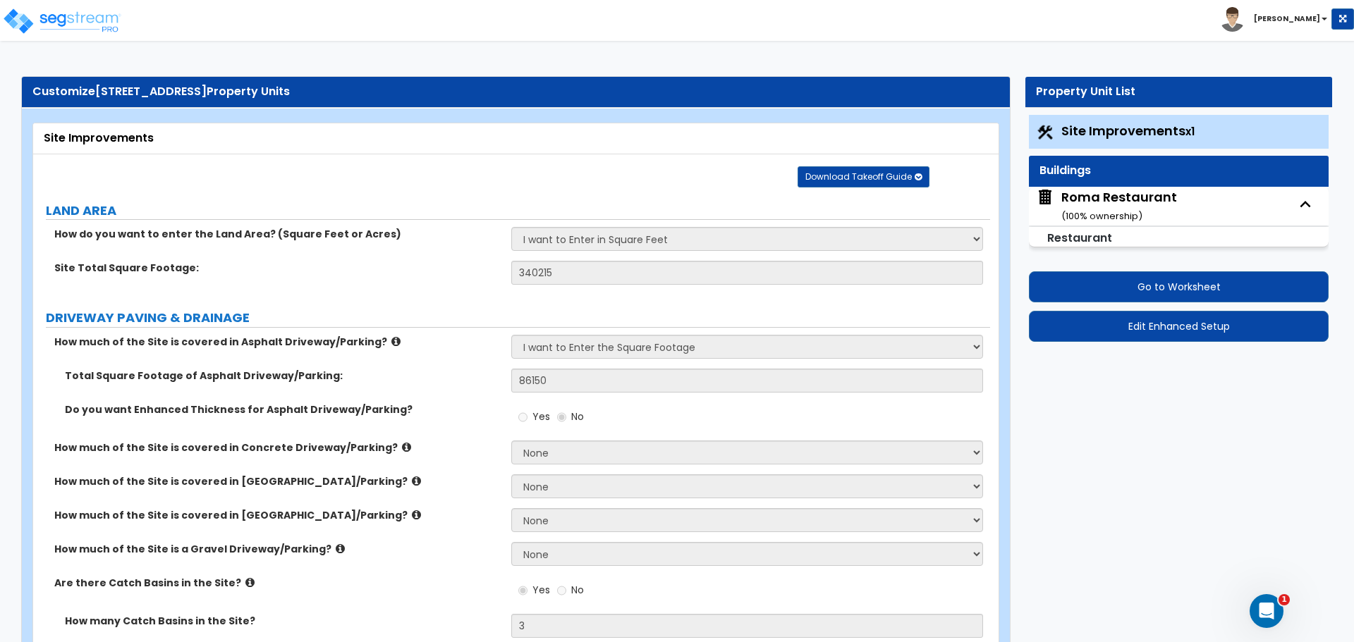
select select "5"
select select "1"
select select "3"
select select "1"
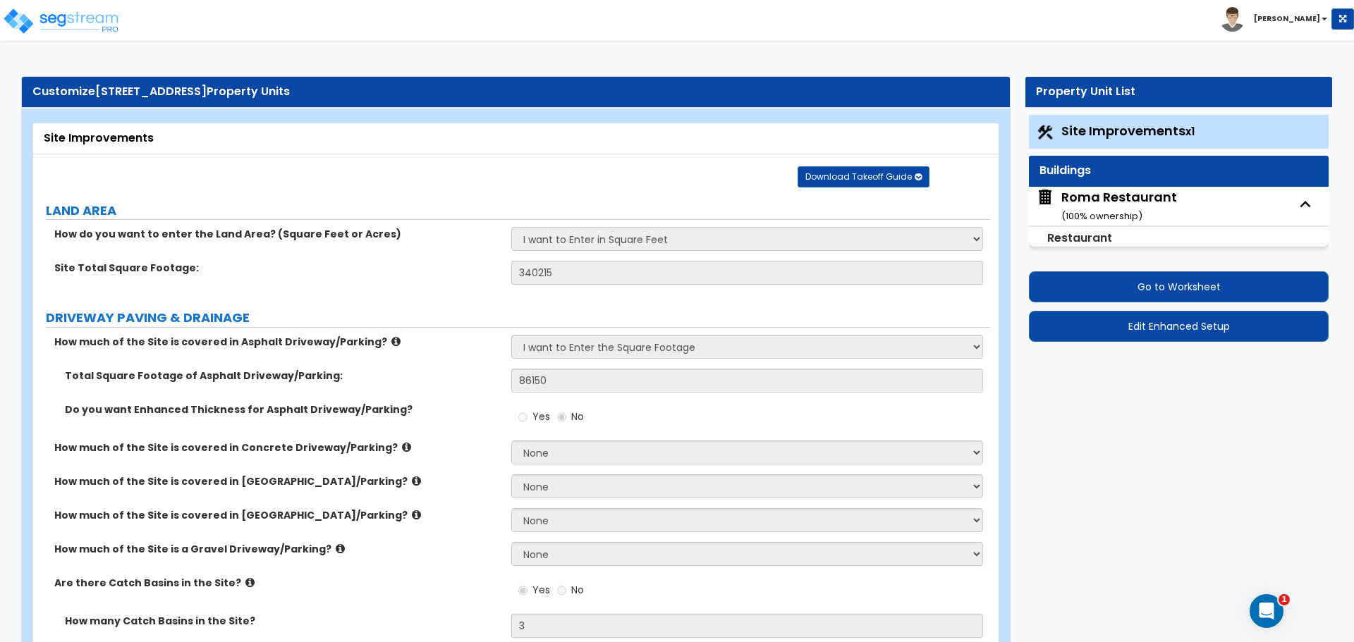
select select "1"
select select "2"
select select "1"
select select "2"
select select "1"
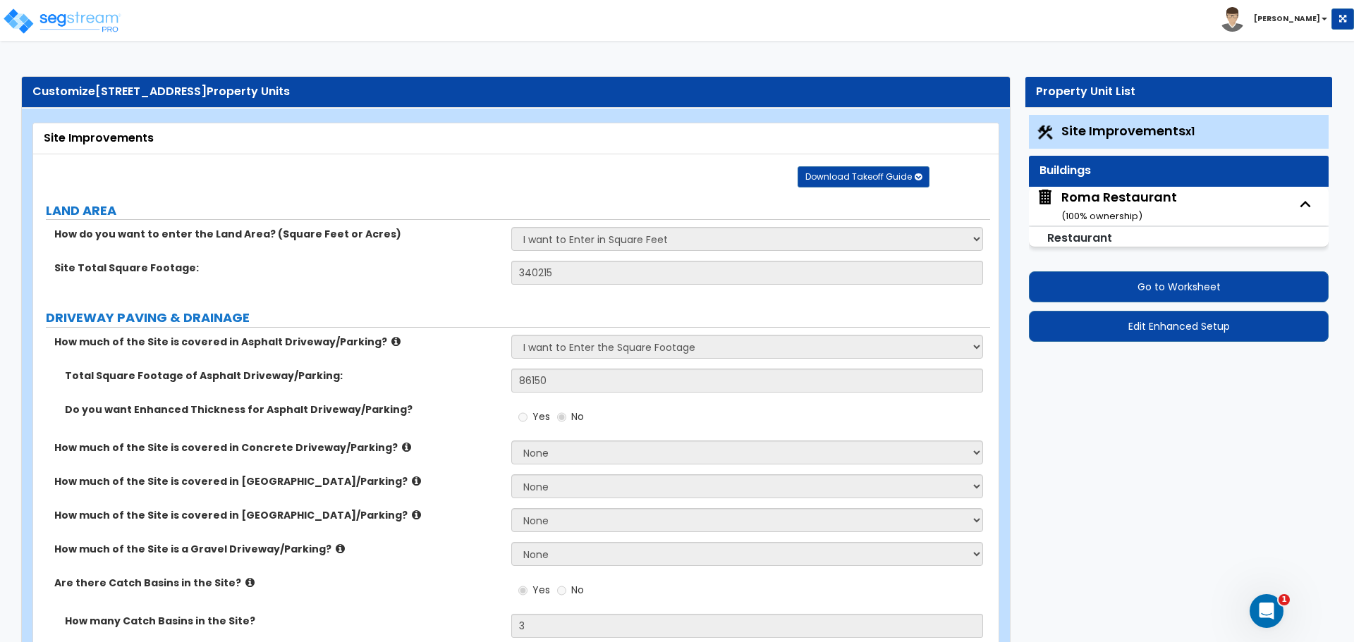
select select "1"
select select "2"
select select "7"
select select "1"
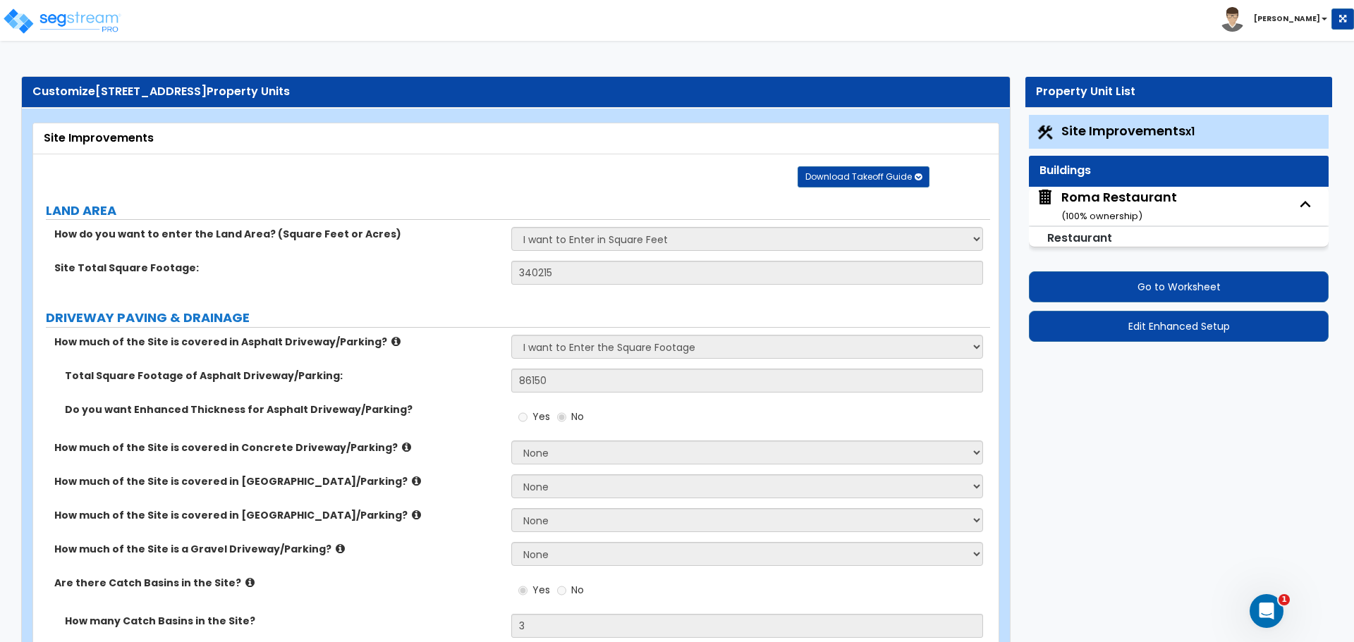
select select "1"
select select "5"
select select "6"
select select "1"
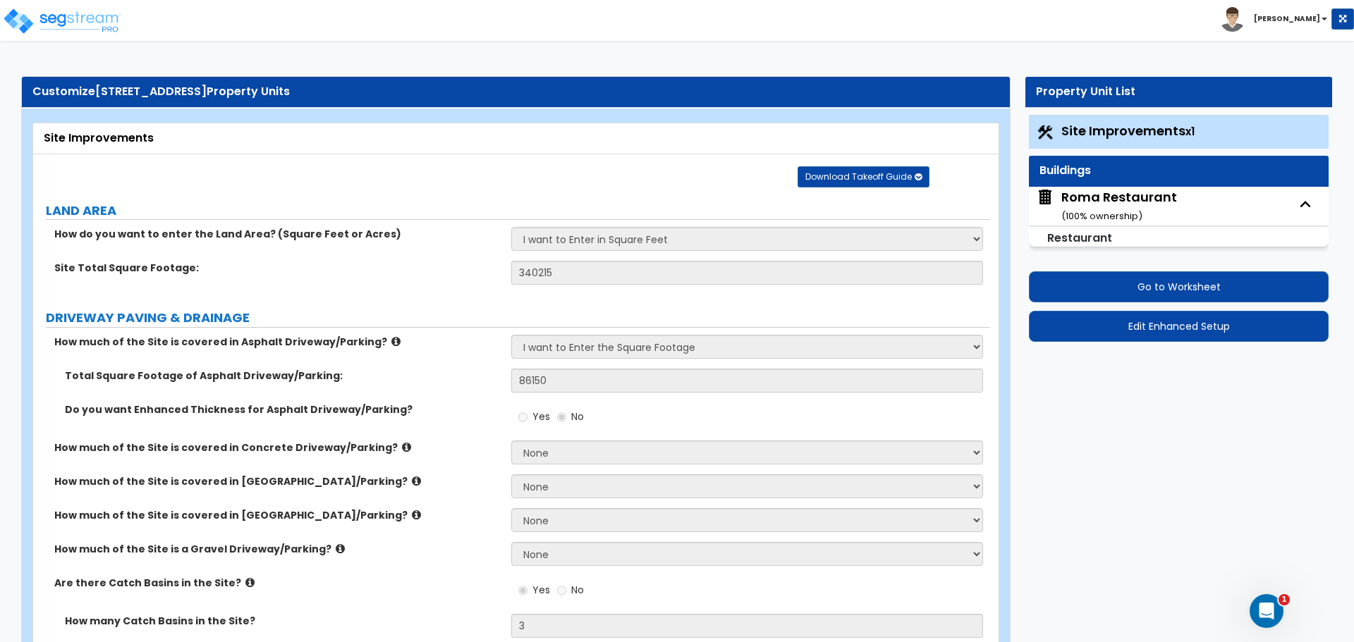
select select "3"
select select "1"
select select "4"
select select "1"
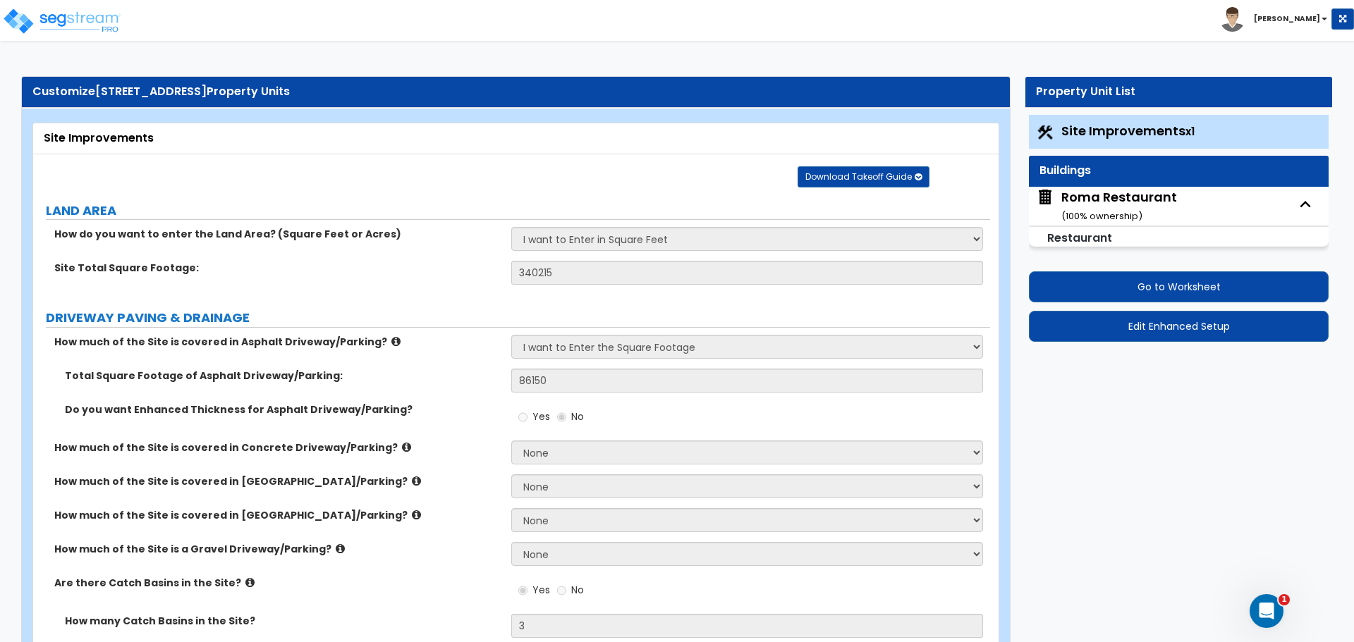
select select "2"
select select "7"
select select "1"
select select "2"
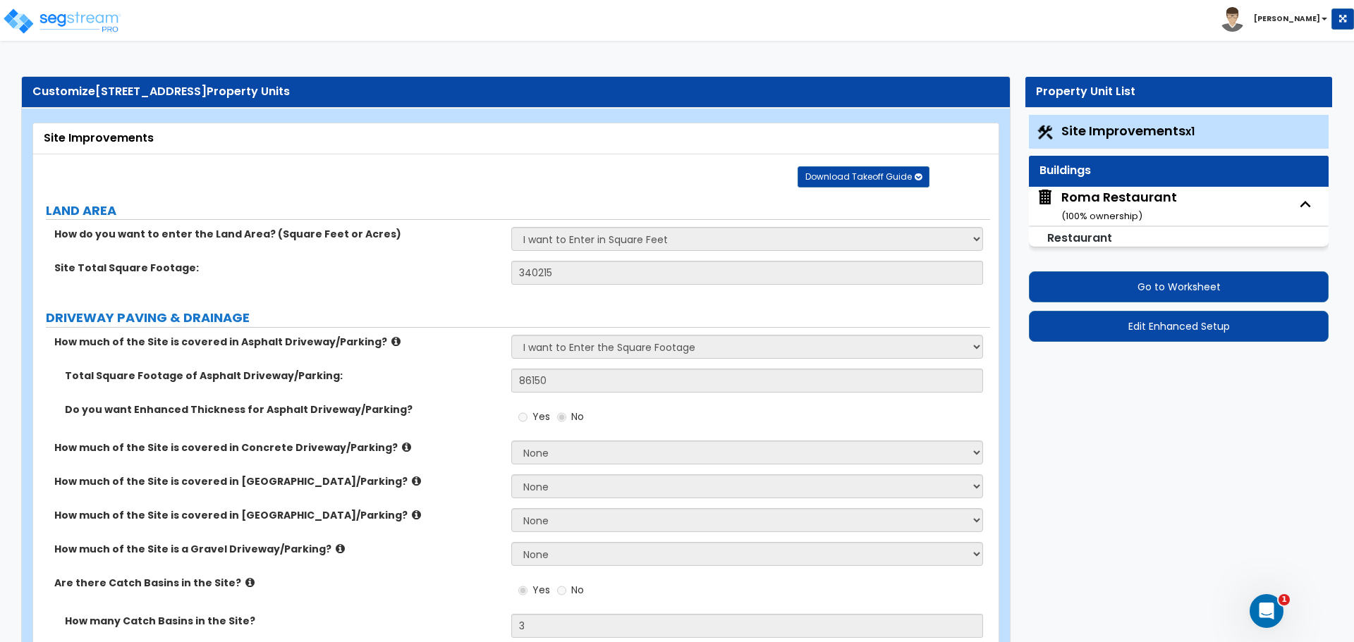
select select "1"
select select "2"
select select "1"
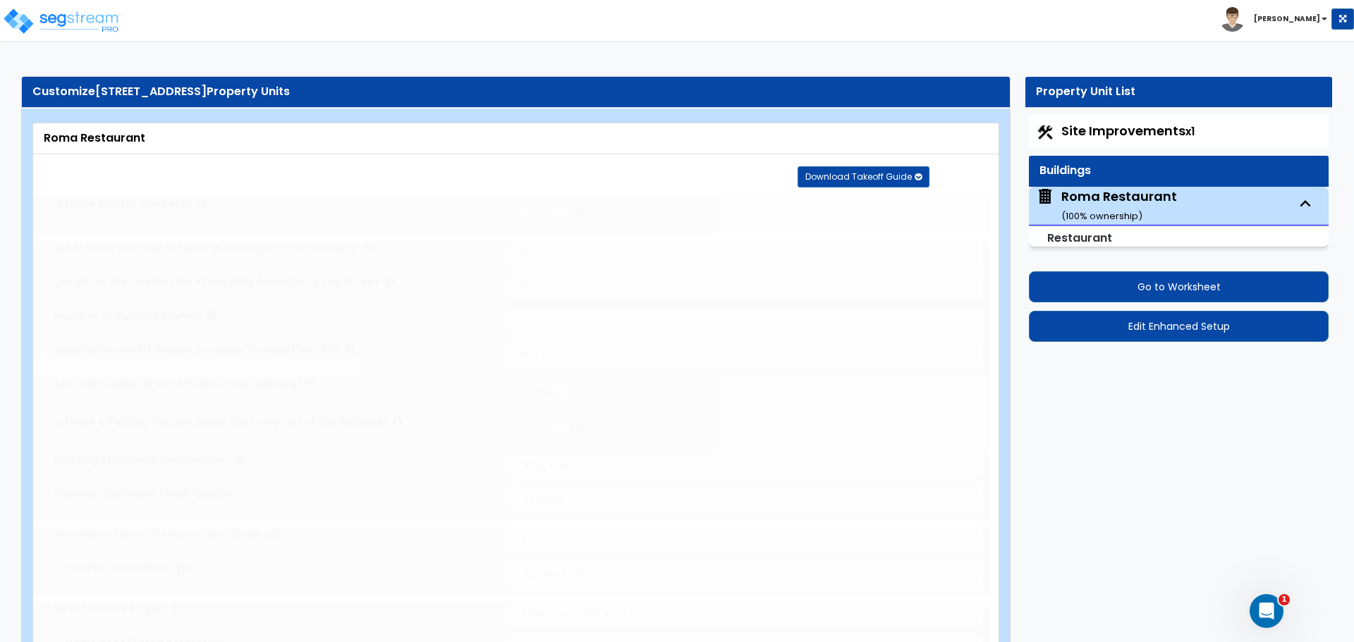
radio input "true"
select select "2"
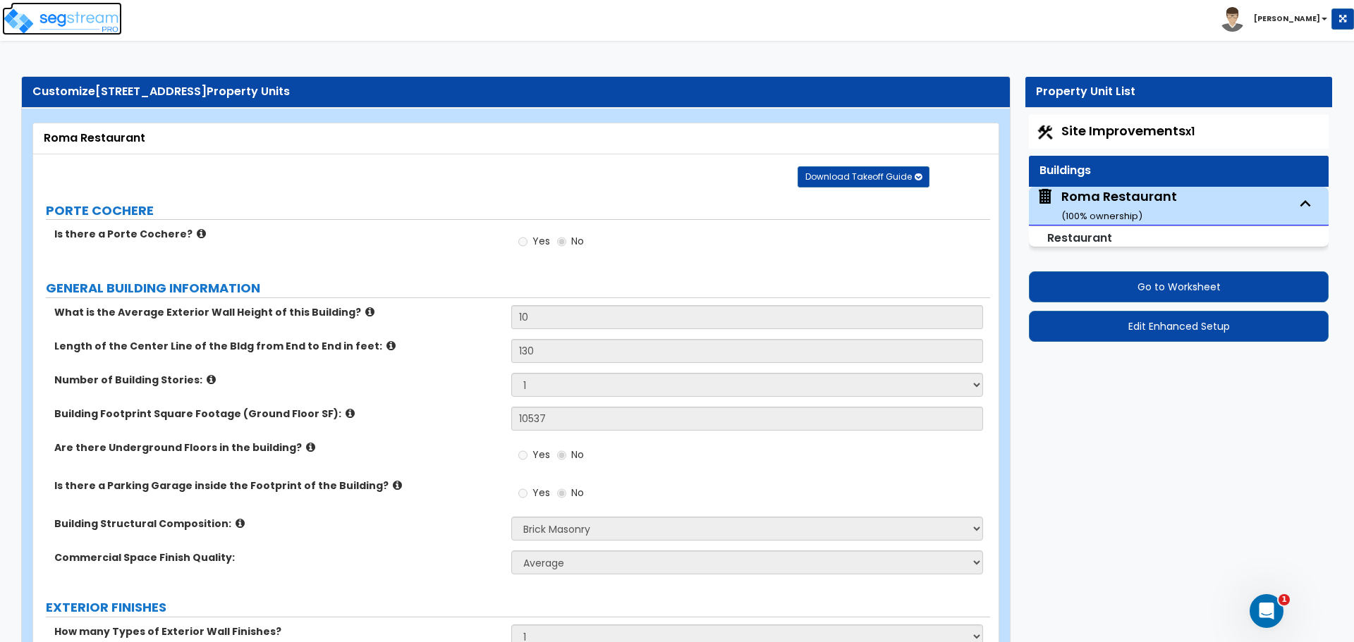
click at [58, 12] on img at bounding box center [62, 21] width 120 height 28
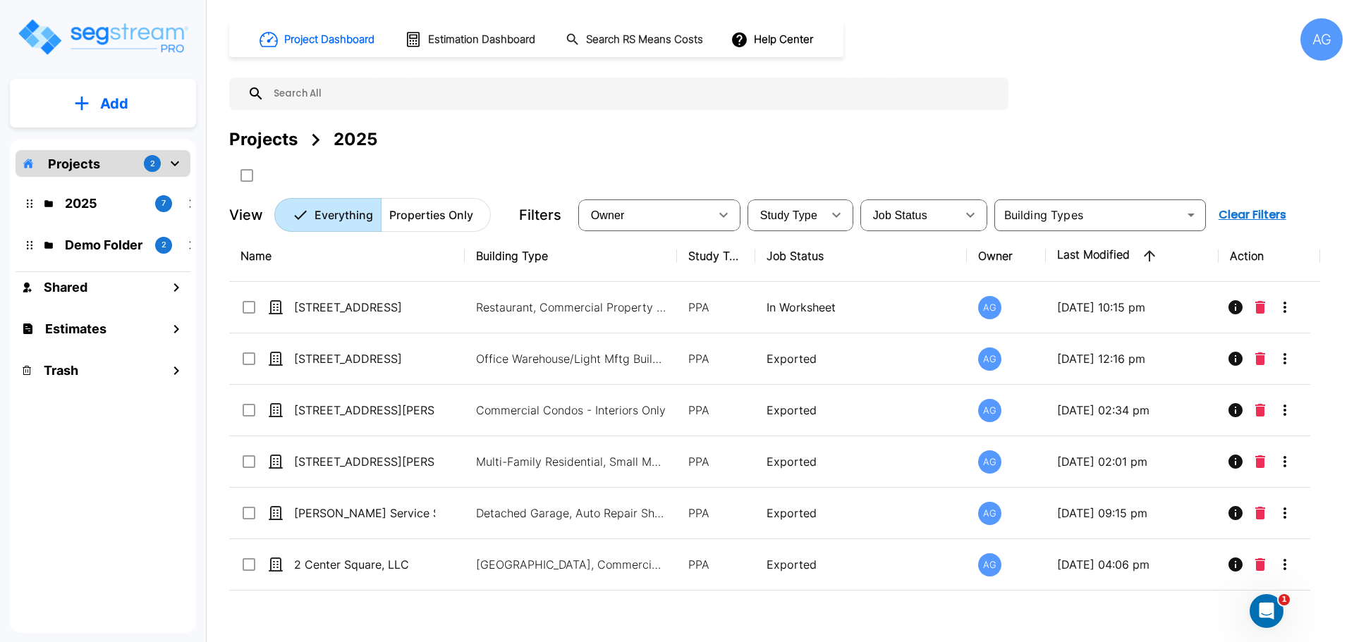
click at [1318, 30] on div "AG" at bounding box center [1321, 39] width 42 height 42
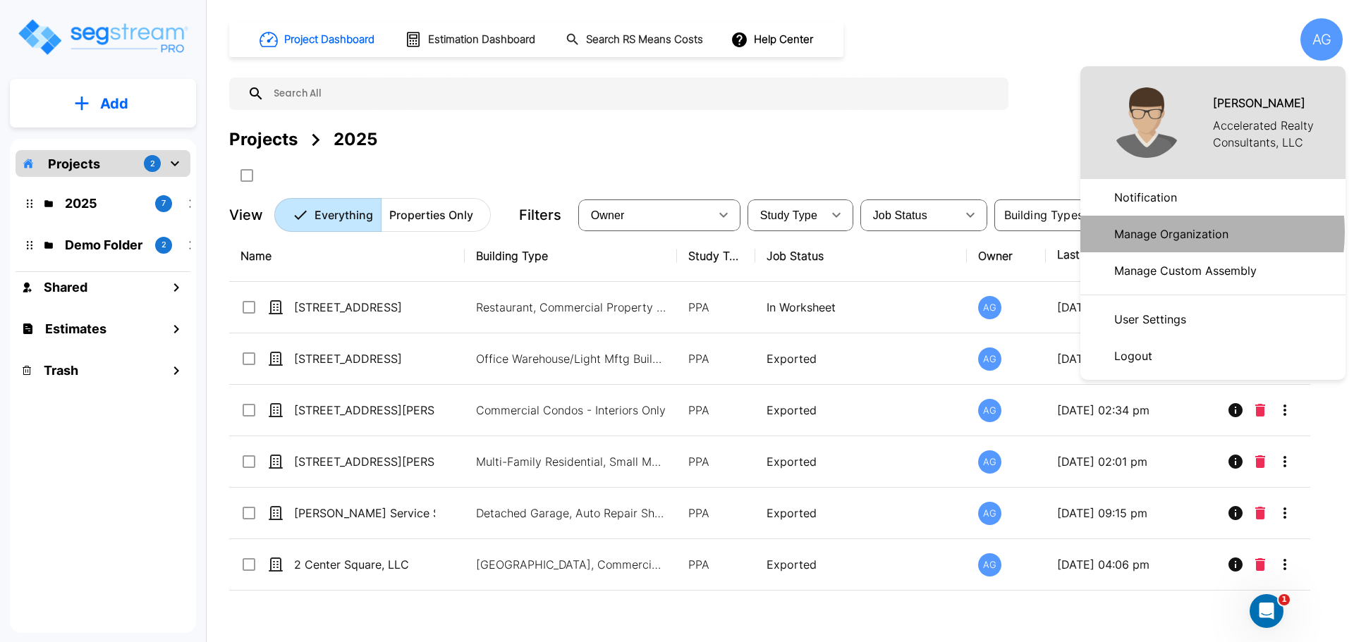
click at [1172, 232] on p "Manage Organization" at bounding box center [1170, 234] width 125 height 28
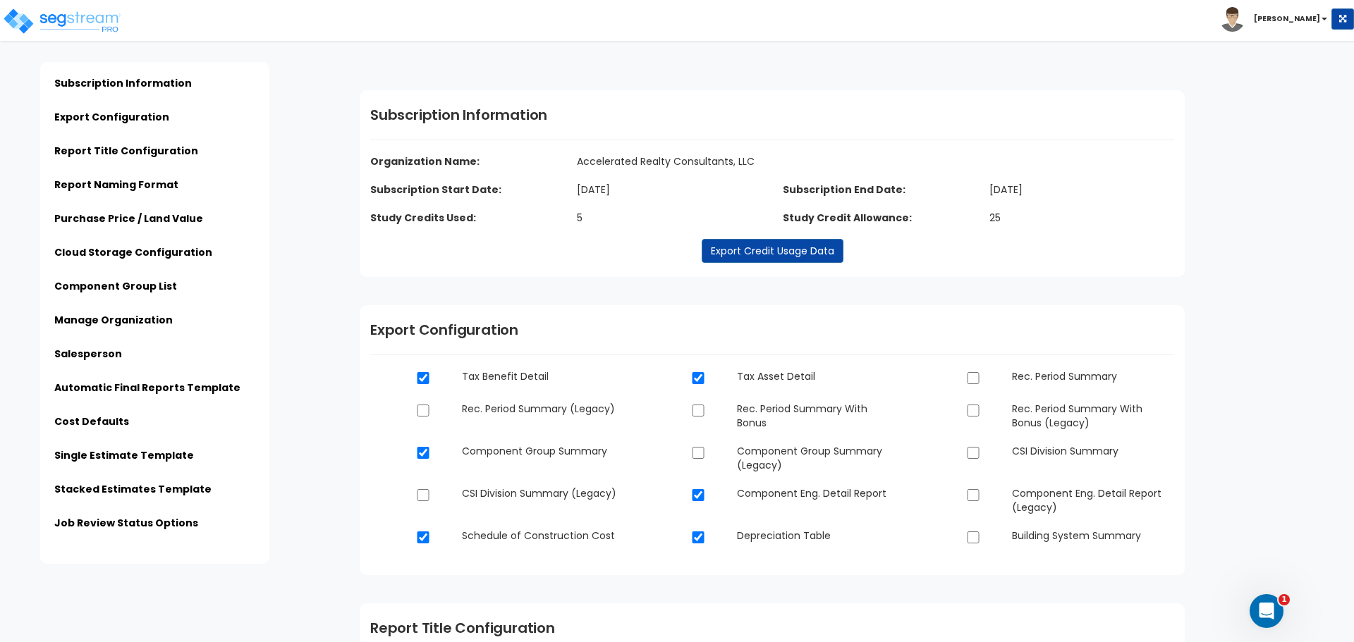
click at [578, 215] on dd "5" at bounding box center [669, 218] width 207 height 14
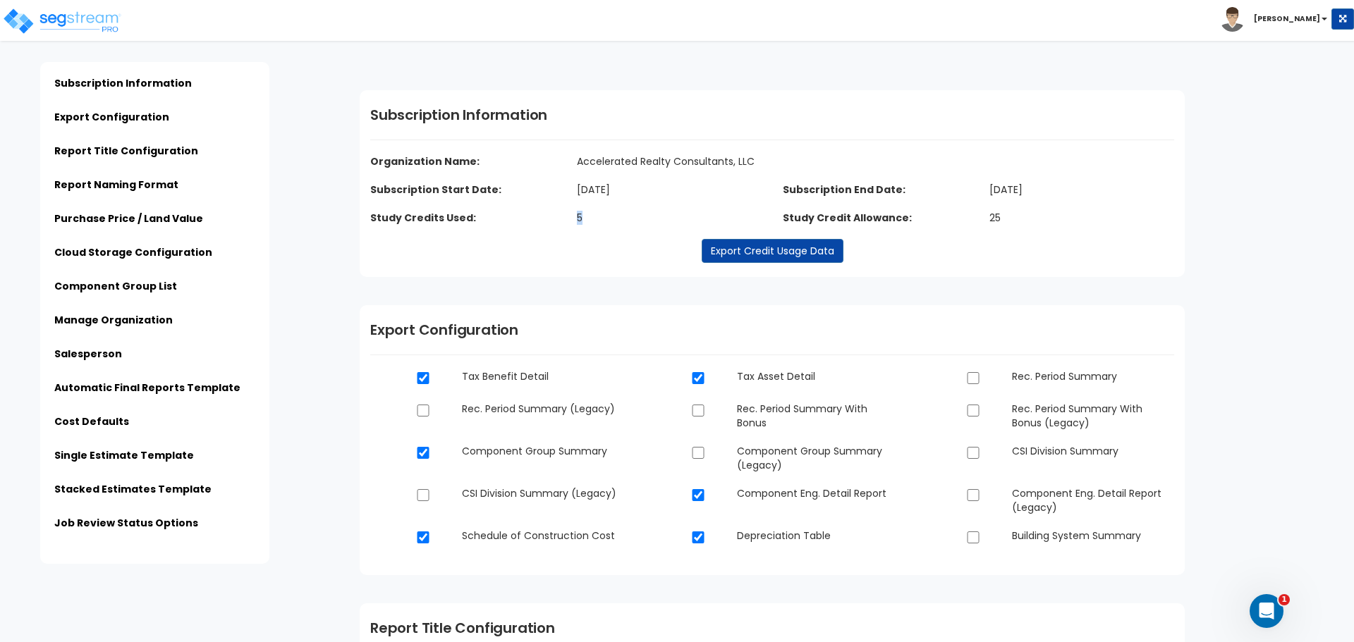
click at [578, 215] on dd "5" at bounding box center [669, 218] width 207 height 14
click at [28, 19] on img at bounding box center [62, 21] width 120 height 28
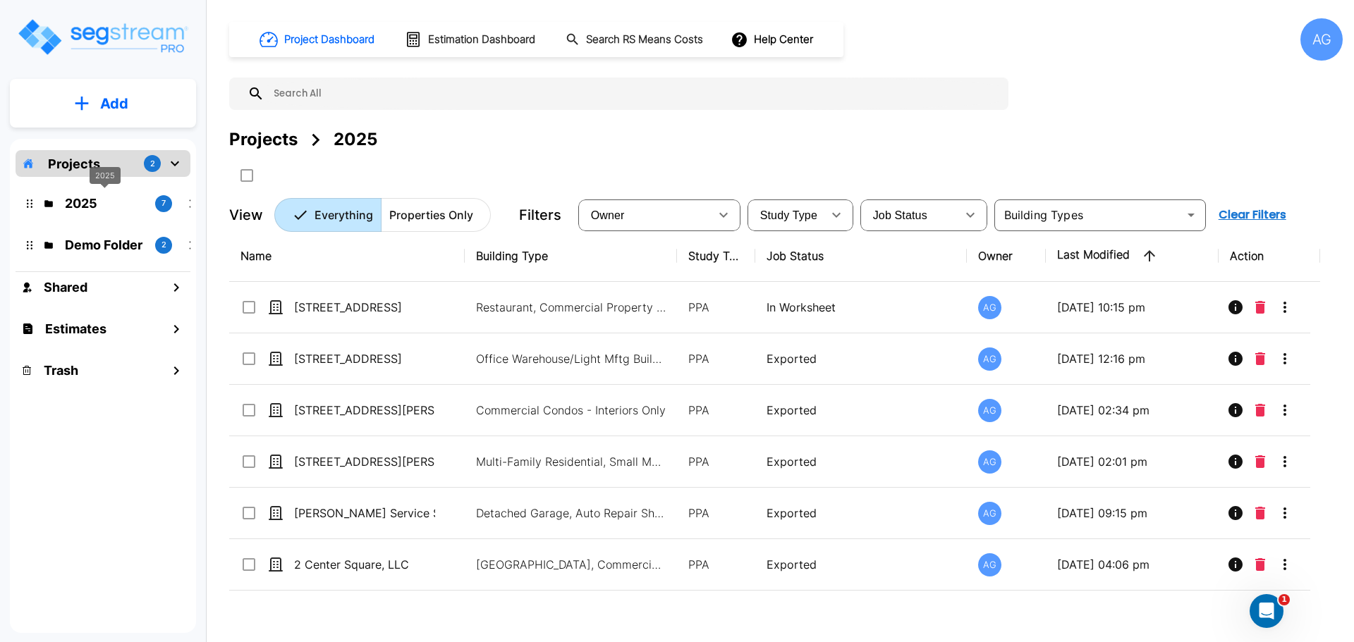
click at [92, 202] on p "2025" at bounding box center [104, 203] width 79 height 19
click at [121, 173] on div "Projects 2" at bounding box center [103, 163] width 175 height 27
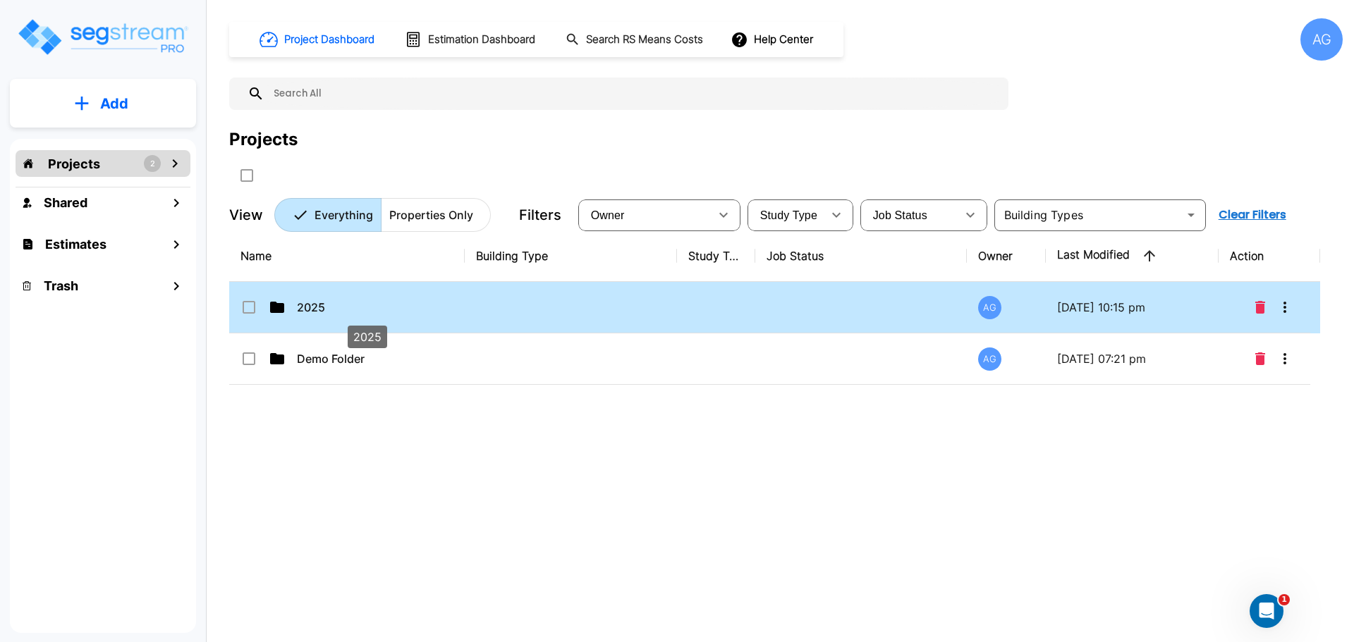
click at [298, 307] on p "2025" at bounding box center [367, 307] width 141 height 17
checkbox input "true"
click at [298, 307] on p "2025" at bounding box center [367, 307] width 141 height 17
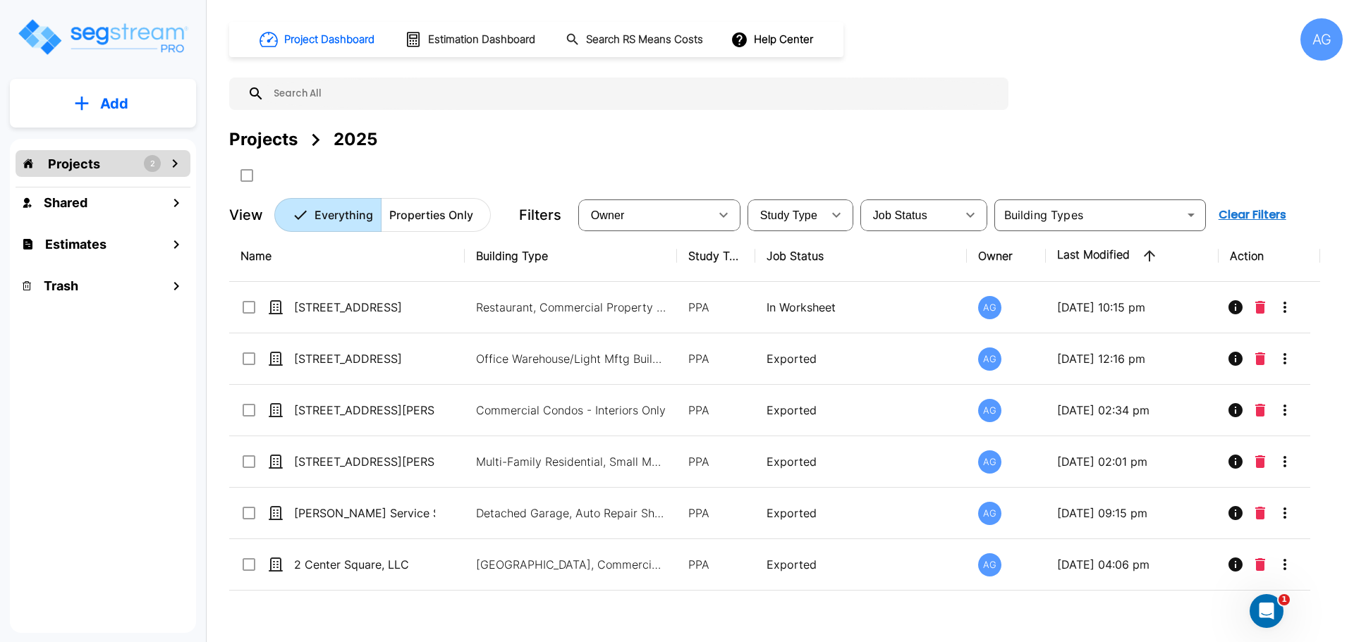
click at [177, 166] on icon "mailbox folders" at bounding box center [174, 163] width 17 height 17
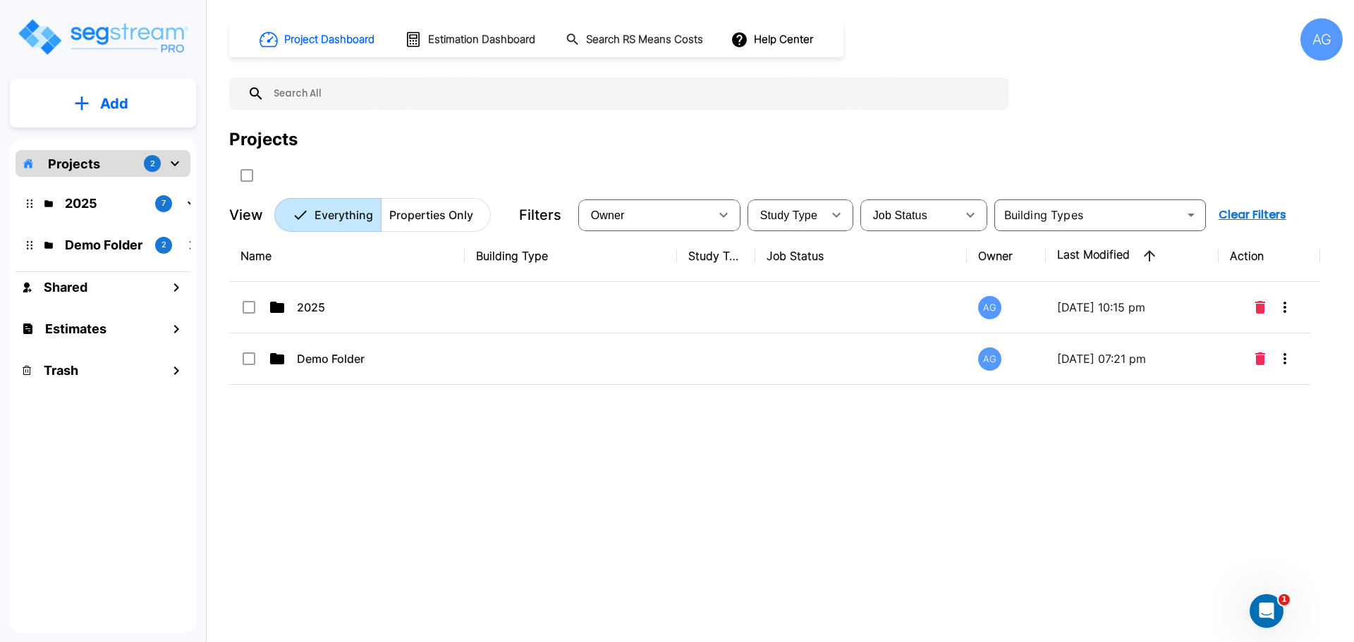
click at [176, 201] on div "2025 7" at bounding box center [113, 203] width 173 height 19
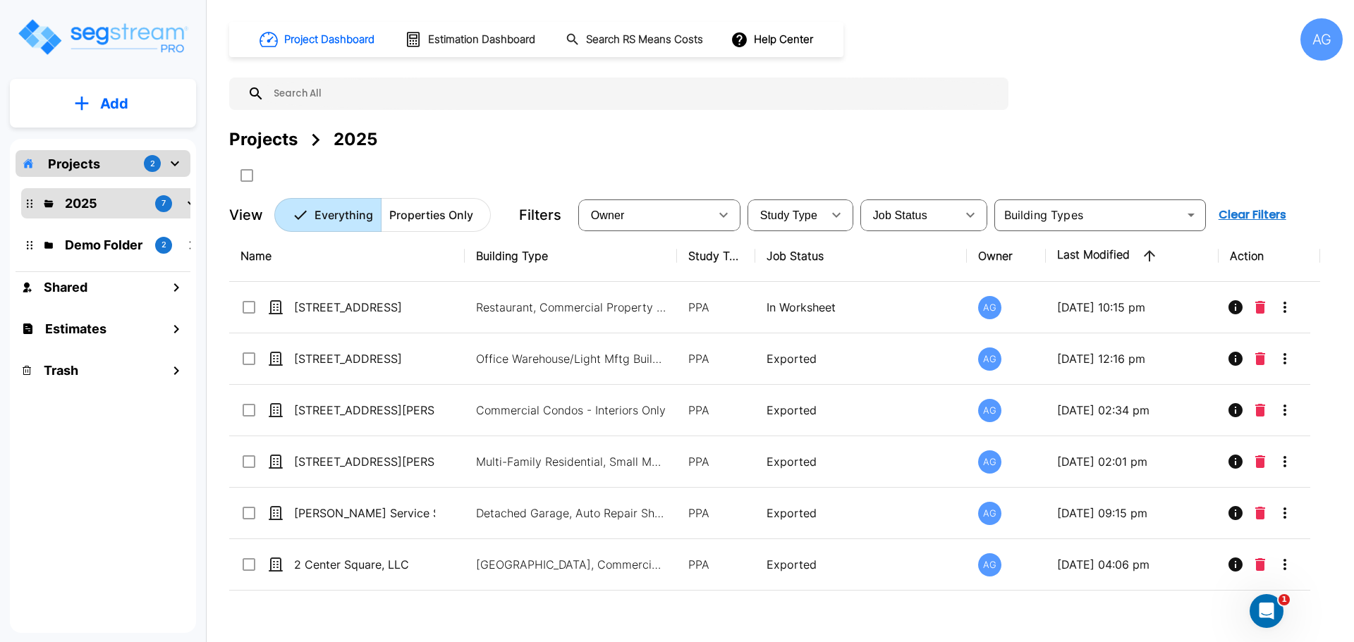
click at [186, 202] on icon "mailbox folders" at bounding box center [191, 203] width 17 height 17
click at [149, 331] on div "Estimates" at bounding box center [103, 329] width 175 height 30
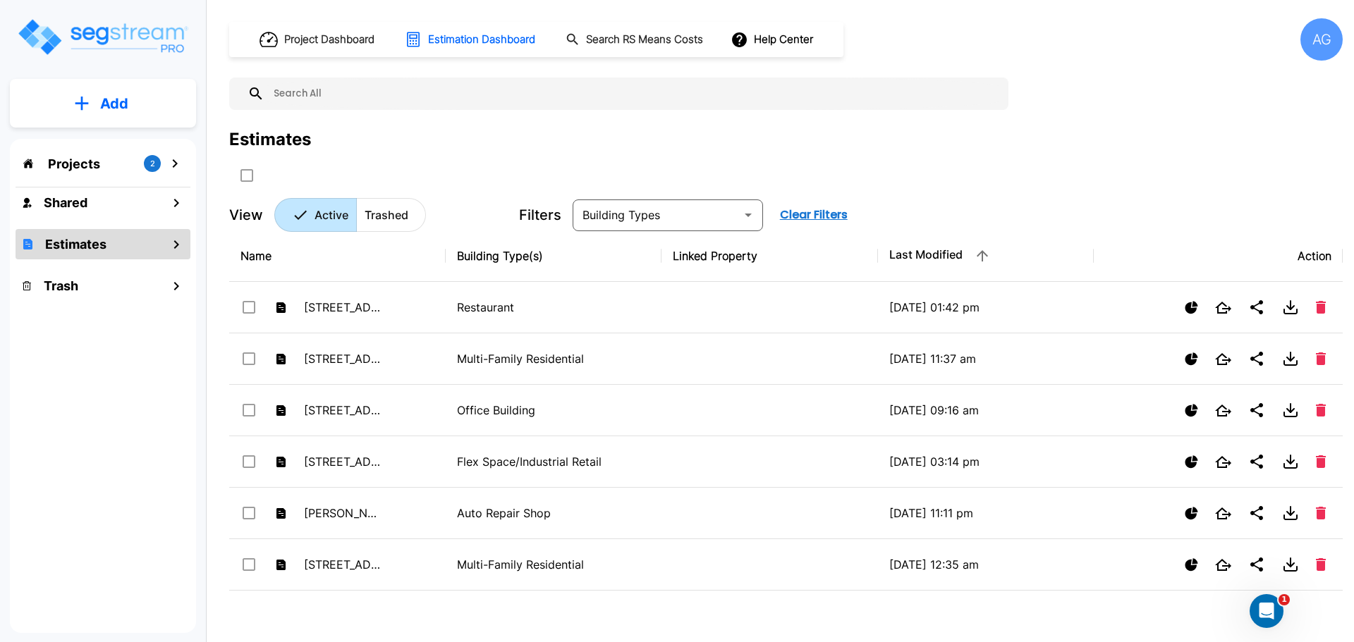
click at [86, 166] on p "Projects" at bounding box center [74, 163] width 52 height 19
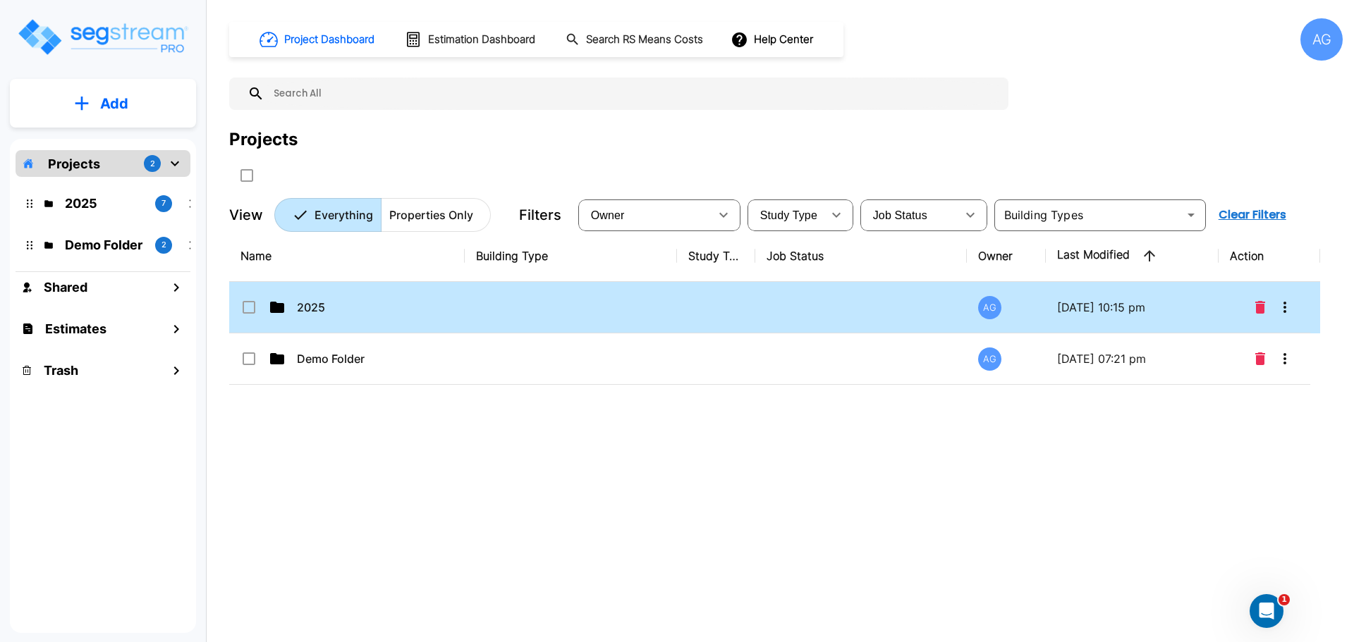
click at [294, 290] on td "2025" at bounding box center [346, 307] width 235 height 51
checkbox input "true"
click at [294, 290] on td "2025" at bounding box center [346, 307] width 235 height 51
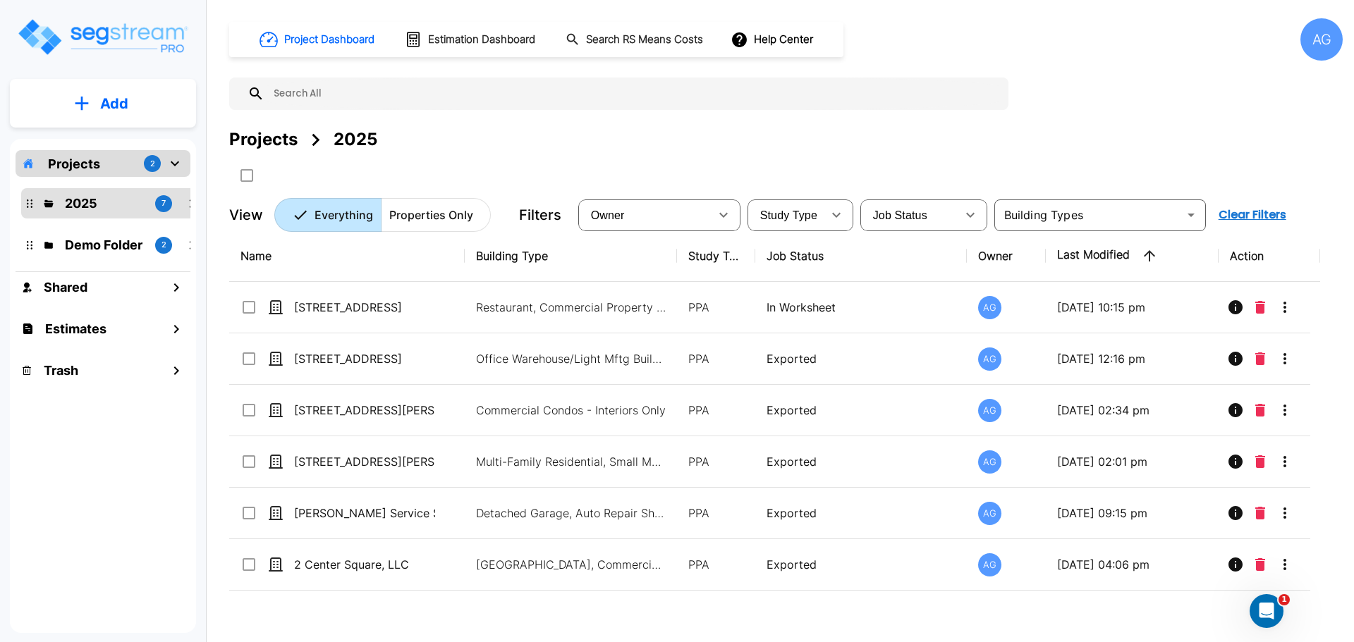
click at [145, 45] on img "mailbox folders" at bounding box center [102, 37] width 173 height 40
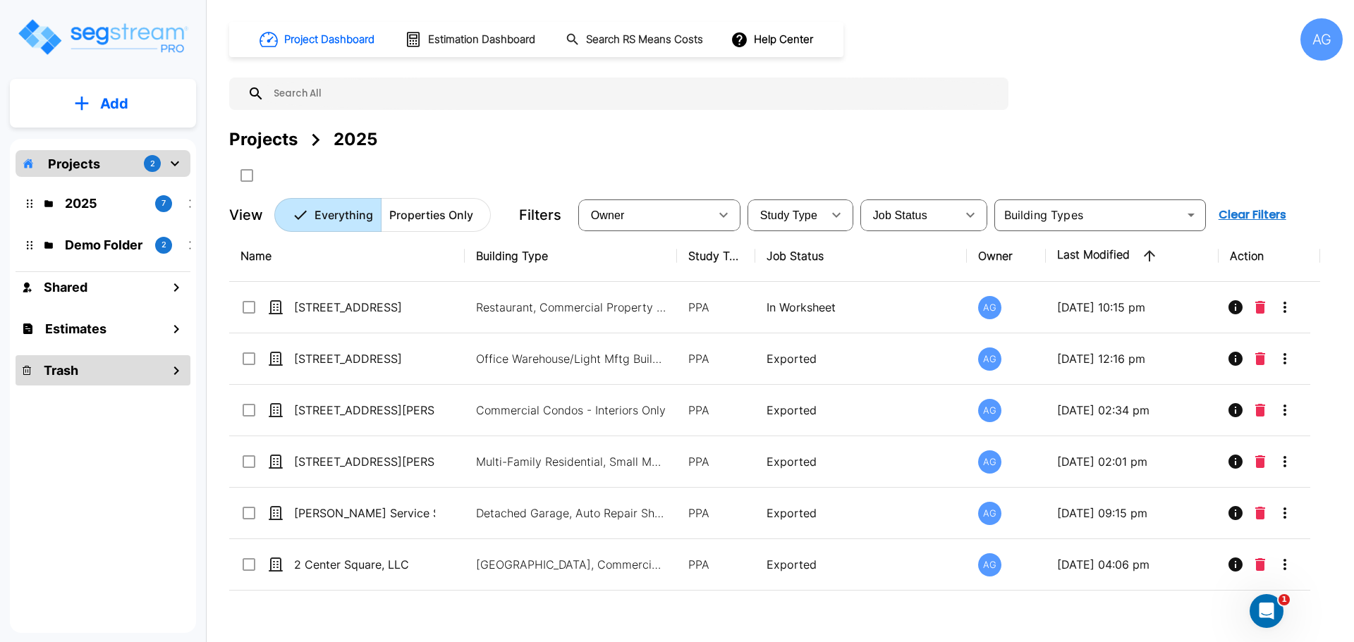
click at [96, 377] on div "Trash" at bounding box center [103, 370] width 175 height 30
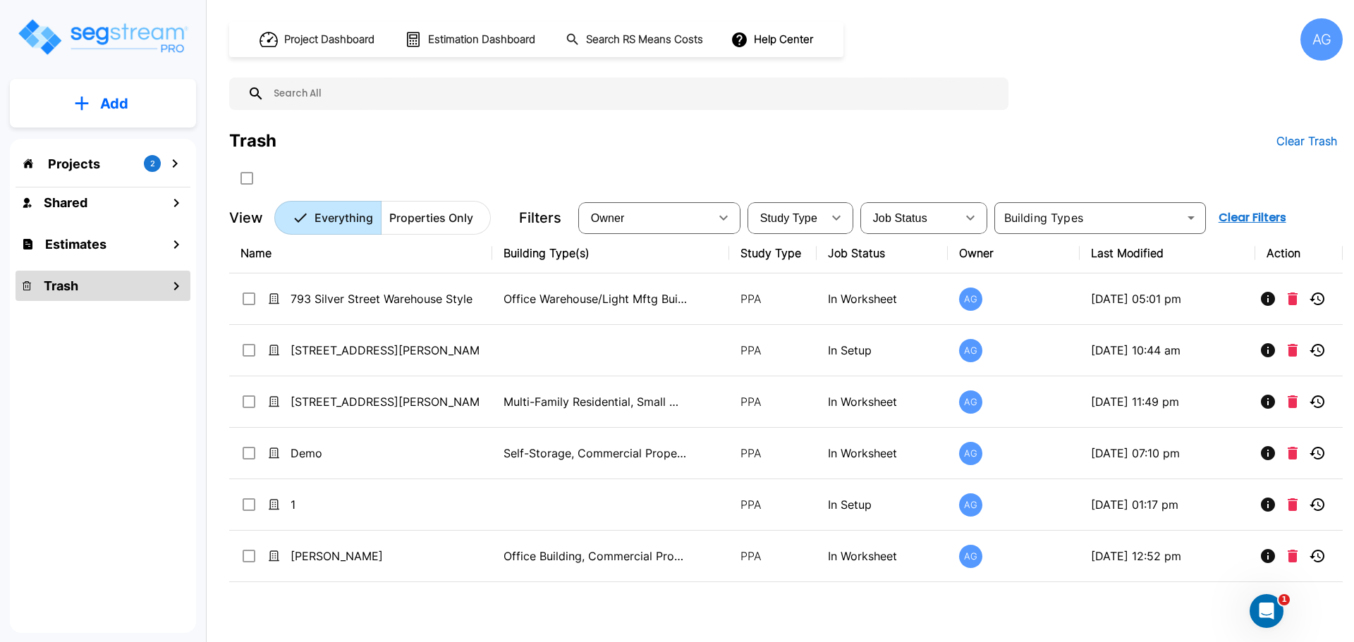
click at [70, 164] on p "Projects" at bounding box center [74, 163] width 52 height 19
